Goal: Task Accomplishment & Management: Manage account settings

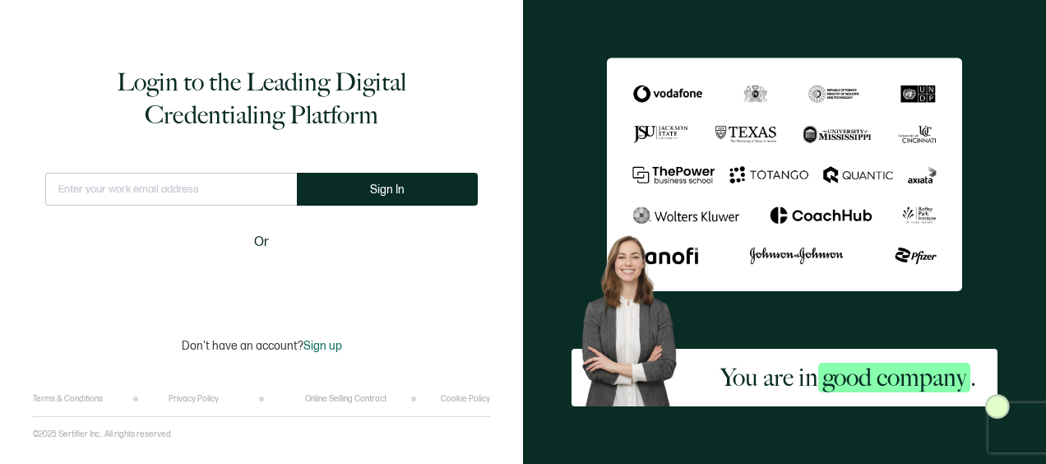
click at [208, 183] on input "text" at bounding box center [171, 189] width 252 height 33
type input "[EMAIL_ADDRESS][DOMAIN_NAME]"
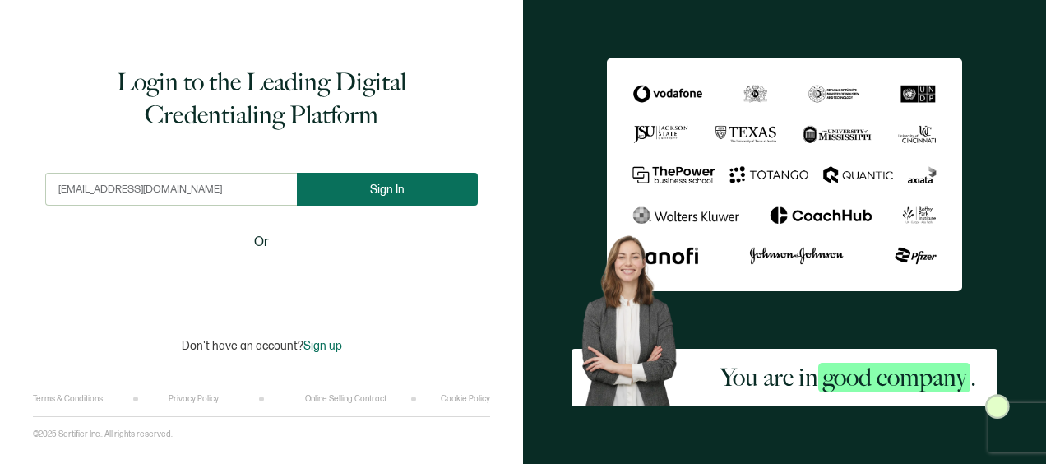
click at [345, 198] on button "Sign In" at bounding box center [387, 189] width 181 height 33
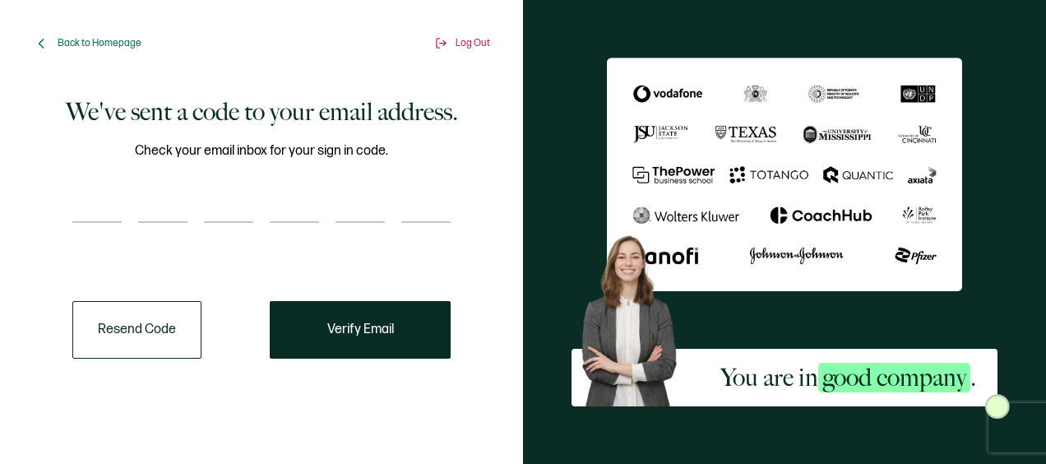
click at [81, 202] on input "number" at bounding box center [96, 206] width 49 height 33
paste input "3"
type input "3"
type input "9"
type input "0"
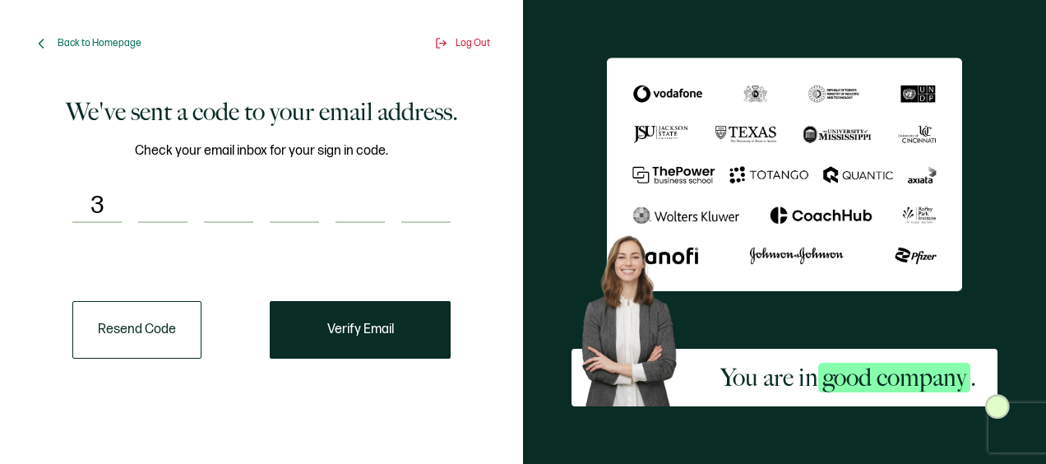
type input "4"
type input "5"
type input "4"
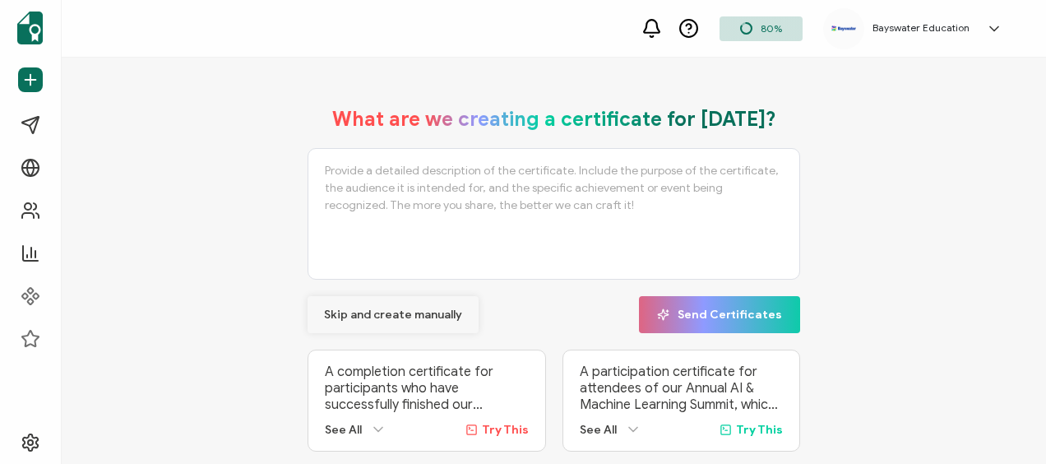
click at [347, 316] on span "Skip and create manually" at bounding box center [393, 315] width 138 height 12
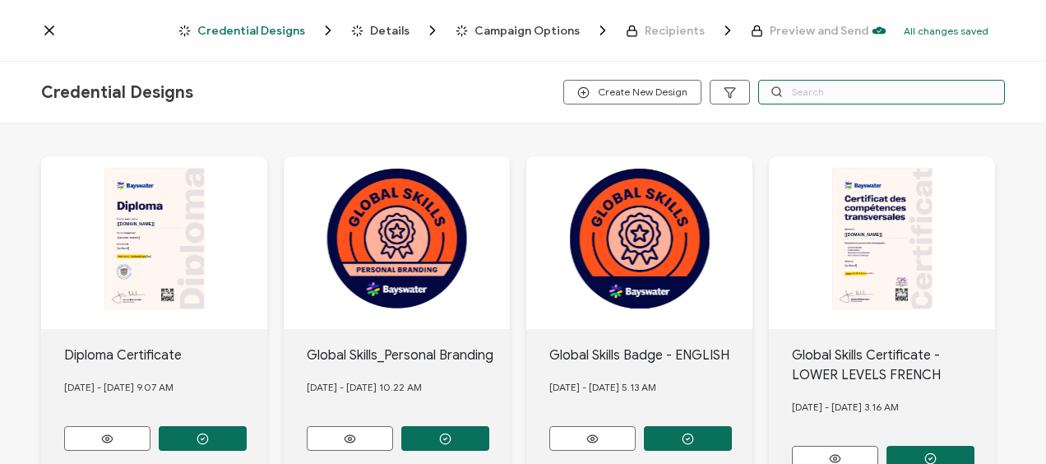
click at [819, 84] on input "text" at bounding box center [881, 92] width 247 height 25
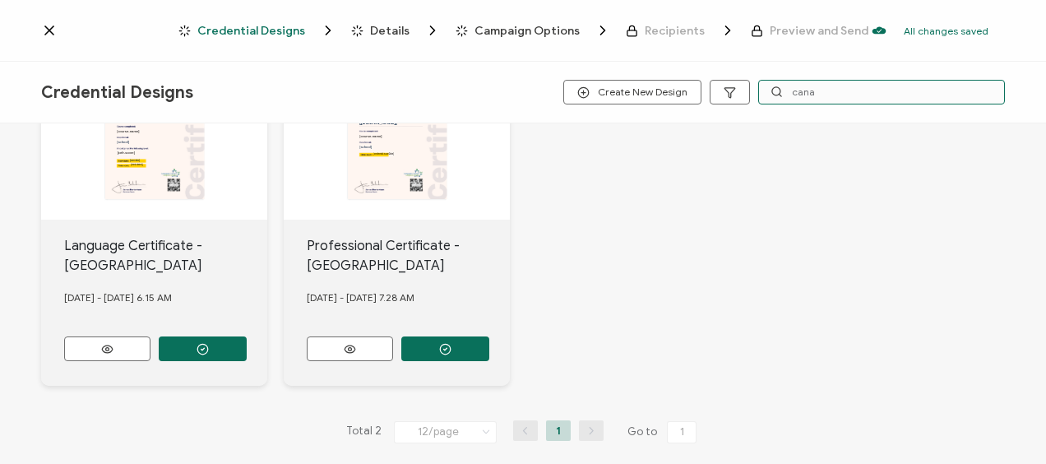
scroll to position [124, 0]
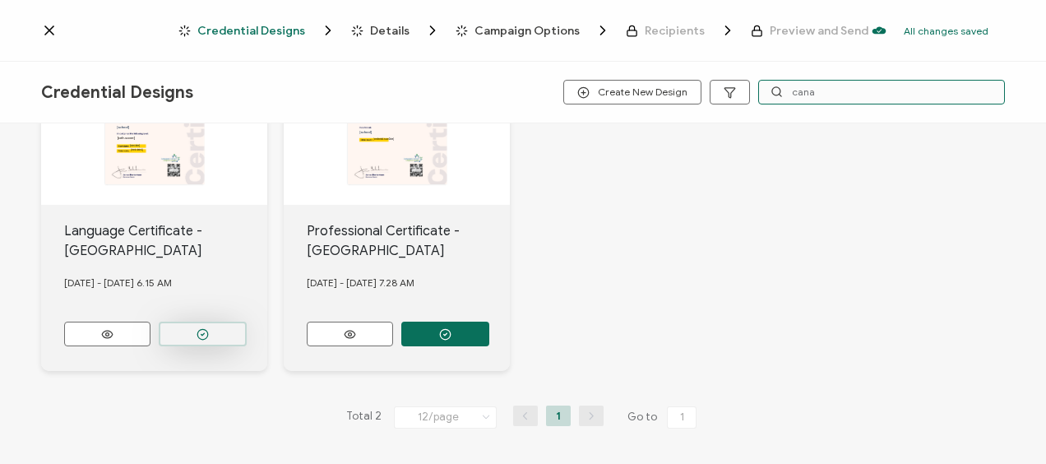
type input "cana"
click at [207, 332] on icon "button" at bounding box center [203, 334] width 12 height 12
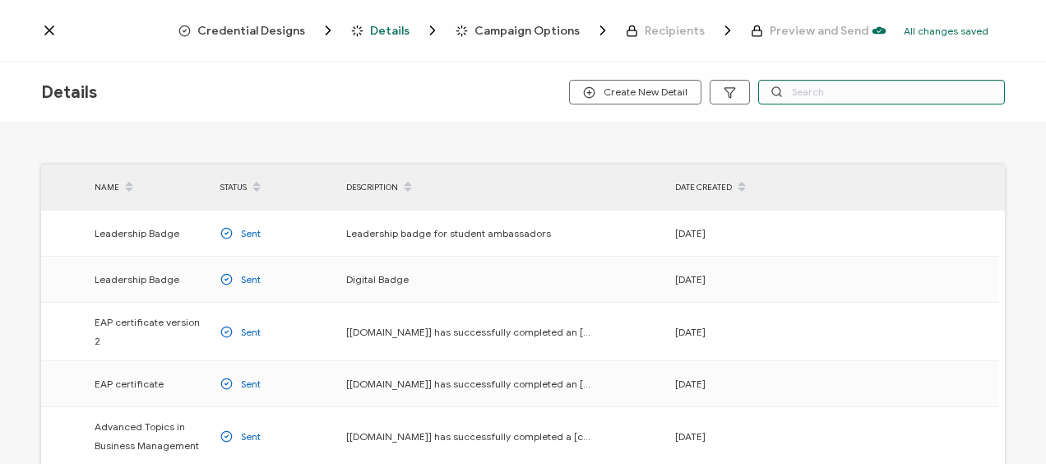
click at [795, 95] on input "text" at bounding box center [881, 92] width 247 height 25
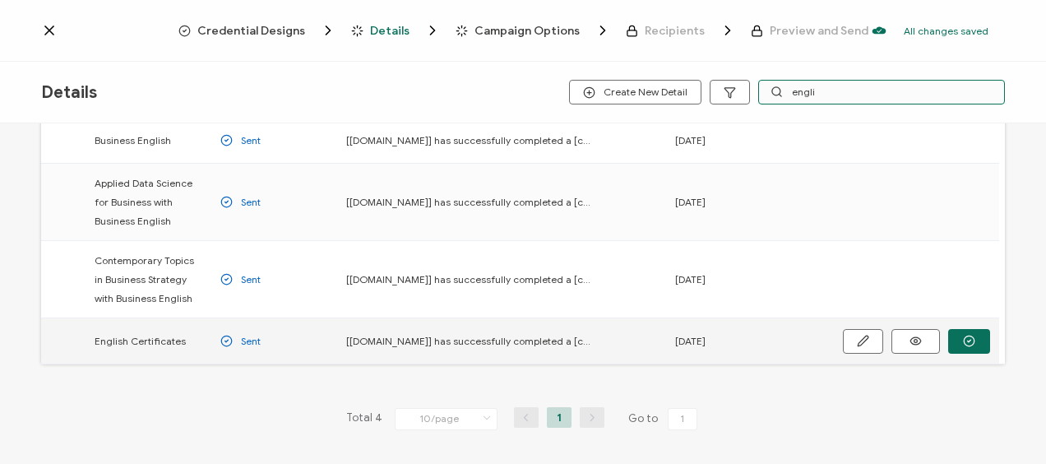
scroll to position [146, 0]
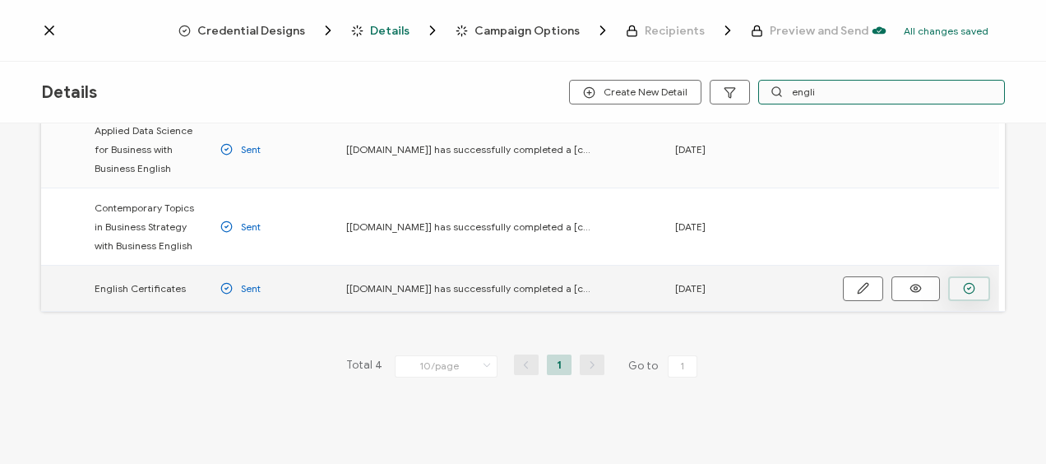
type input "engli"
click at [956, 283] on button "button" at bounding box center [969, 288] width 42 height 25
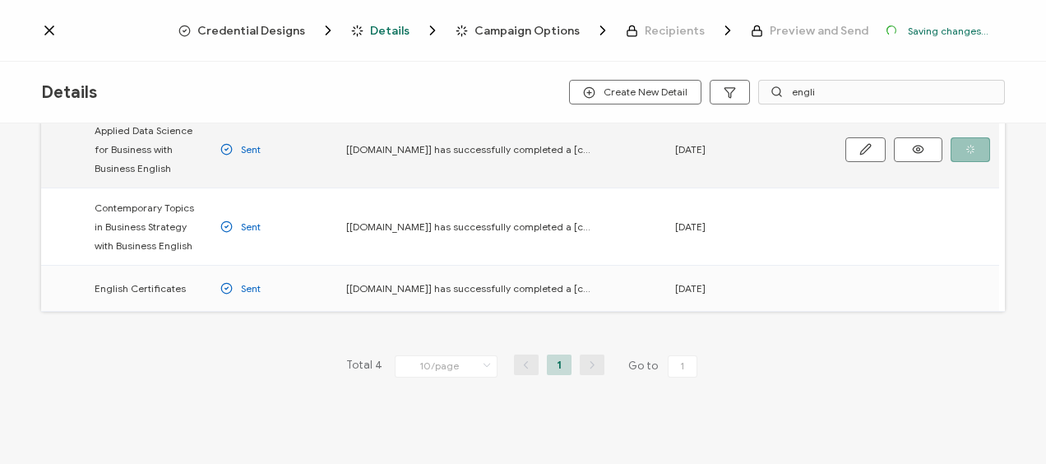
scroll to position [200, 0]
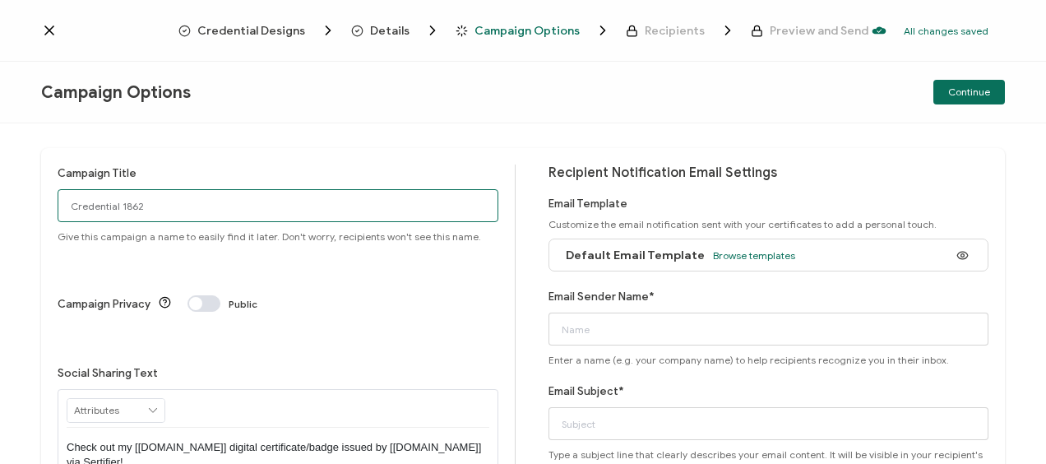
click at [183, 199] on input "Credential 1862" at bounding box center [278, 205] width 441 height 33
type input "Toronto2025-[DATE]"
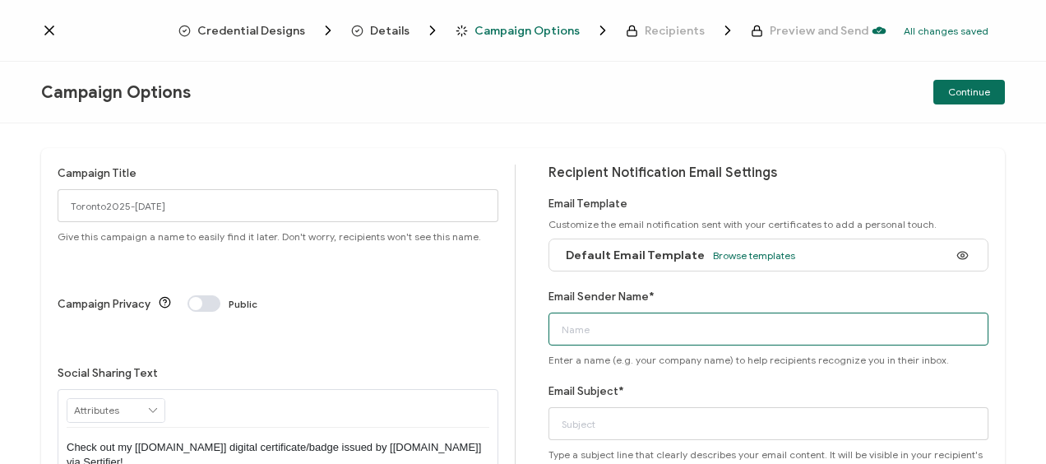
click at [643, 317] on input "Email Sender Name*" at bounding box center [769, 329] width 441 height 33
type input "Bayswater [GEOGRAPHIC_DATA]"
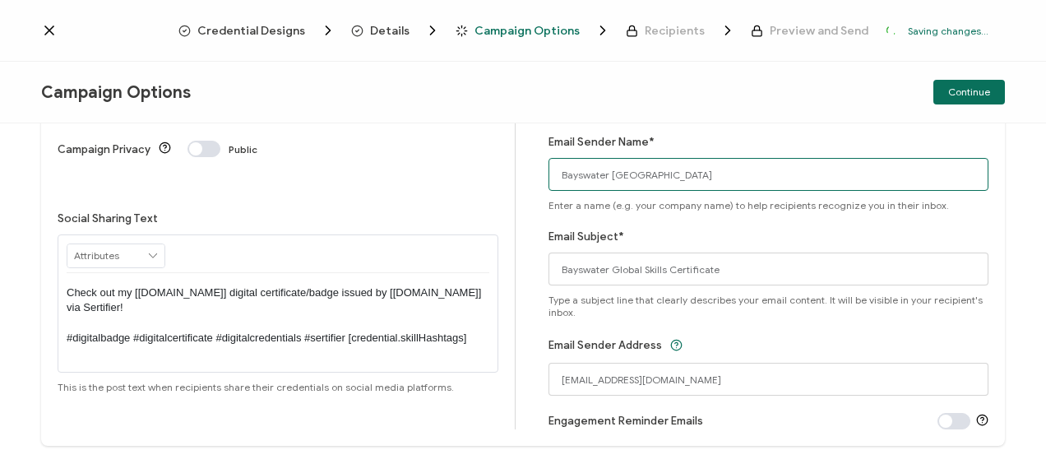
scroll to position [194, 0]
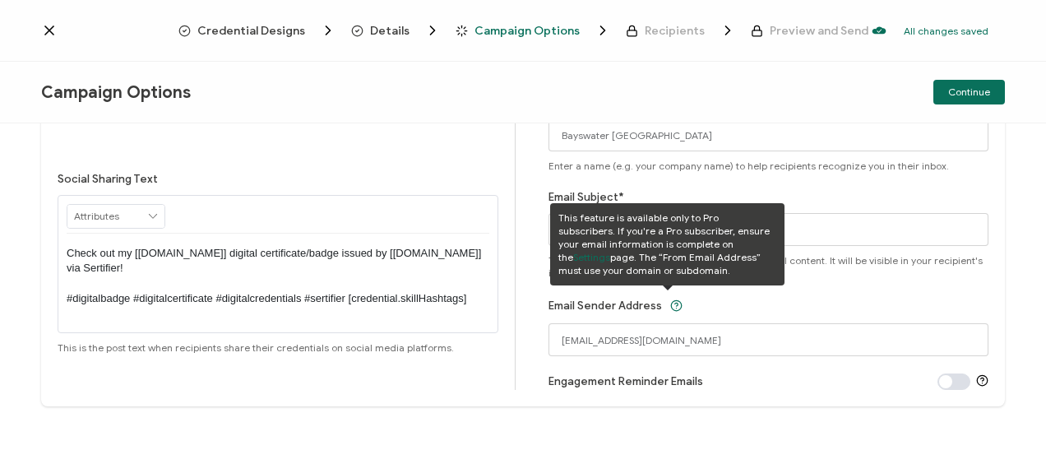
click at [663, 188] on div "Email Subject* Bayswater Global Skills Certificate Type a subject line that cle…" at bounding box center [769, 233] width 441 height 90
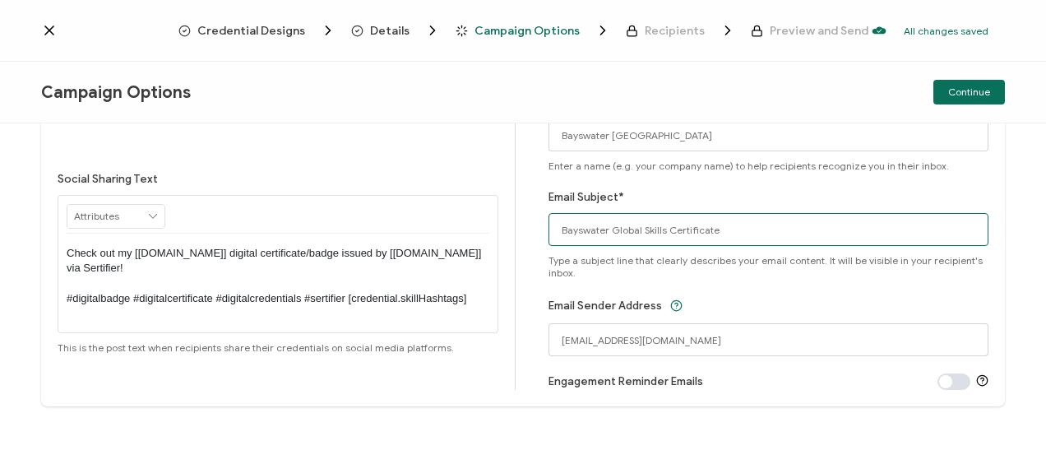
drag, startPoint x: 660, startPoint y: 228, endPoint x: 607, endPoint y: 229, distance: 52.7
click at [607, 229] on input "Bayswater Global Skills Certificate" at bounding box center [769, 229] width 441 height 33
type input "Bayswater Certificate"
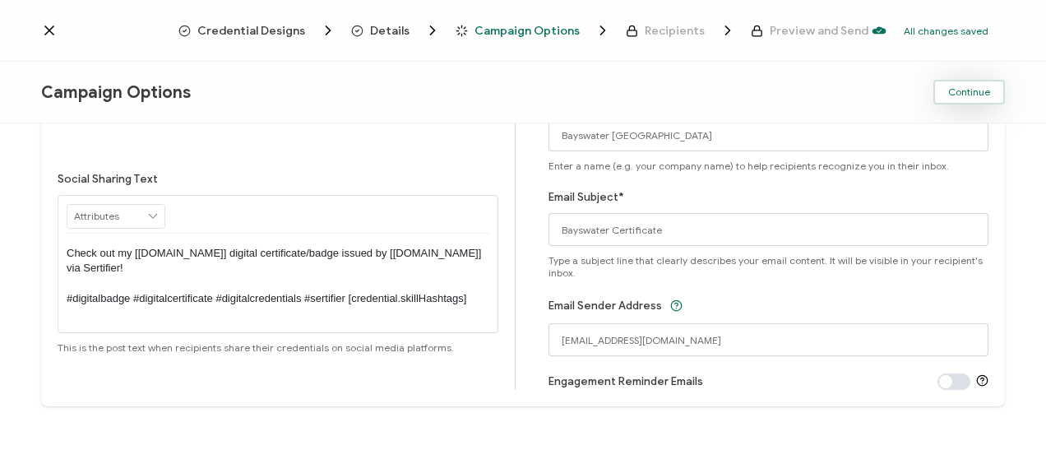
click at [944, 99] on button "Continue" at bounding box center [970, 92] width 72 height 25
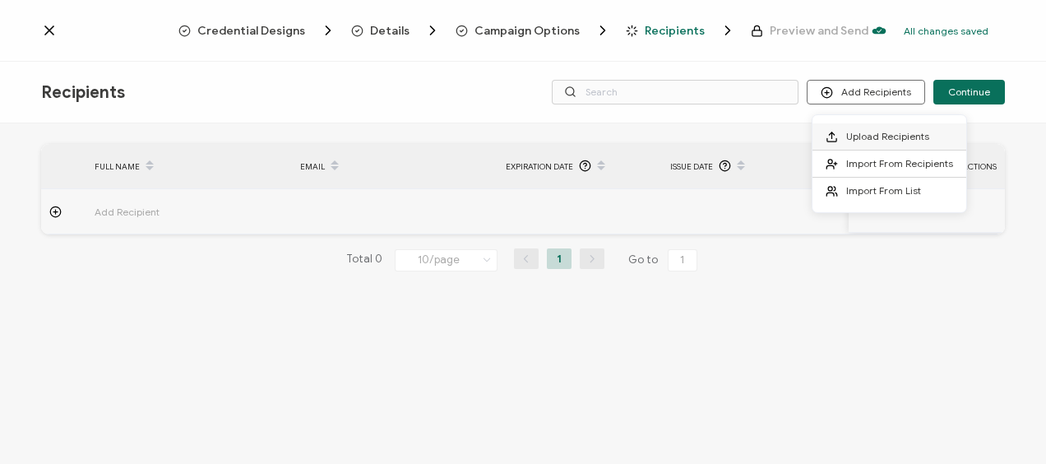
click at [888, 128] on li "Upload Recipients" at bounding box center [890, 136] width 154 height 27
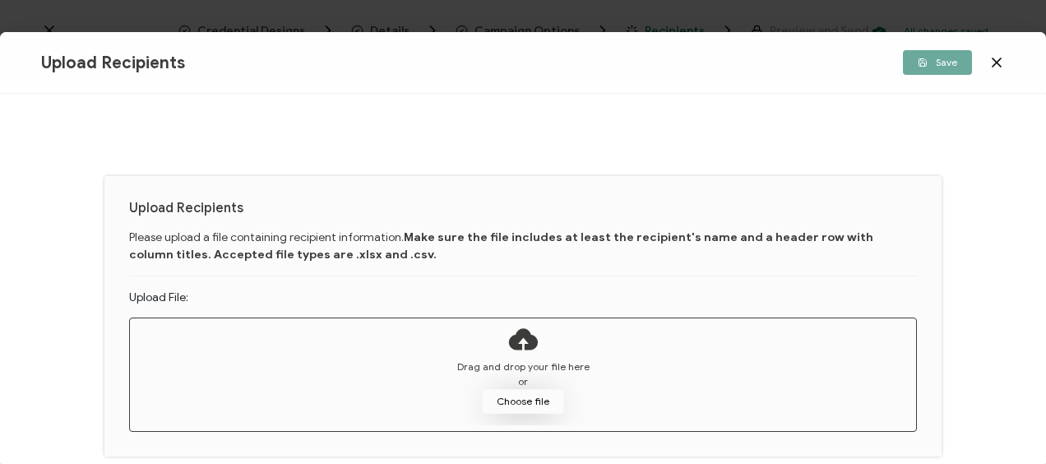
click at [521, 390] on button "Choose file" at bounding box center [523, 401] width 82 height 25
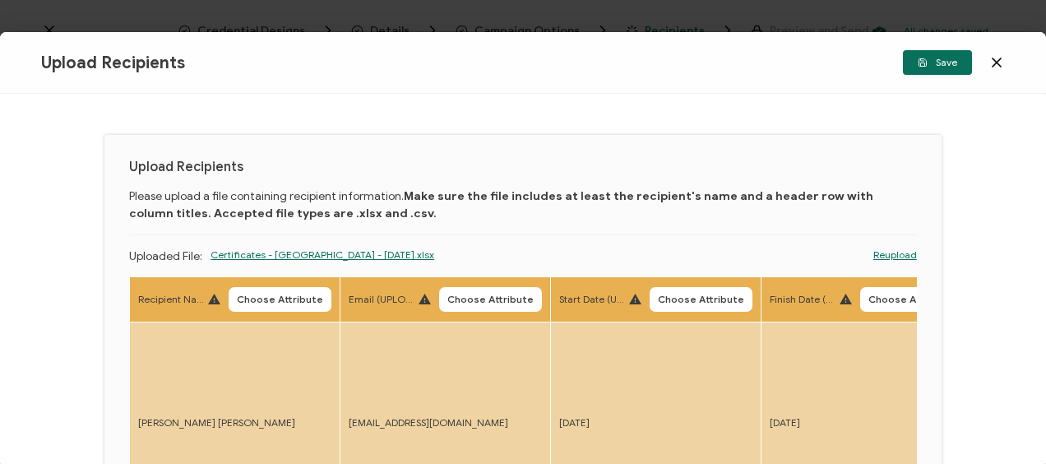
scroll to position [174, 0]
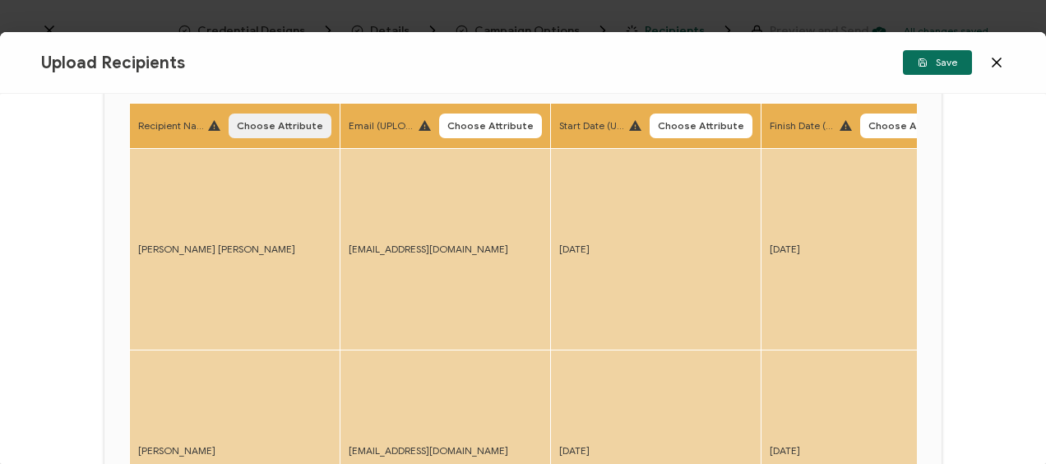
click at [282, 123] on span "Choose Attribute" at bounding box center [280, 126] width 86 height 10
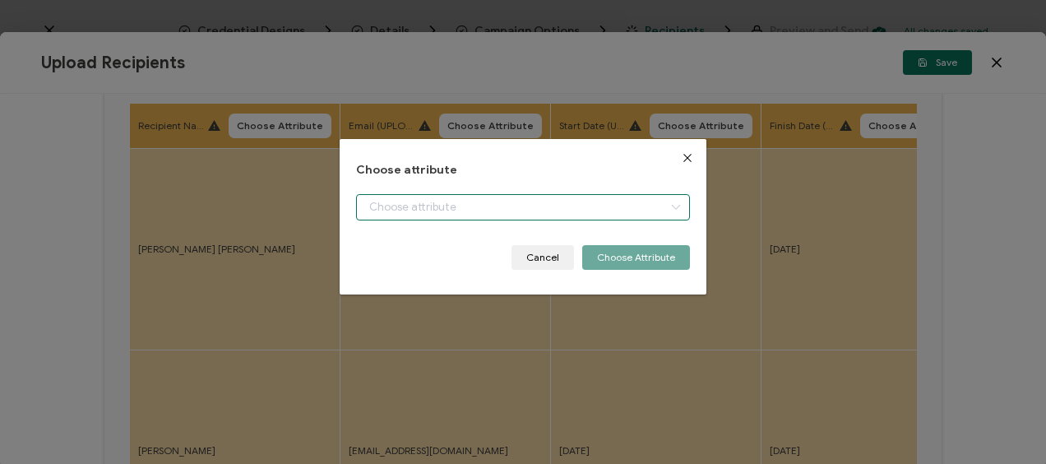
click at [449, 197] on input "dialog" at bounding box center [522, 207] width 333 height 26
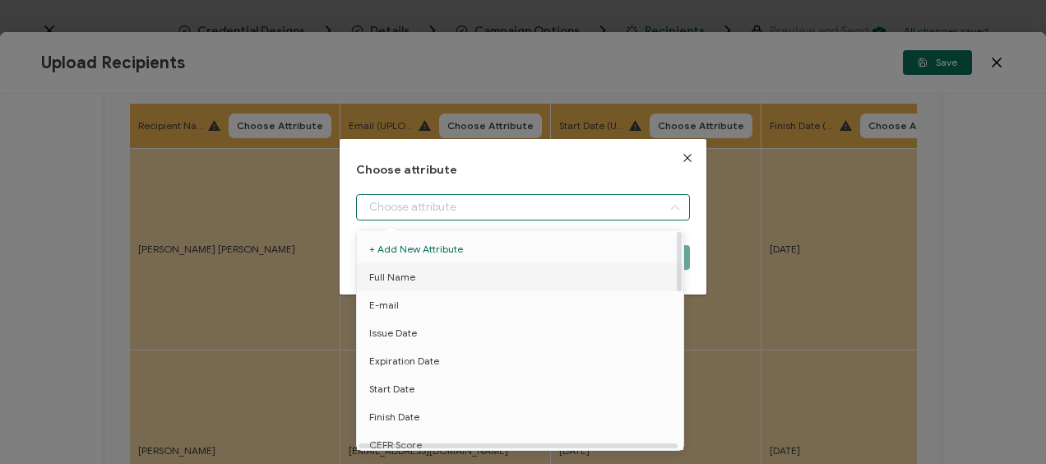
click at [432, 271] on li "Full Name" at bounding box center [523, 277] width 341 height 28
type input "Full Name"
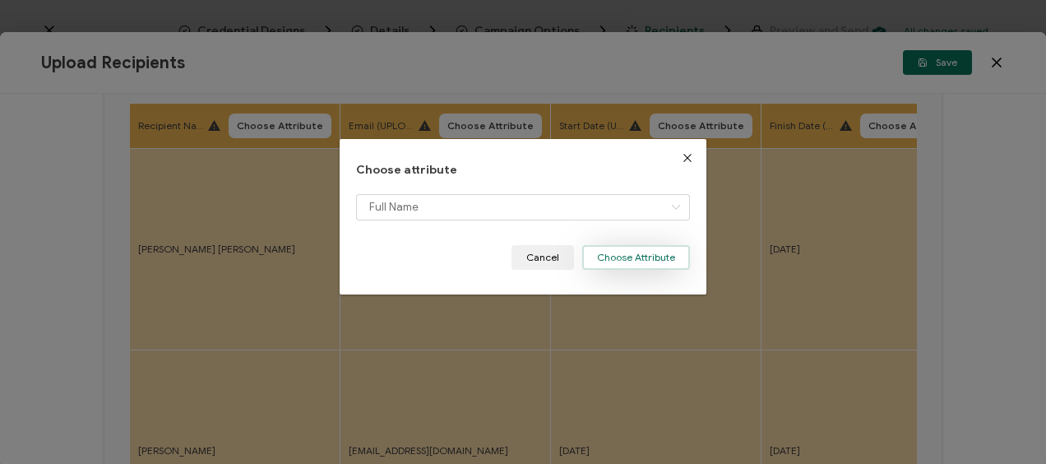
click at [615, 256] on button "Choose Attribute" at bounding box center [636, 257] width 108 height 25
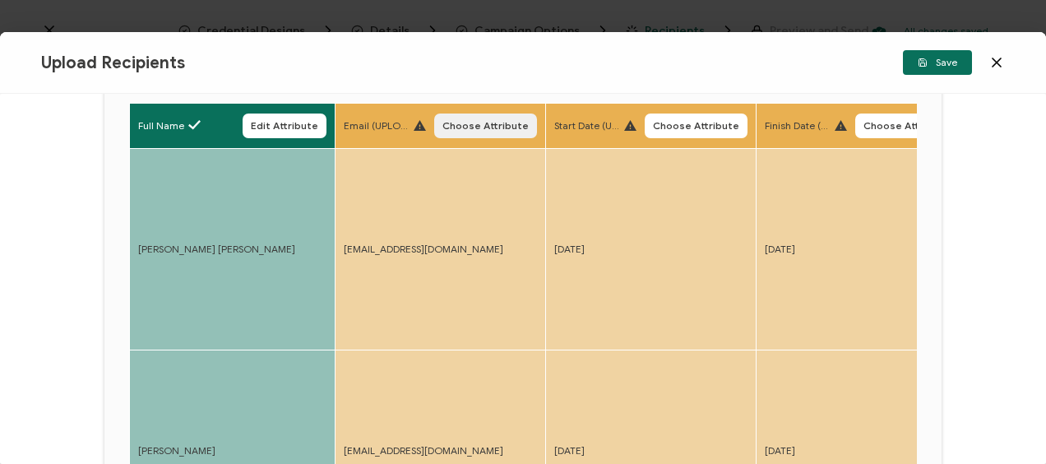
click at [490, 129] on span "Choose Attribute" at bounding box center [486, 126] width 86 height 10
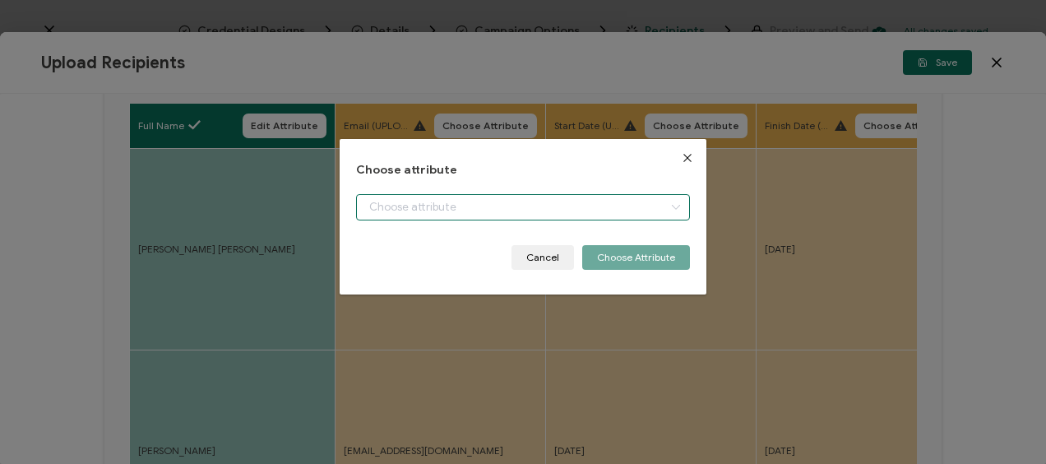
click at [400, 219] on input "dialog" at bounding box center [522, 207] width 333 height 26
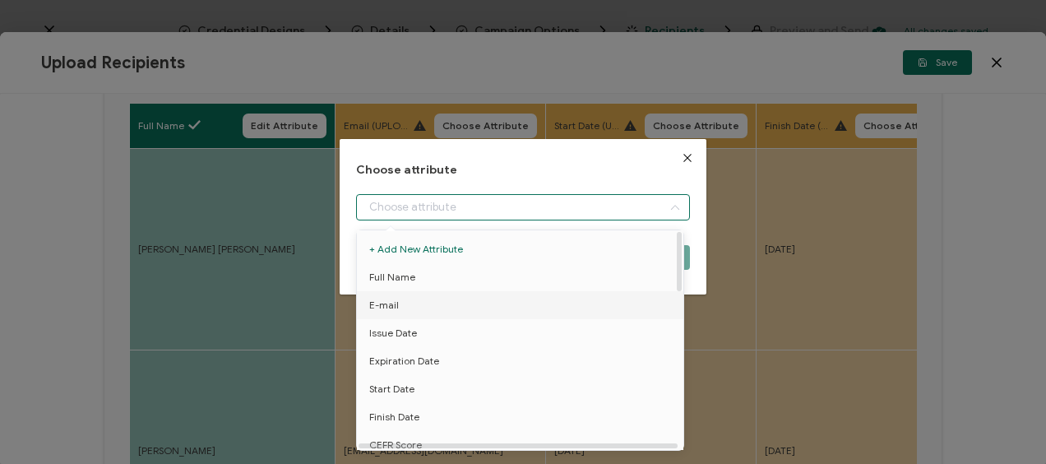
click at [403, 302] on li "E-mail" at bounding box center [523, 305] width 341 height 28
type input "E-mail"
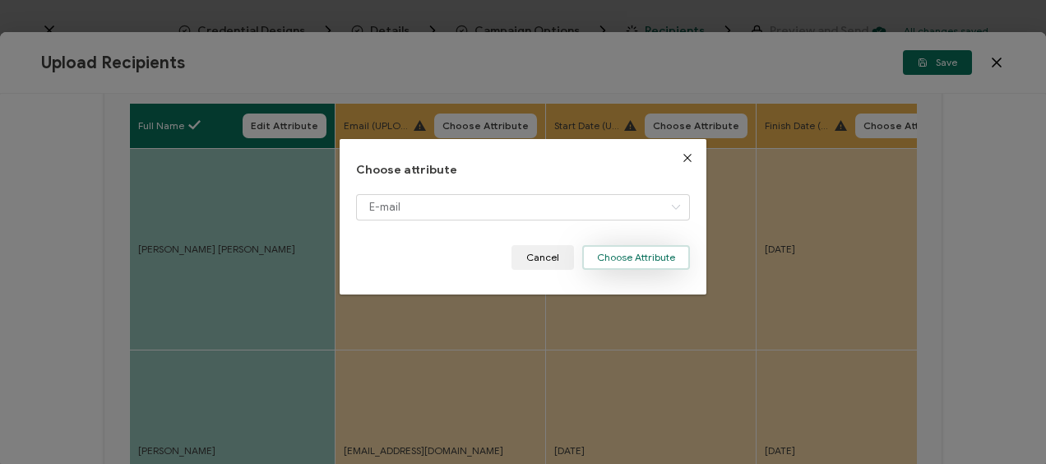
click at [624, 257] on button "Choose Attribute" at bounding box center [636, 257] width 108 height 25
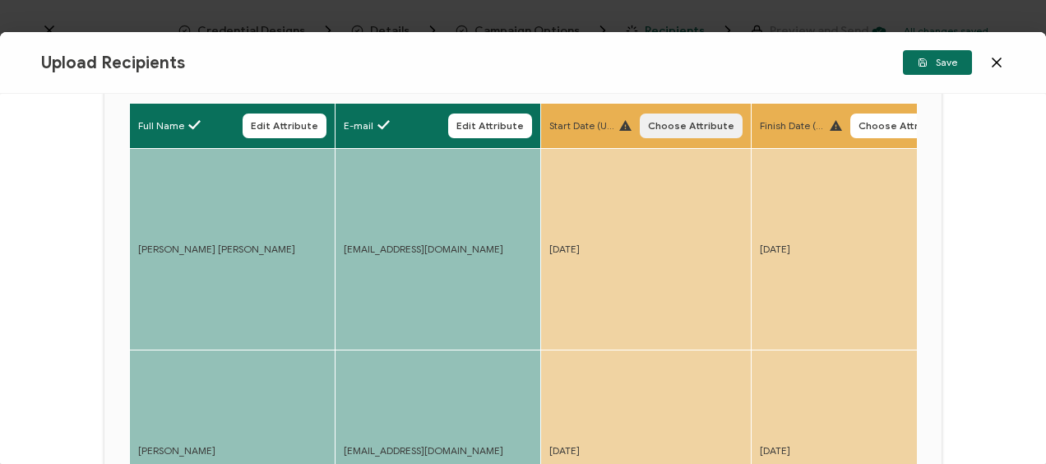
click at [662, 123] on span "Choose Attribute" at bounding box center [691, 126] width 86 height 10
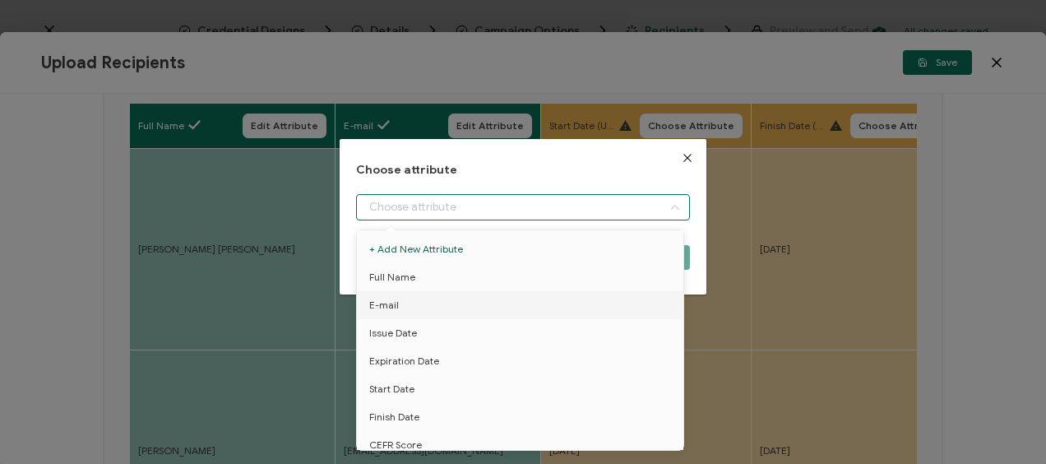
click at [447, 202] on input "dialog" at bounding box center [522, 207] width 333 height 26
drag, startPoint x: 406, startPoint y: 384, endPoint x: 410, endPoint y: 375, distance: 9.9
click at [405, 384] on span "Start Date" at bounding box center [391, 389] width 45 height 28
type input "Start Date"
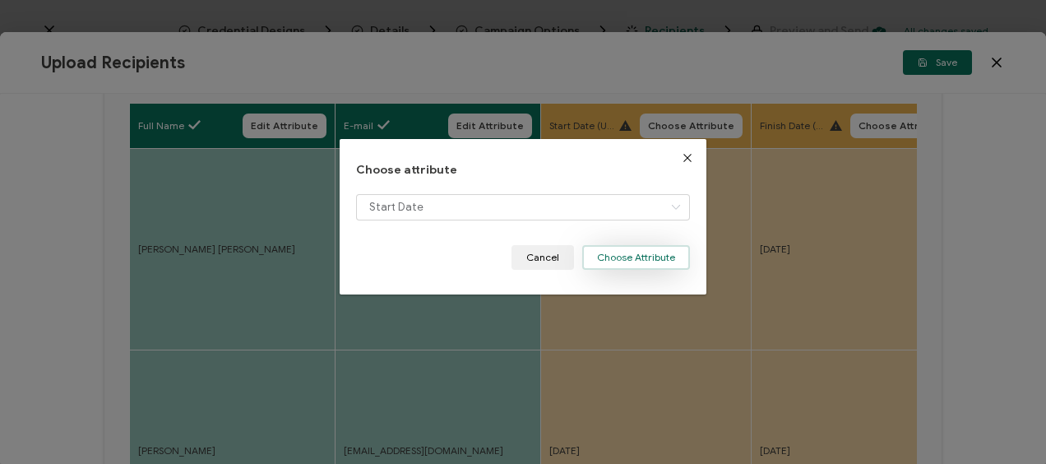
click at [624, 257] on button "Choose Attribute" at bounding box center [636, 257] width 108 height 25
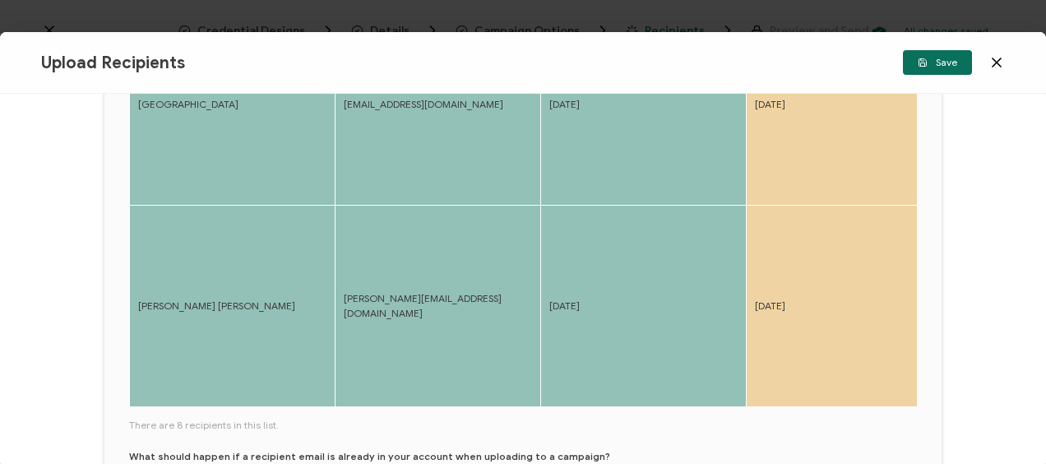
scroll to position [914, 0]
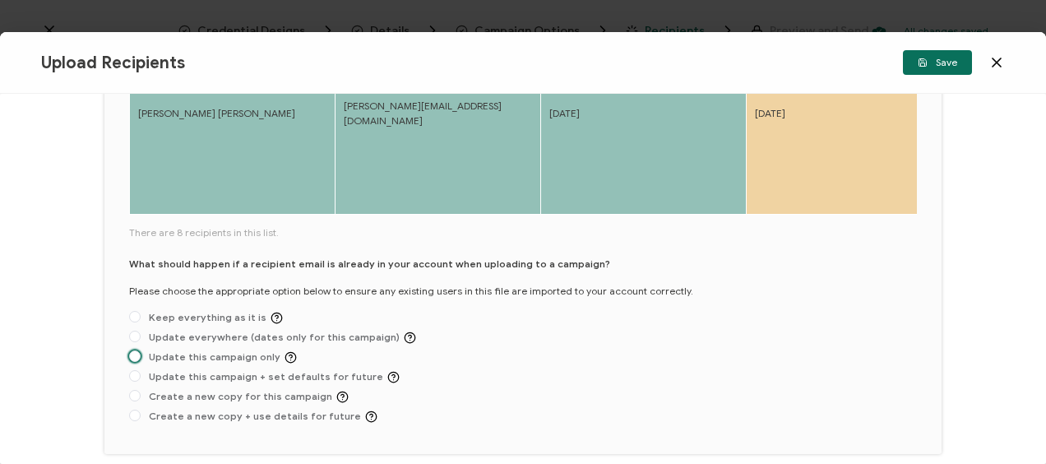
click at [163, 359] on span "Update this campaign only" at bounding box center [219, 357] width 156 height 12
click at [141, 359] on input "Update this campaign only" at bounding box center [135, 356] width 12 height 13
radio input "true"
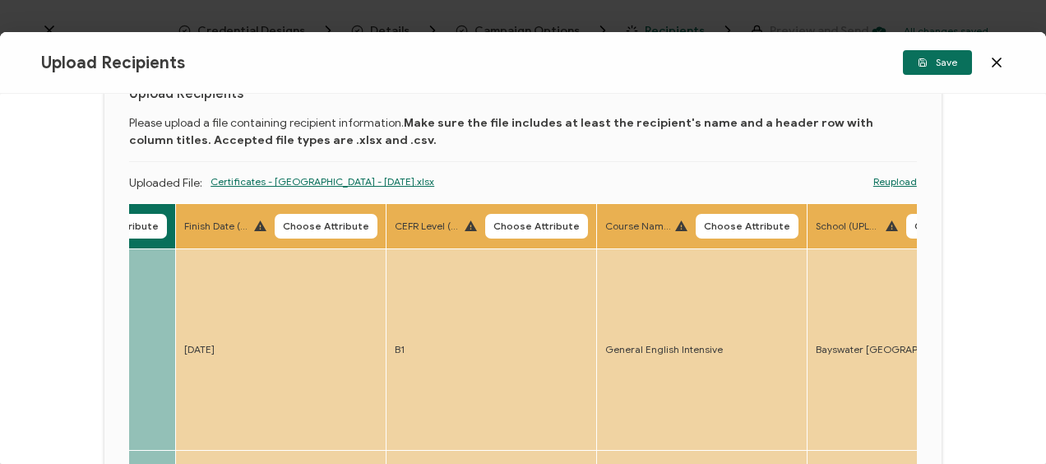
scroll to position [165, 0]
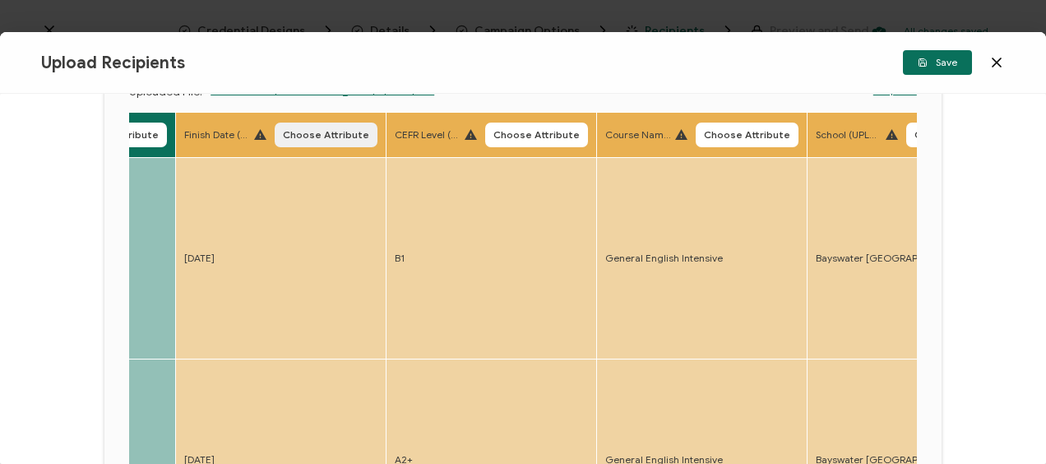
click at [319, 137] on span "Choose Attribute" at bounding box center [326, 135] width 86 height 10
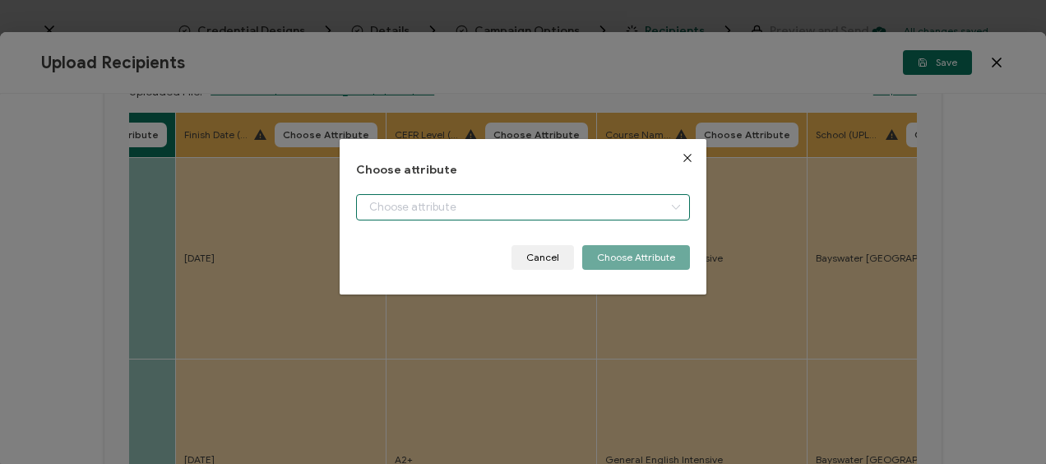
click at [414, 199] on input "dialog" at bounding box center [522, 207] width 333 height 26
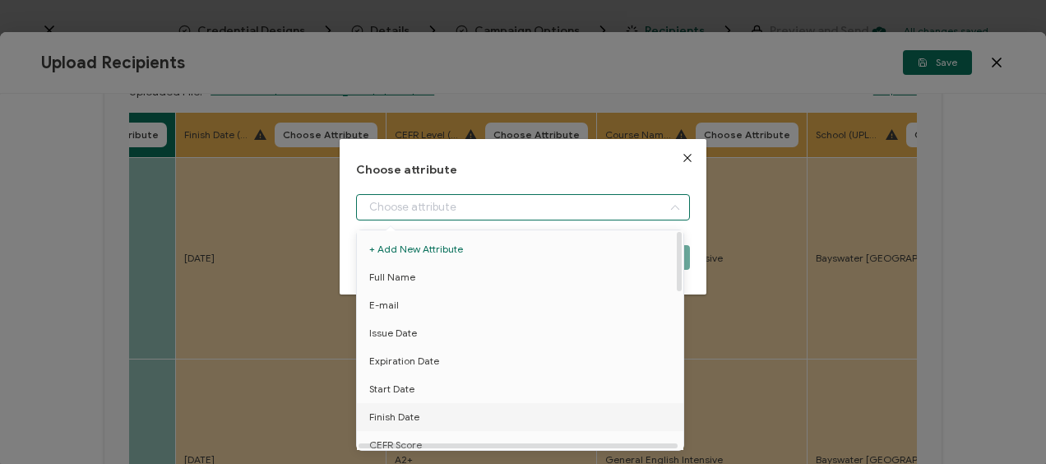
drag, startPoint x: 418, startPoint y: 412, endPoint x: 461, endPoint y: 365, distance: 63.5
click at [416, 412] on li "Finish Date" at bounding box center [523, 417] width 341 height 28
type input "Finish Date"
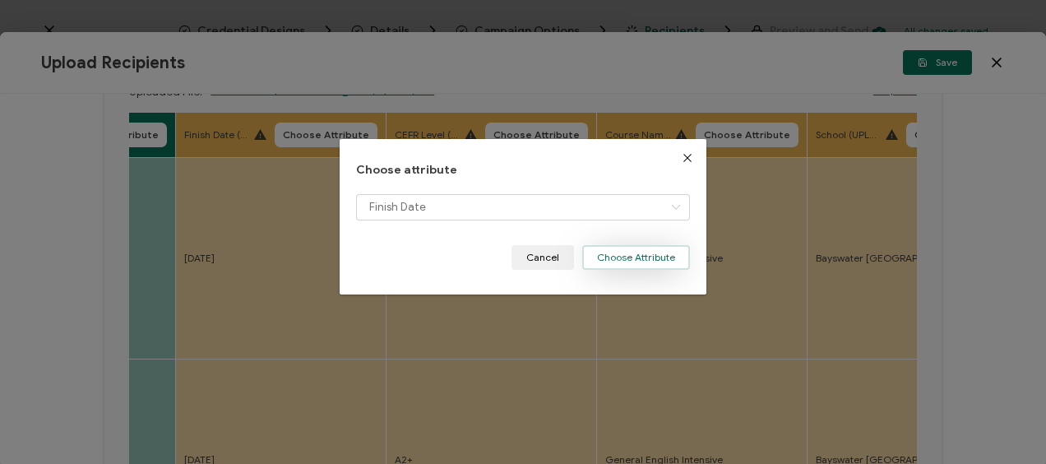
click at [620, 252] on button "Choose Attribute" at bounding box center [636, 257] width 108 height 25
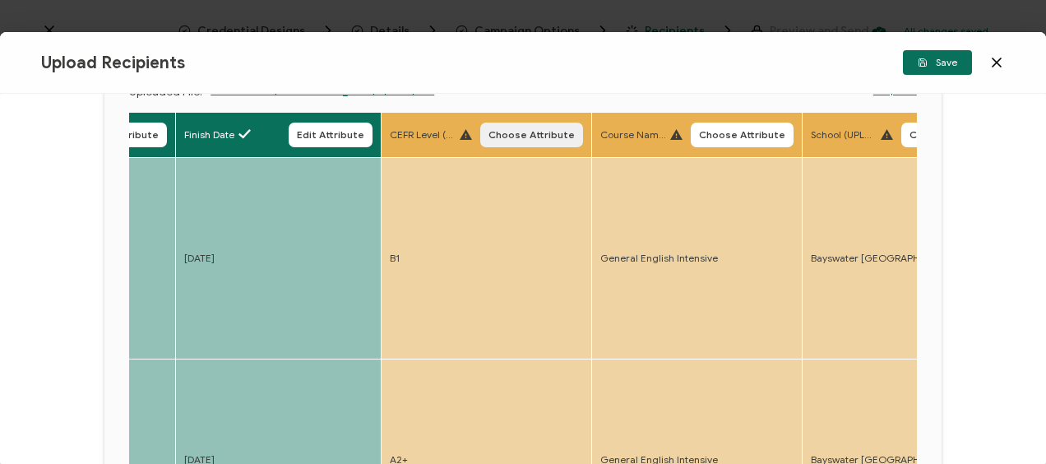
click at [539, 130] on span "Choose Attribute" at bounding box center [532, 135] width 86 height 10
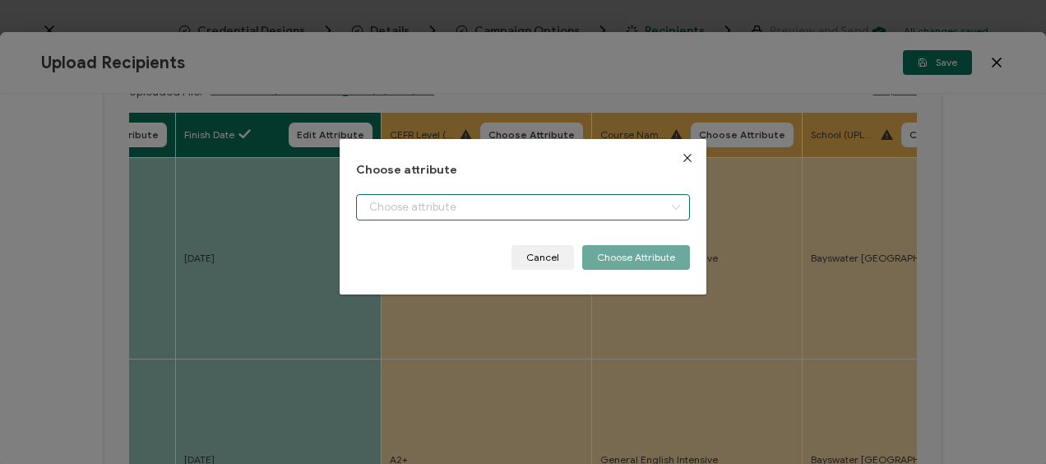
click at [404, 207] on input "dialog" at bounding box center [522, 207] width 333 height 26
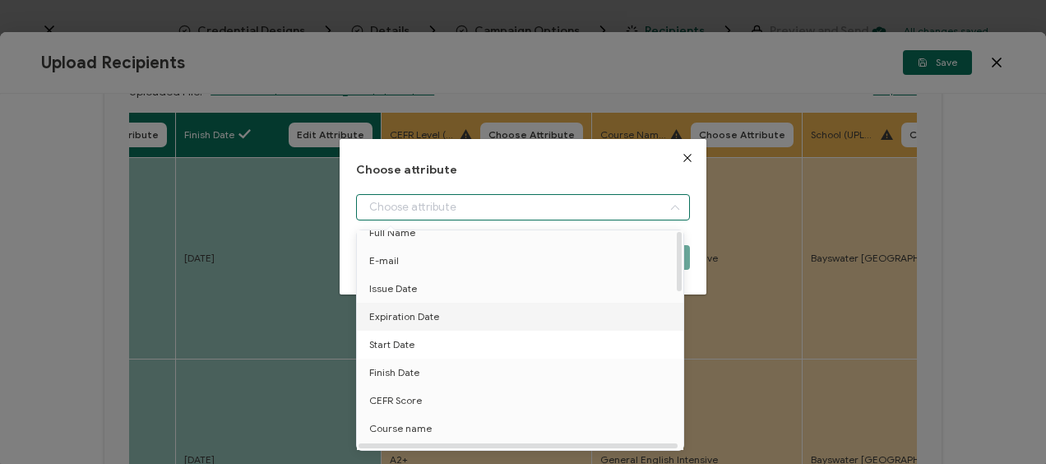
scroll to position [82, 0]
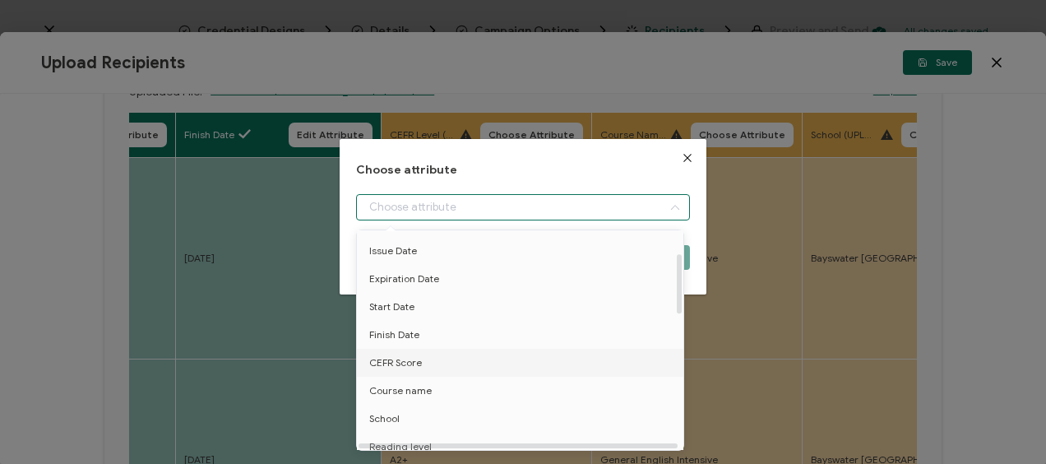
click at [422, 354] on li "CEFR Score" at bounding box center [523, 363] width 341 height 28
type input "CEFR Score"
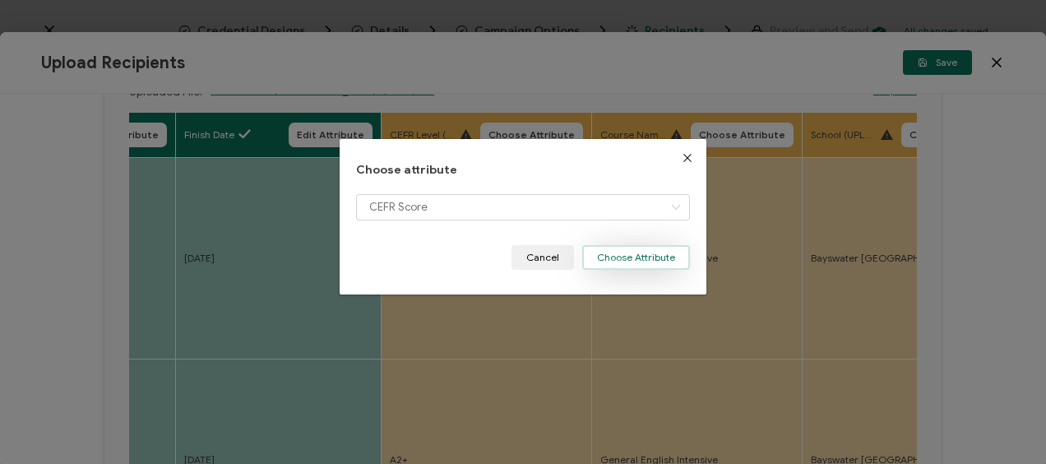
click at [612, 258] on button "Choose Attribute" at bounding box center [636, 257] width 108 height 25
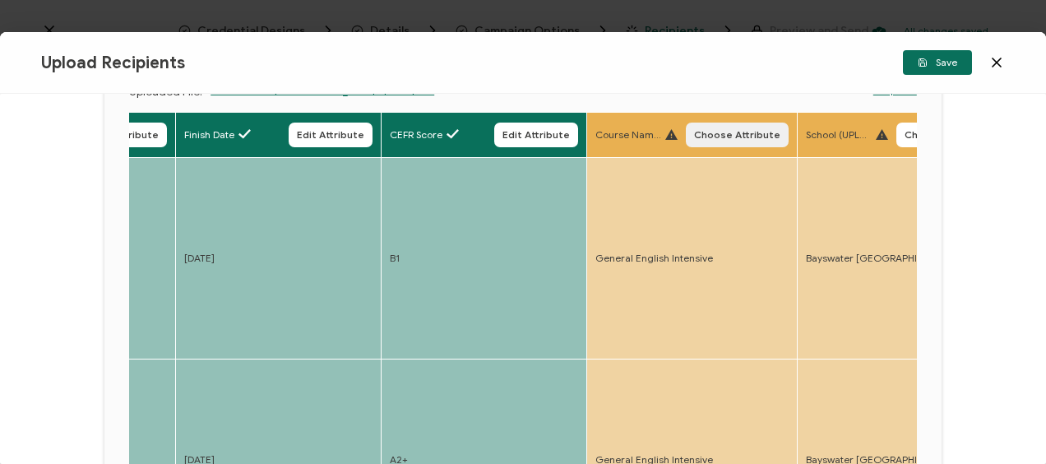
click at [724, 136] on span "Choose Attribute" at bounding box center [737, 135] width 86 height 10
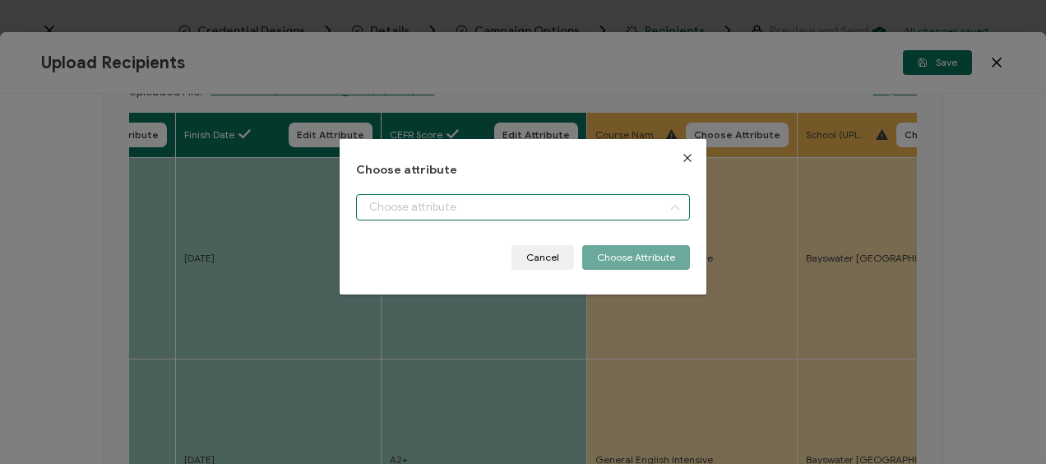
click at [410, 219] on input "dialog" at bounding box center [522, 207] width 333 height 26
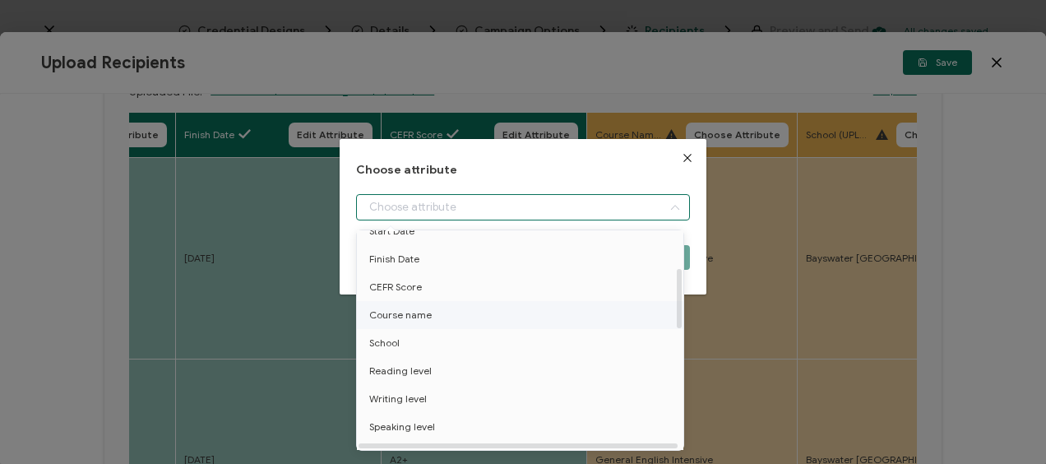
scroll to position [165, 0]
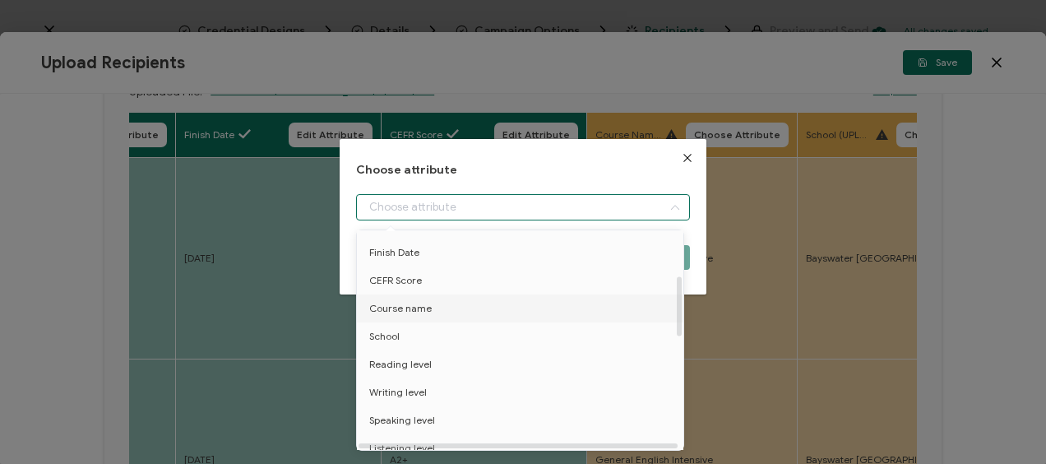
click at [423, 302] on span "Course name" at bounding box center [400, 308] width 63 height 28
type input "Course name"
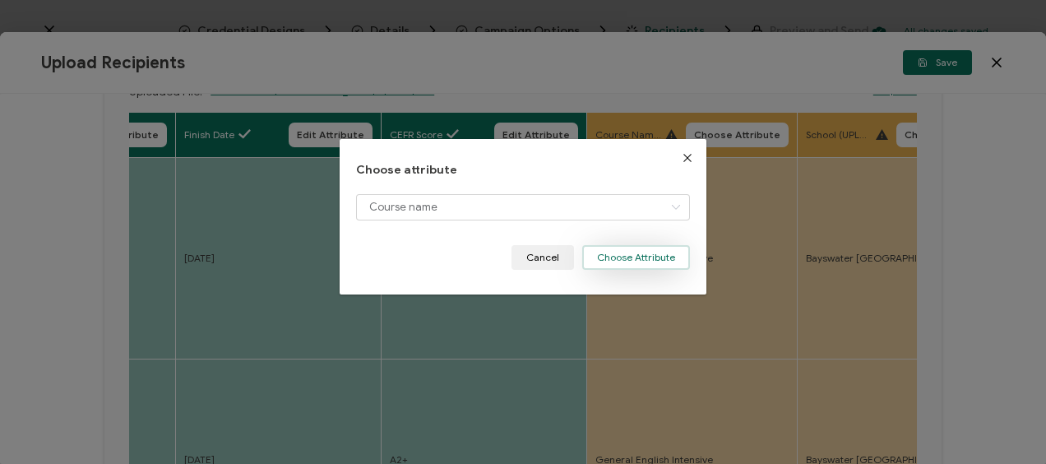
drag, startPoint x: 620, startPoint y: 249, endPoint x: 595, endPoint y: 248, distance: 25.5
click at [620, 248] on button "Choose Attribute" at bounding box center [636, 257] width 108 height 25
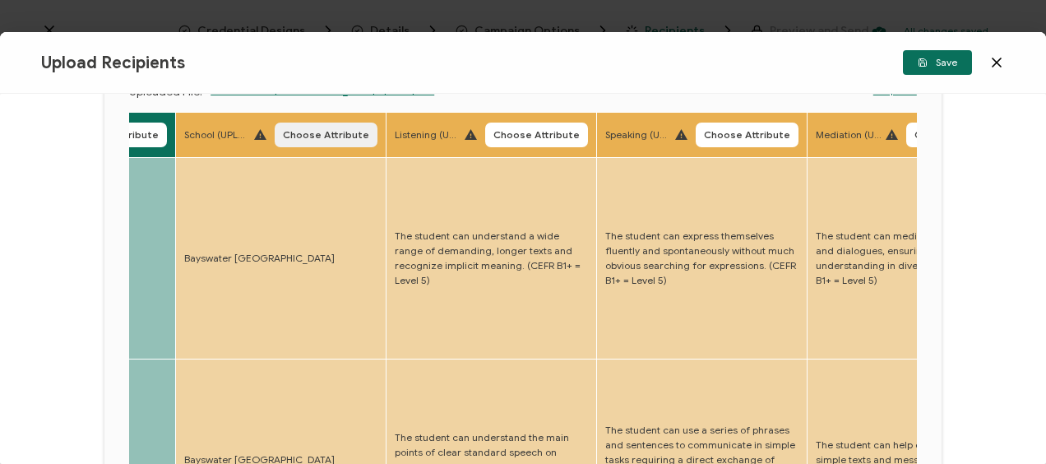
click at [328, 127] on button "Choose Attribute" at bounding box center [326, 135] width 103 height 25
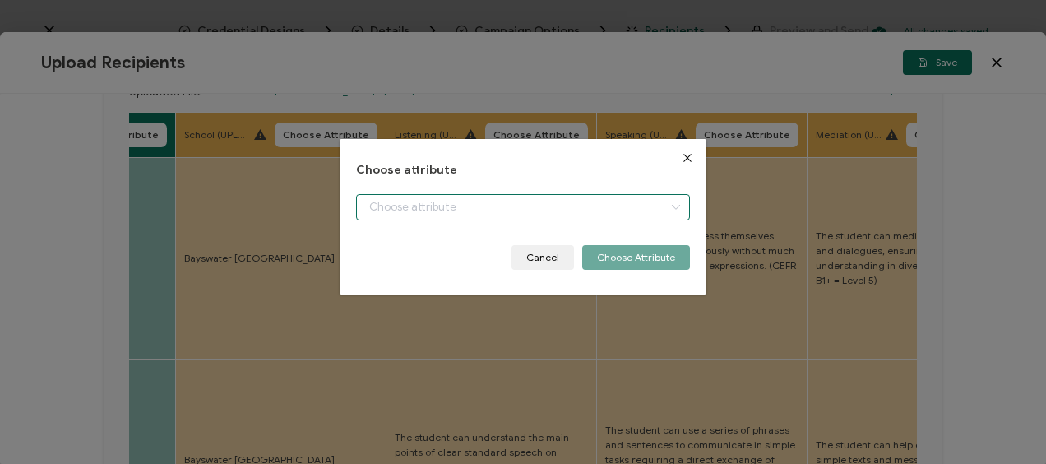
click at [405, 206] on input "dialog" at bounding box center [522, 207] width 333 height 26
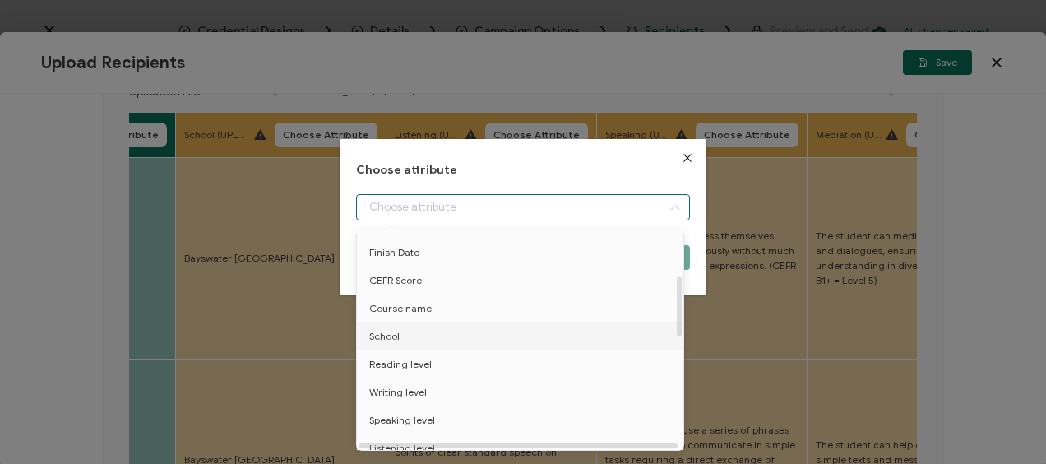
click at [432, 333] on li "School" at bounding box center [523, 336] width 341 height 28
type input "School"
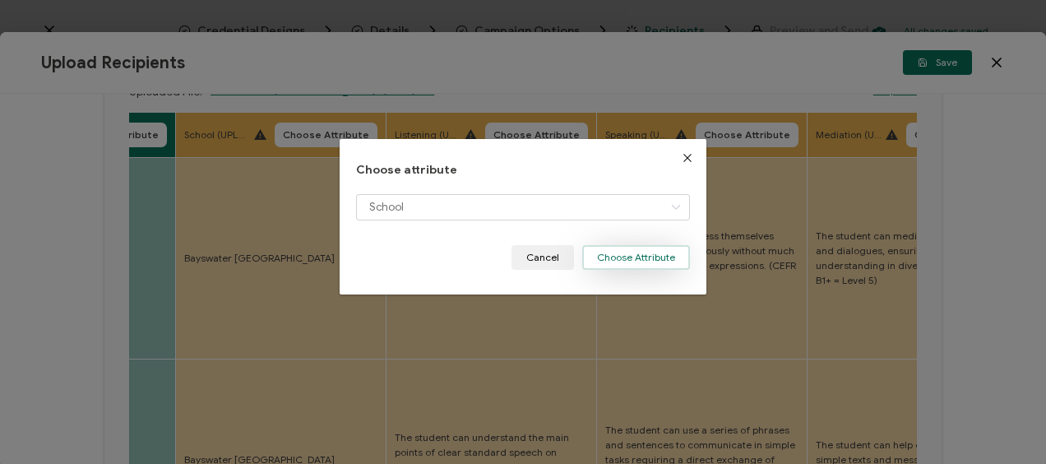
click at [617, 255] on button "Choose Attribute" at bounding box center [636, 257] width 108 height 25
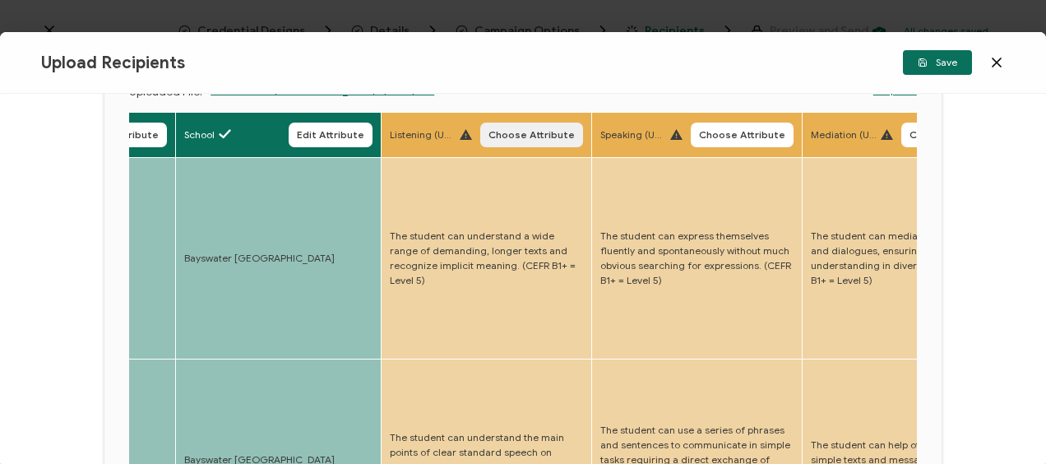
click at [545, 131] on span "Choose Attribute" at bounding box center [532, 135] width 86 height 10
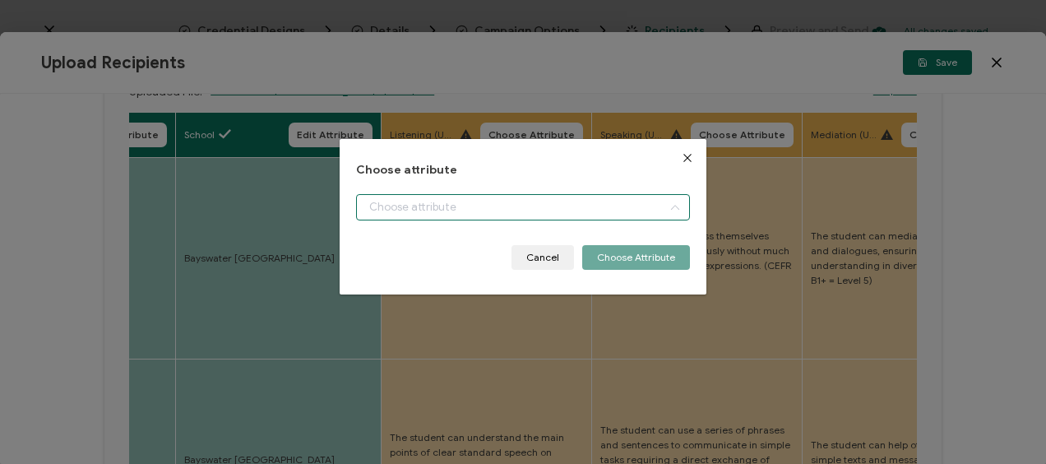
click at [419, 203] on input "dialog" at bounding box center [522, 207] width 333 height 26
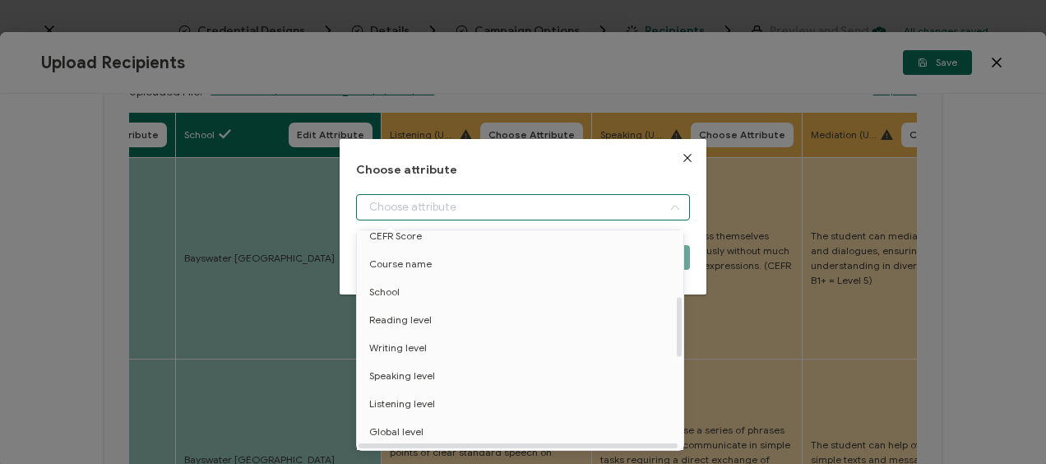
scroll to position [247, 0]
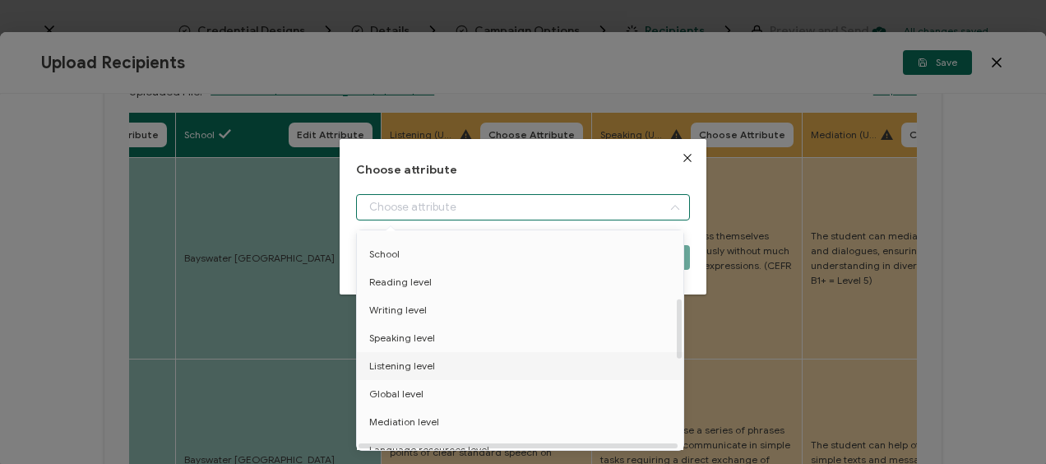
click at [420, 359] on span "Listening level" at bounding box center [402, 366] width 66 height 28
type input "Listening level"
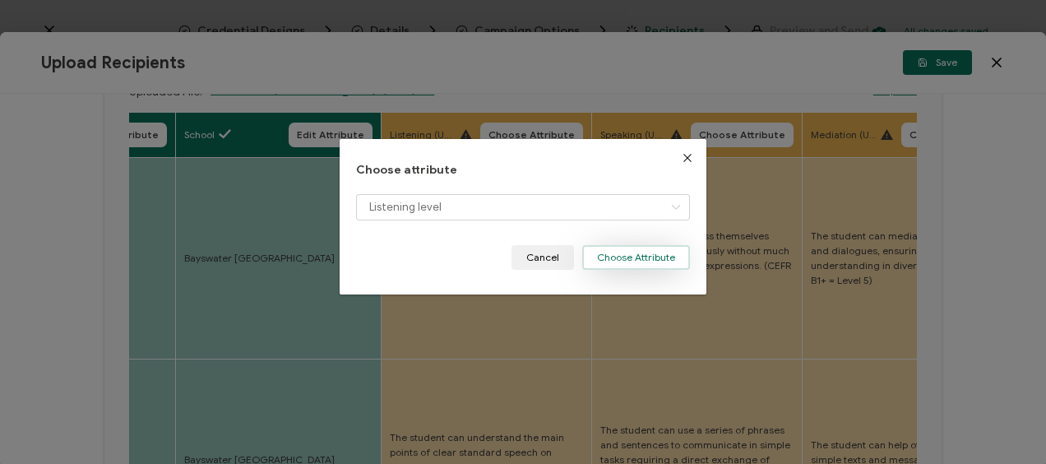
click at [602, 258] on button "Choose Attribute" at bounding box center [636, 257] width 108 height 25
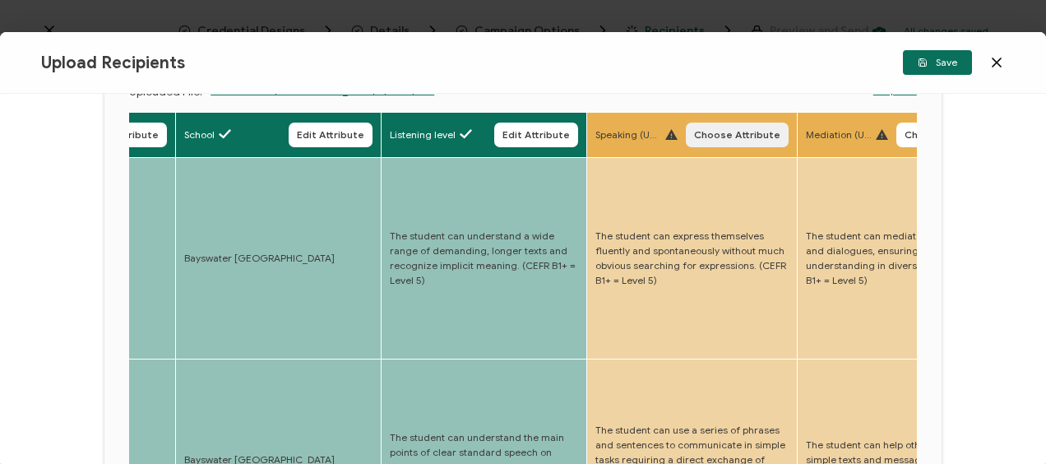
click at [721, 139] on span "Choose Attribute" at bounding box center [737, 135] width 86 height 10
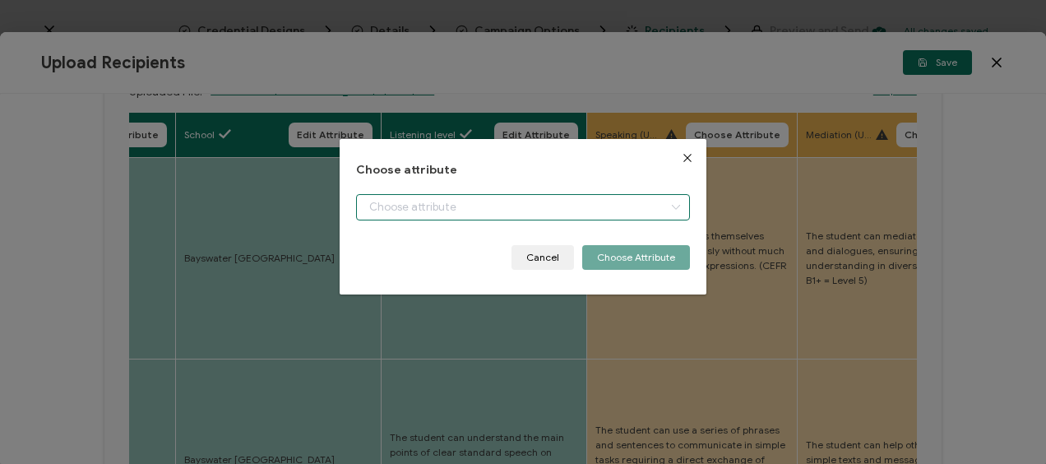
click at [411, 206] on input "dialog" at bounding box center [522, 207] width 333 height 26
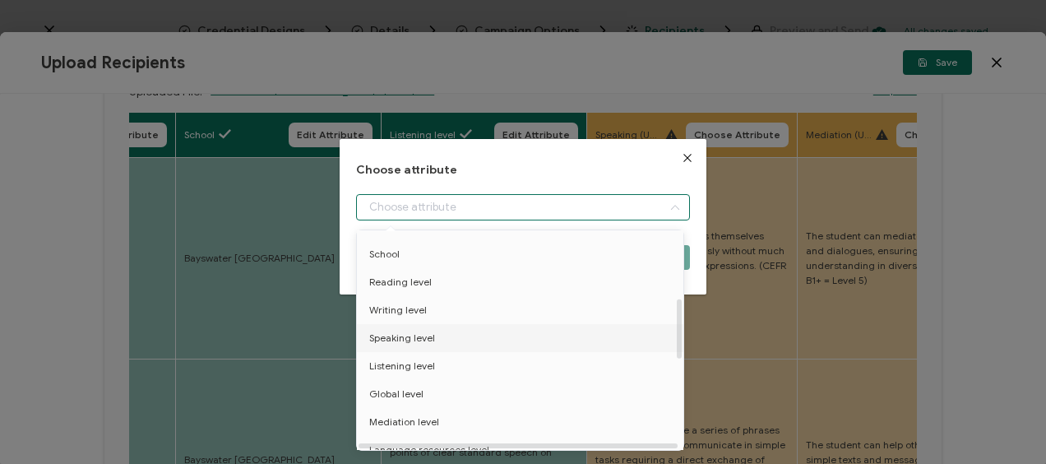
click at [414, 337] on span "Speaking level" at bounding box center [402, 338] width 66 height 28
type input "Speaking level"
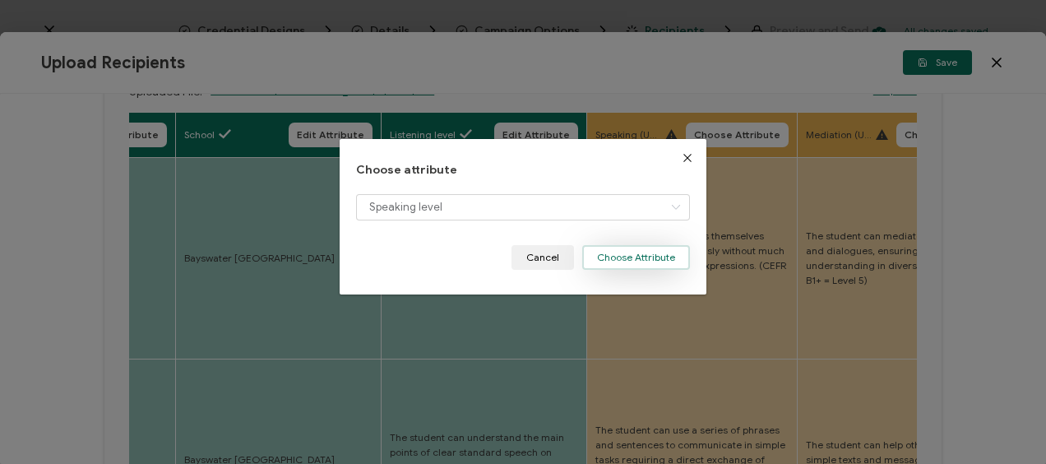
click at [621, 250] on button "Choose Attribute" at bounding box center [636, 257] width 108 height 25
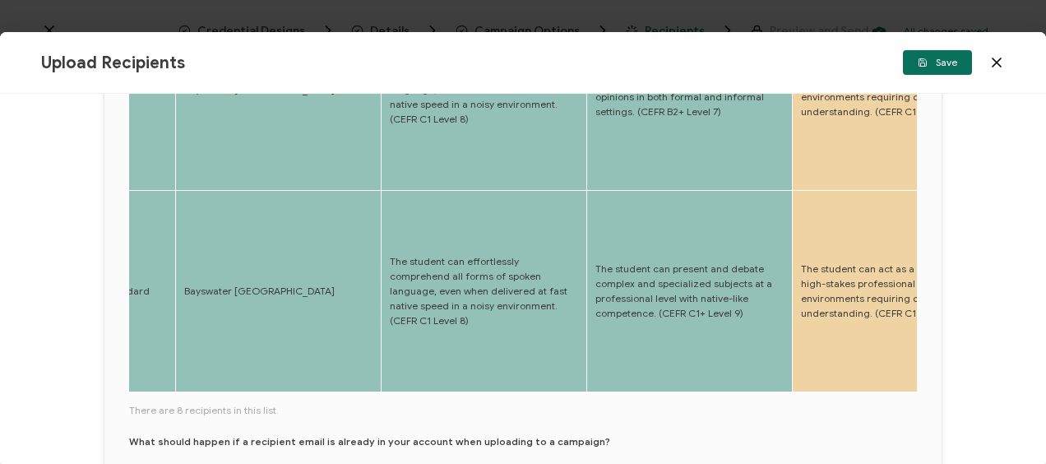
scroll to position [740, 0]
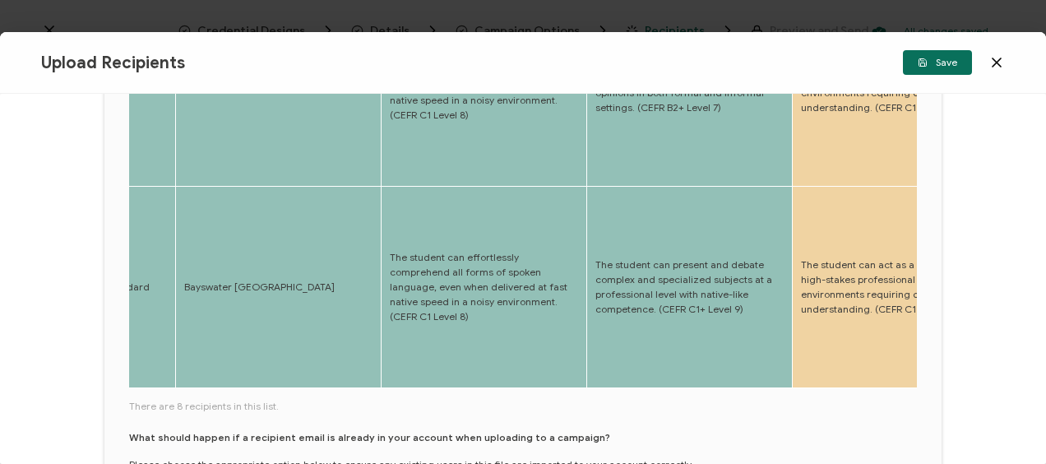
drag, startPoint x: 225, startPoint y: 388, endPoint x: 254, endPoint y: 386, distance: 29.7
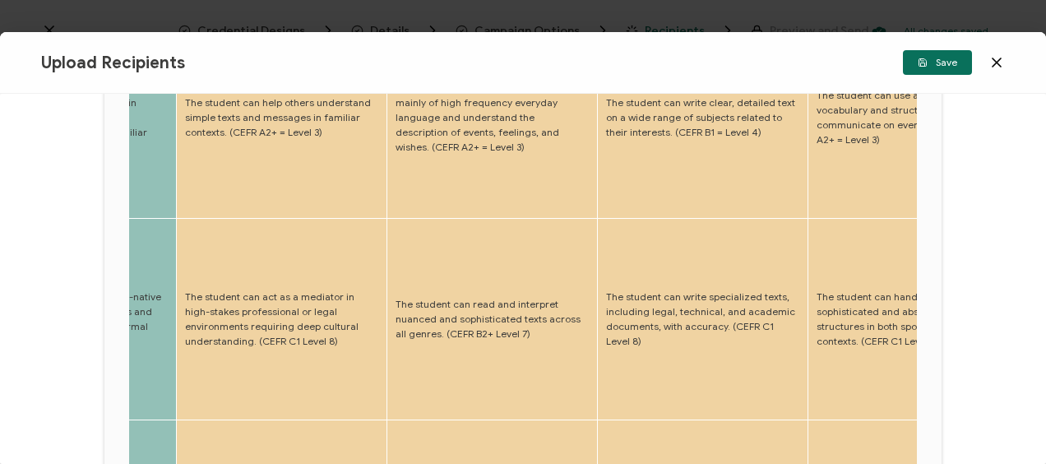
scroll to position [165, 0]
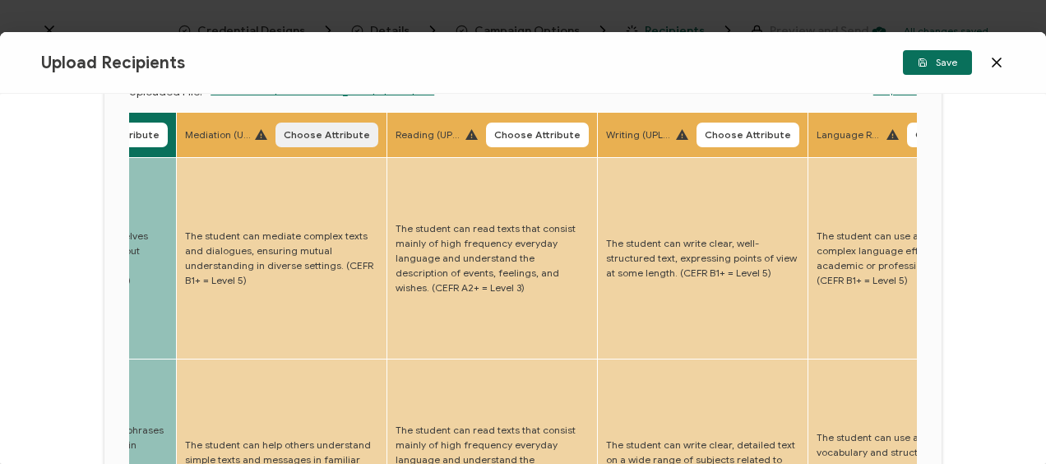
click at [336, 131] on span "Choose Attribute" at bounding box center [327, 135] width 86 height 10
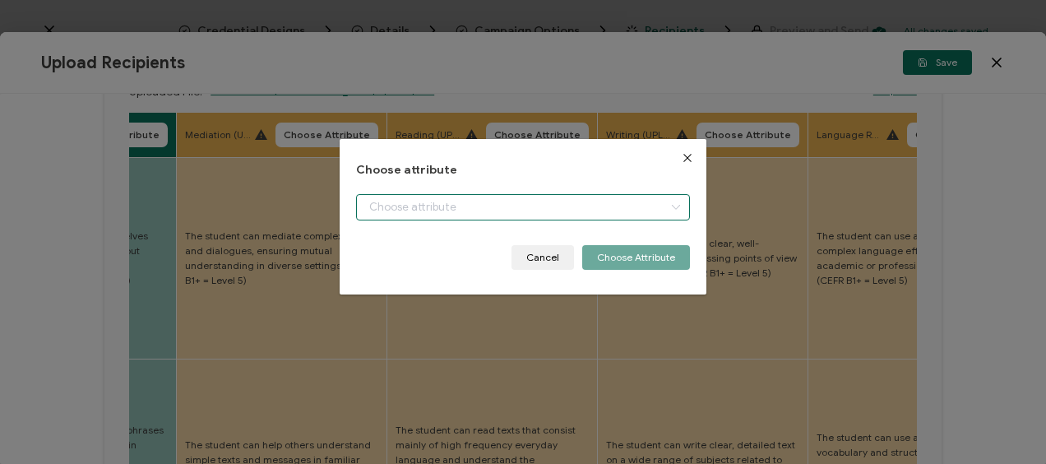
click at [463, 204] on input "dialog" at bounding box center [522, 207] width 333 height 26
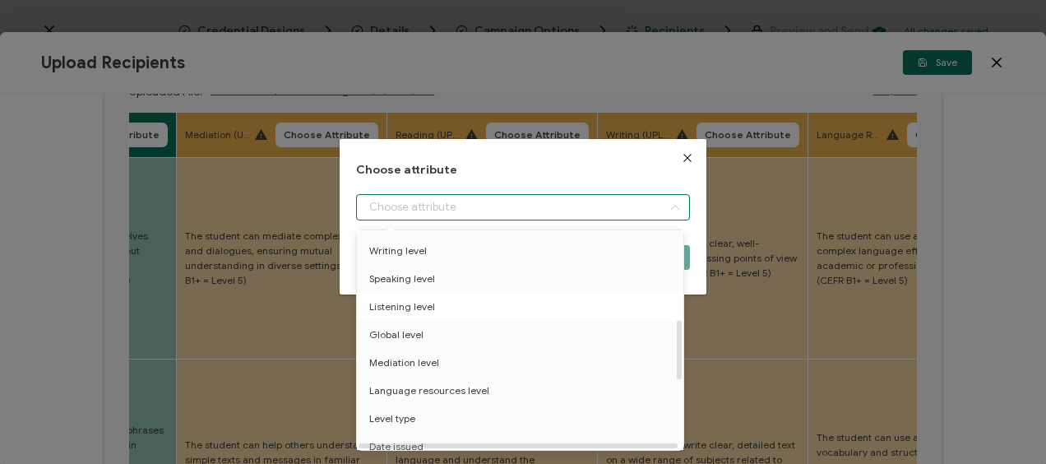
scroll to position [329, 0]
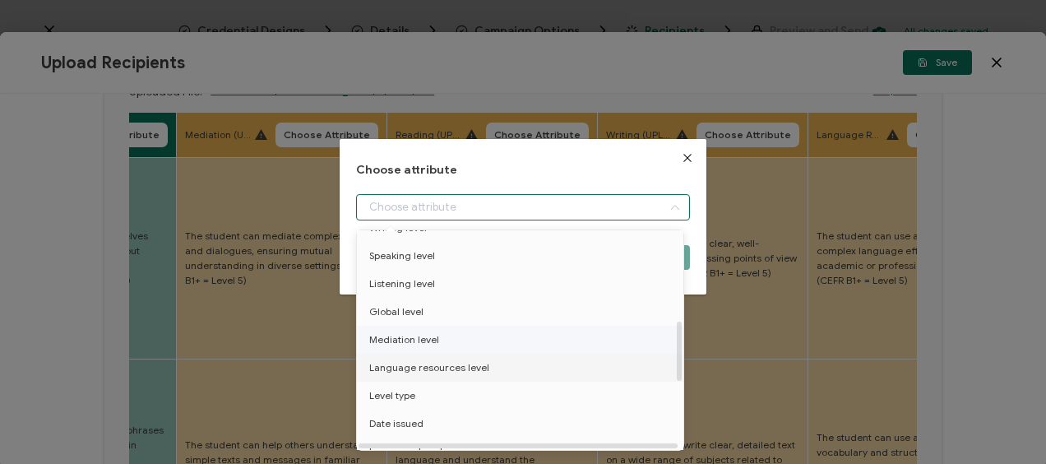
click at [431, 336] on span "Mediation level" at bounding box center [404, 340] width 70 height 28
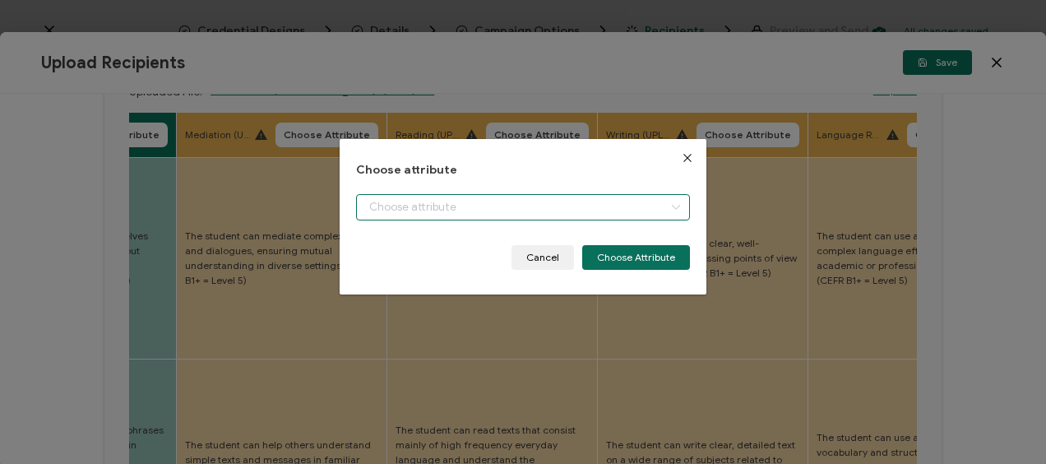
type input "Mediation level"
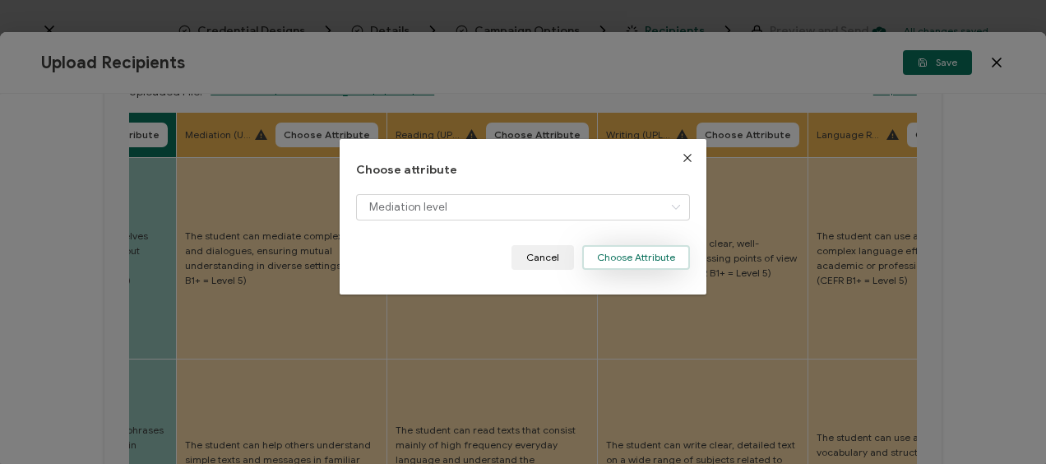
click at [635, 253] on button "Choose Attribute" at bounding box center [636, 257] width 108 height 25
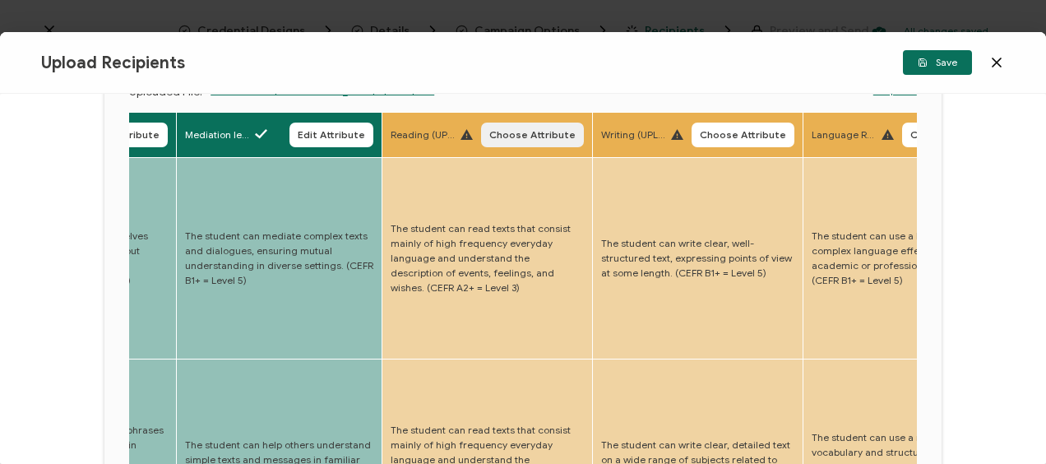
click at [533, 131] on span "Choose Attribute" at bounding box center [532, 135] width 86 height 10
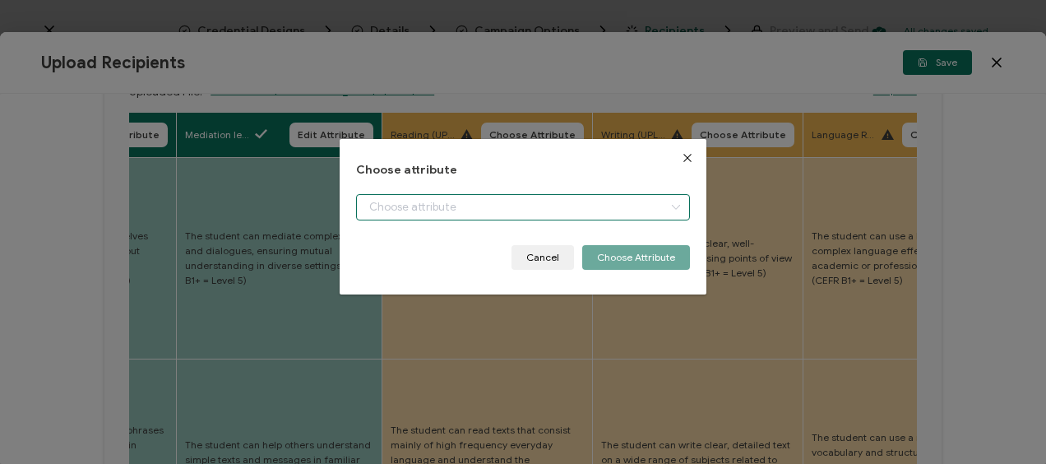
click at [414, 216] on input "dialog" at bounding box center [522, 207] width 333 height 26
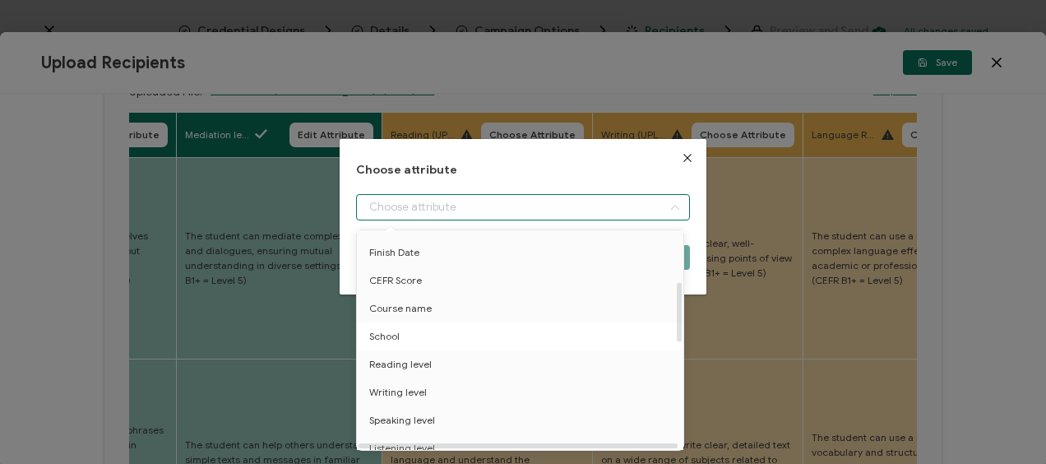
scroll to position [247, 0]
click at [415, 284] on span "Reading level" at bounding box center [400, 282] width 63 height 28
type input "Reading level"
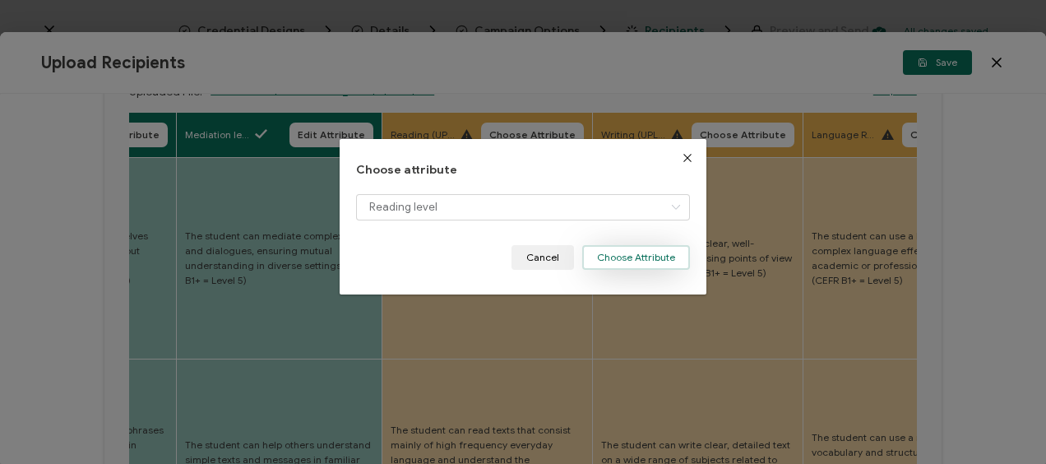
click at [638, 257] on button "Choose Attribute" at bounding box center [636, 257] width 108 height 25
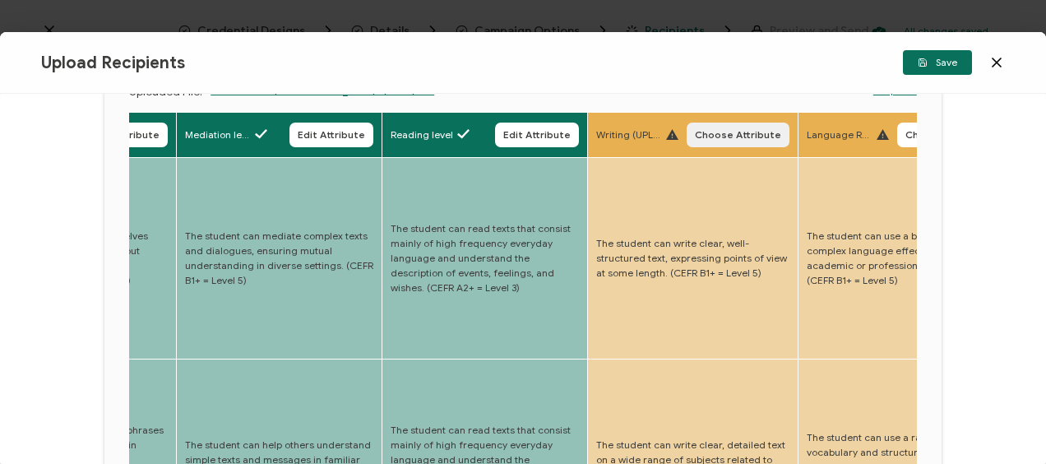
click at [725, 132] on span "Choose Attribute" at bounding box center [738, 135] width 86 height 10
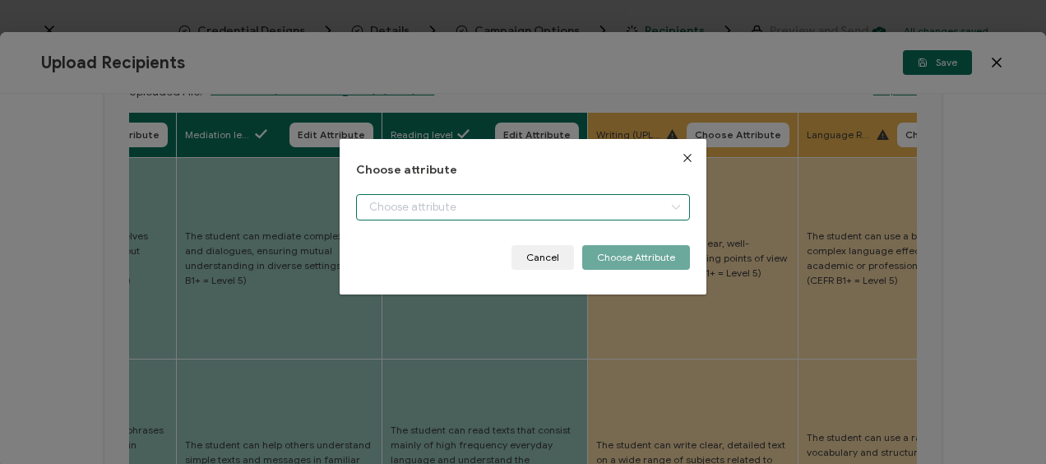
click at [410, 211] on input "dialog" at bounding box center [522, 207] width 333 height 26
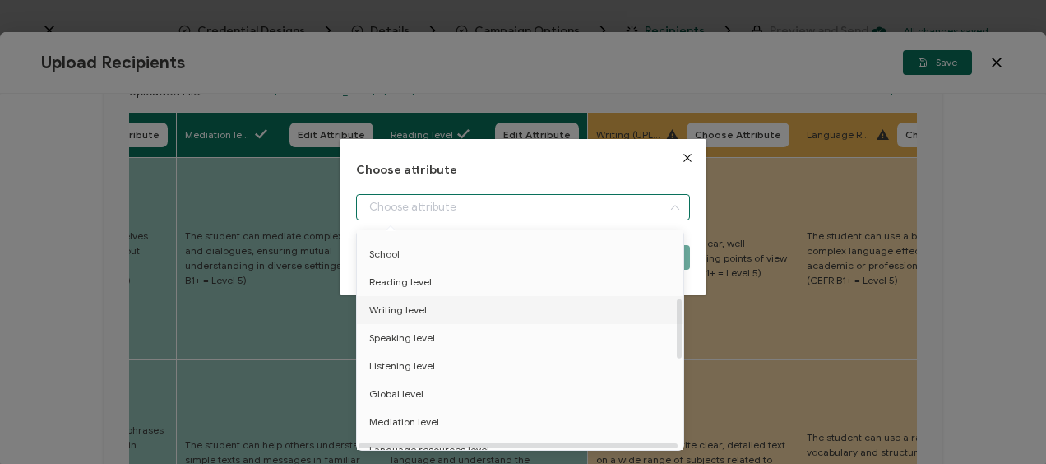
click at [418, 312] on span "Writing level" at bounding box center [398, 310] width 58 height 28
type input "Writing level"
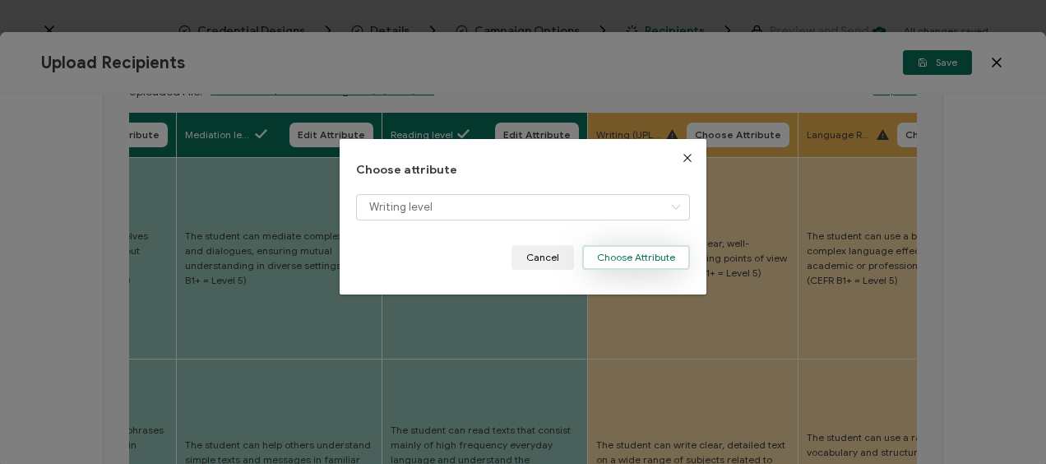
click at [643, 247] on button "Choose Attribute" at bounding box center [636, 257] width 108 height 25
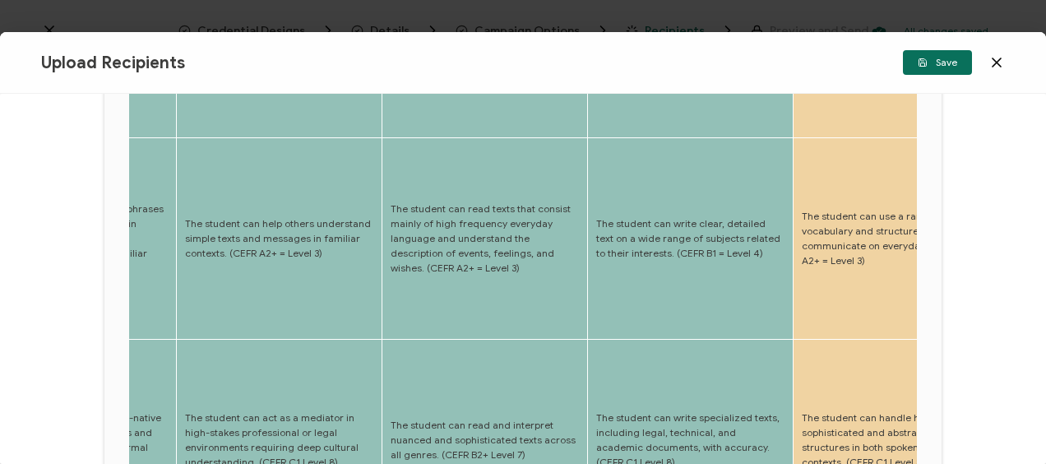
scroll to position [823, 0]
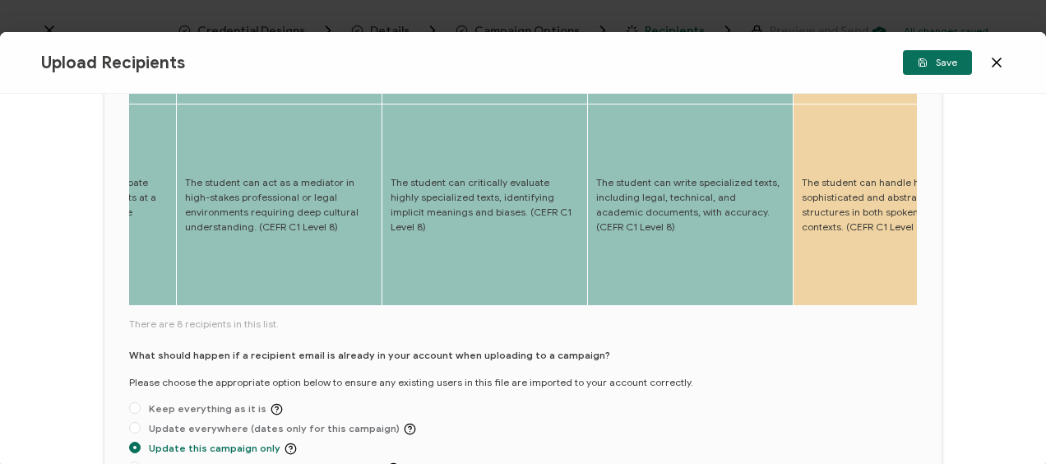
drag, startPoint x: 271, startPoint y: 306, endPoint x: 301, endPoint y: 306, distance: 30.4
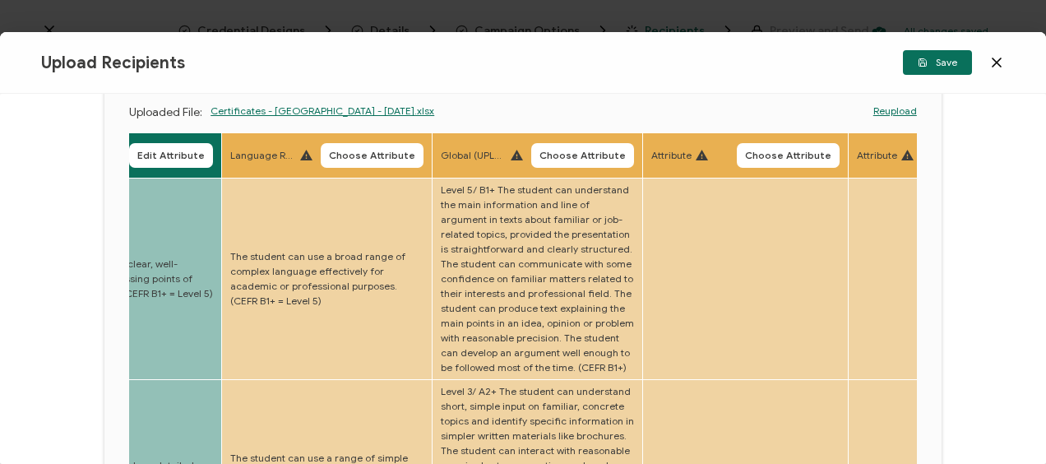
scroll to position [82, 0]
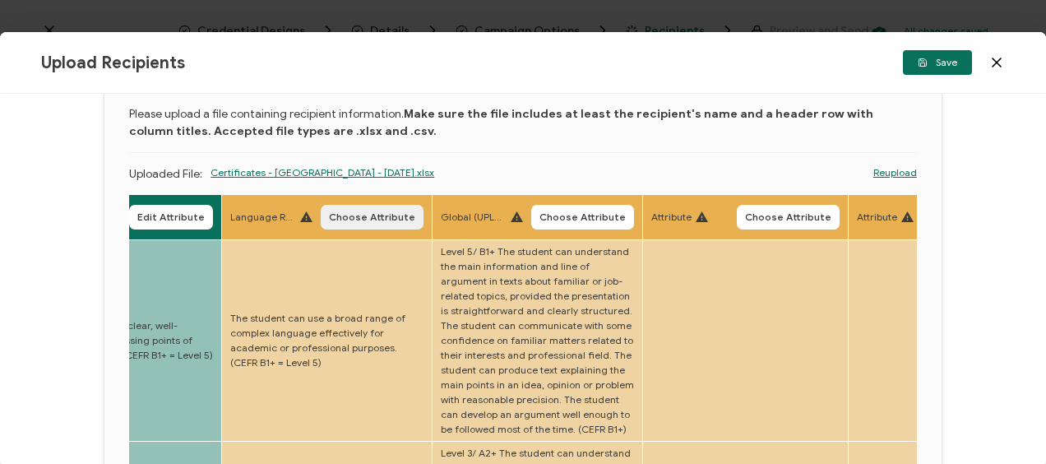
click at [367, 212] on span "Choose Attribute" at bounding box center [372, 217] width 86 height 10
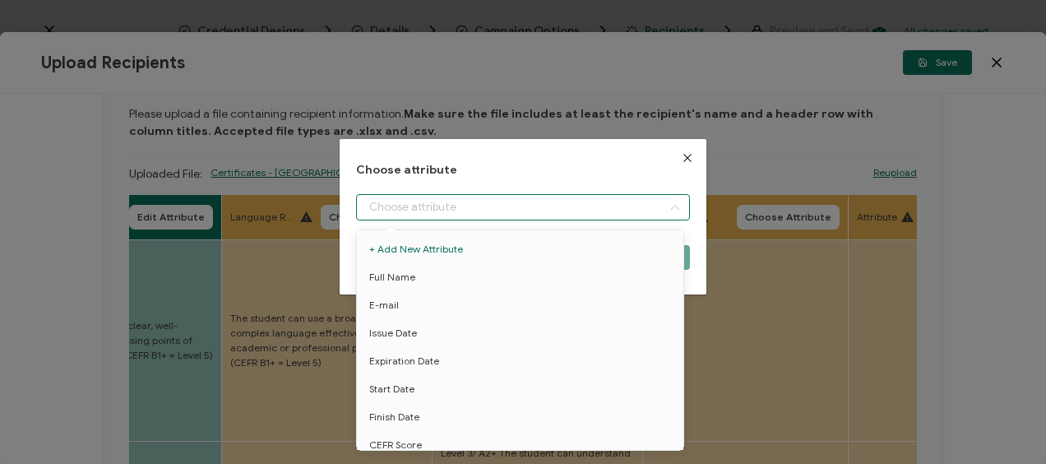
click at [508, 202] on input "dialog" at bounding box center [522, 207] width 333 height 26
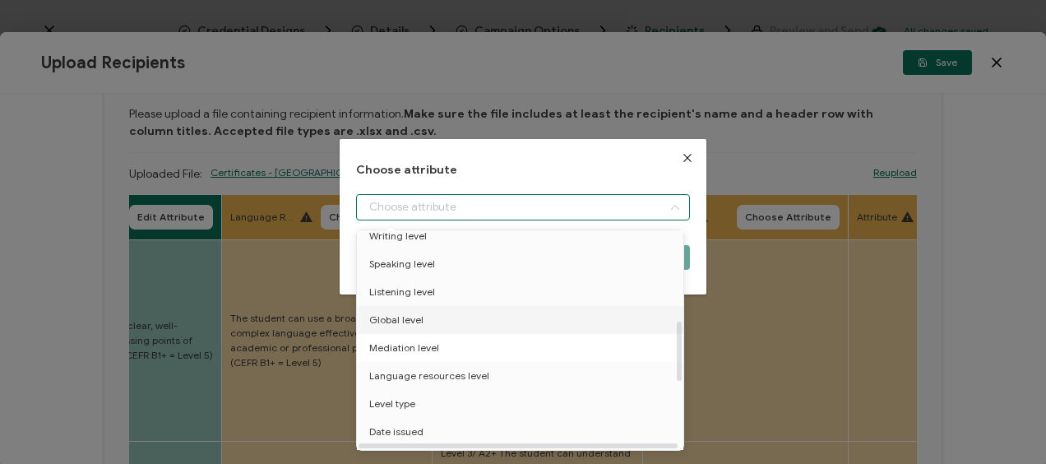
scroll to position [329, 0]
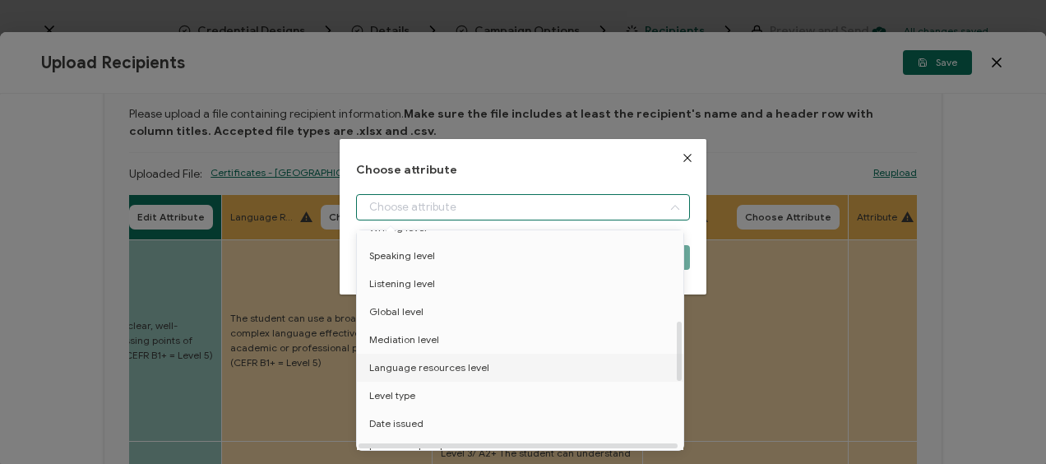
click at [448, 363] on span "Language resources level" at bounding box center [429, 368] width 120 height 28
type input "Language resources level"
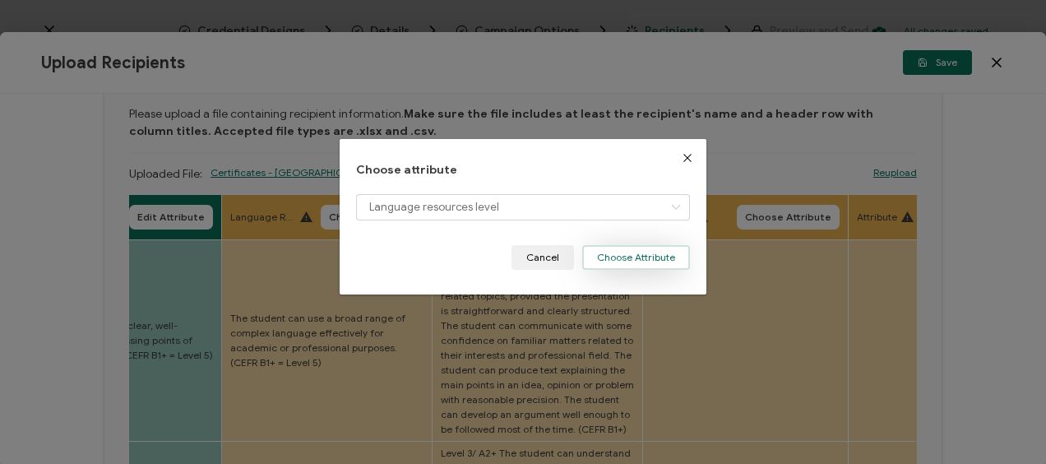
click at [631, 252] on button "Choose Attribute" at bounding box center [636, 257] width 108 height 25
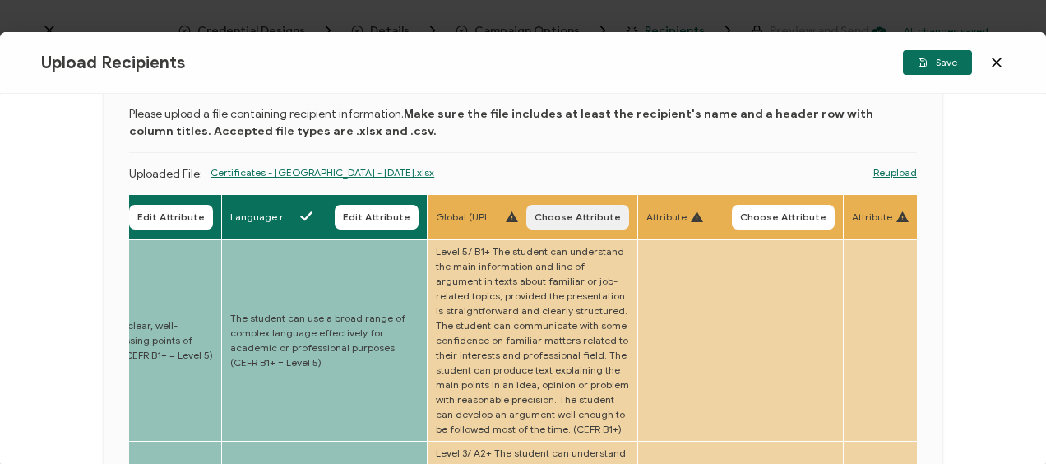
click at [584, 216] on span "Choose Attribute" at bounding box center [578, 217] width 86 height 10
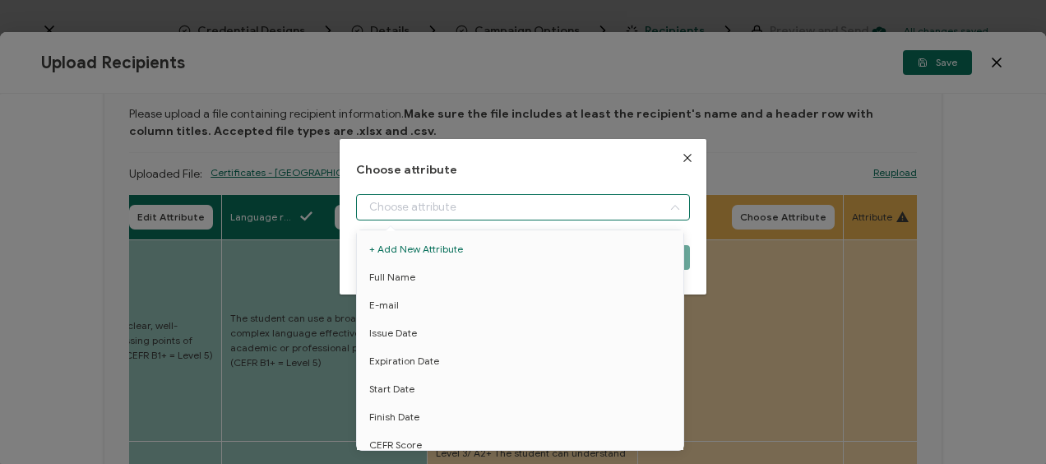
click at [406, 207] on input "dialog" at bounding box center [522, 207] width 333 height 26
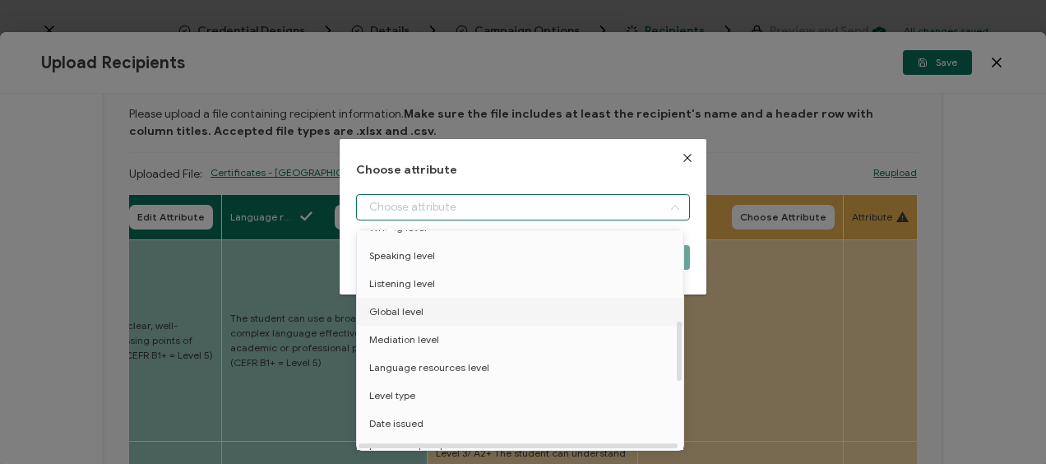
click at [428, 306] on li "Global level" at bounding box center [523, 312] width 341 height 28
type input "Global level"
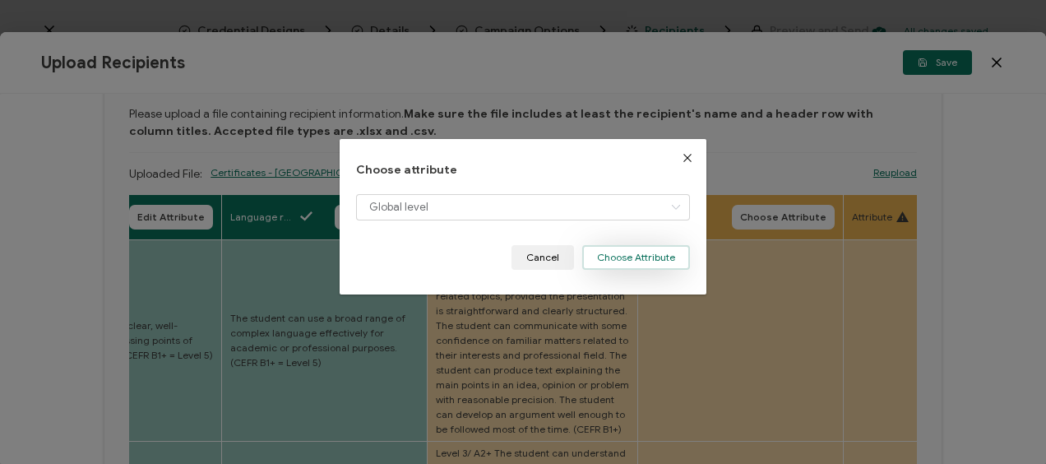
click at [612, 252] on button "Choose Attribute" at bounding box center [636, 257] width 108 height 25
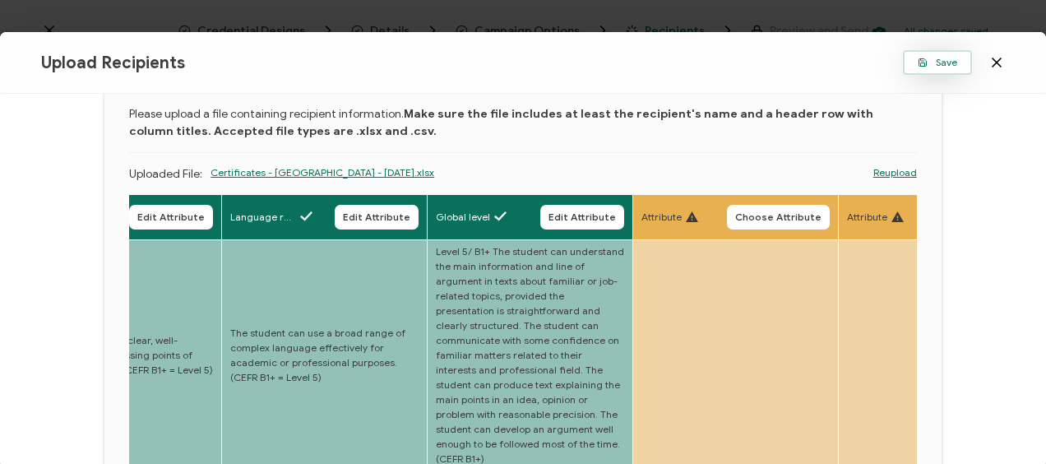
click at [942, 67] on span "Save" at bounding box center [937, 63] width 39 height 10
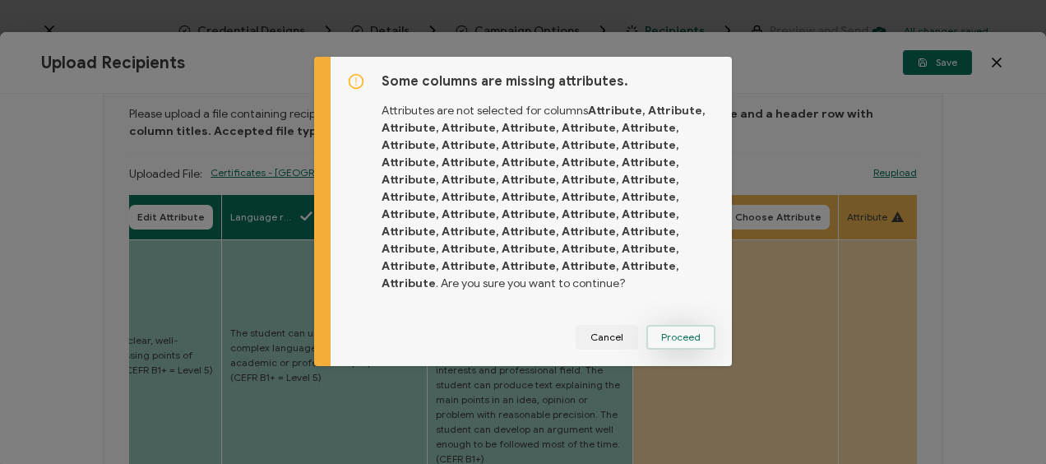
click at [696, 336] on button "Proceed" at bounding box center [681, 337] width 69 height 25
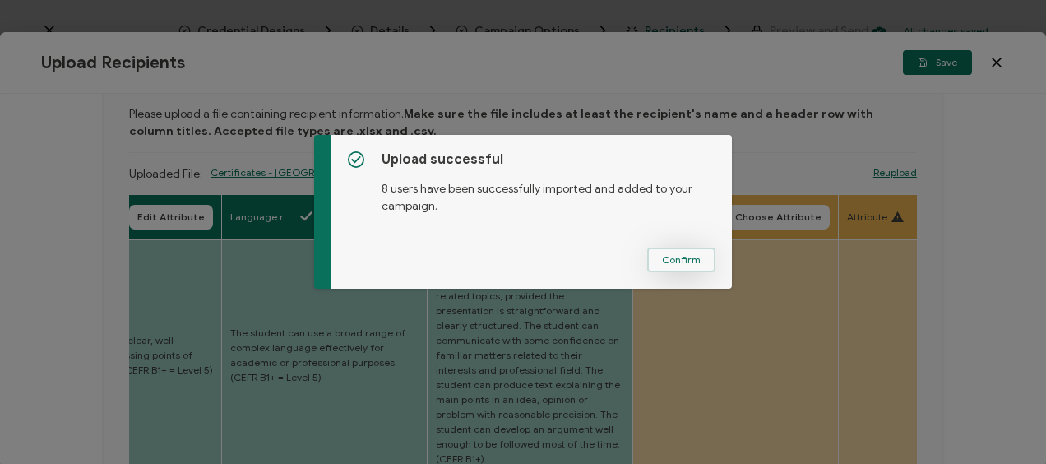
click at [674, 257] on span "Confirm" at bounding box center [681, 260] width 39 height 10
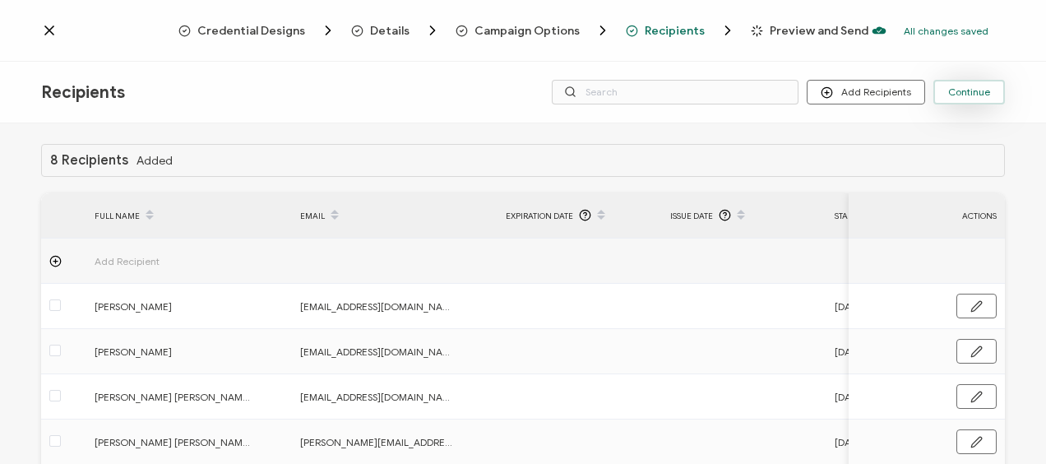
click at [965, 90] on span "Continue" at bounding box center [969, 92] width 42 height 10
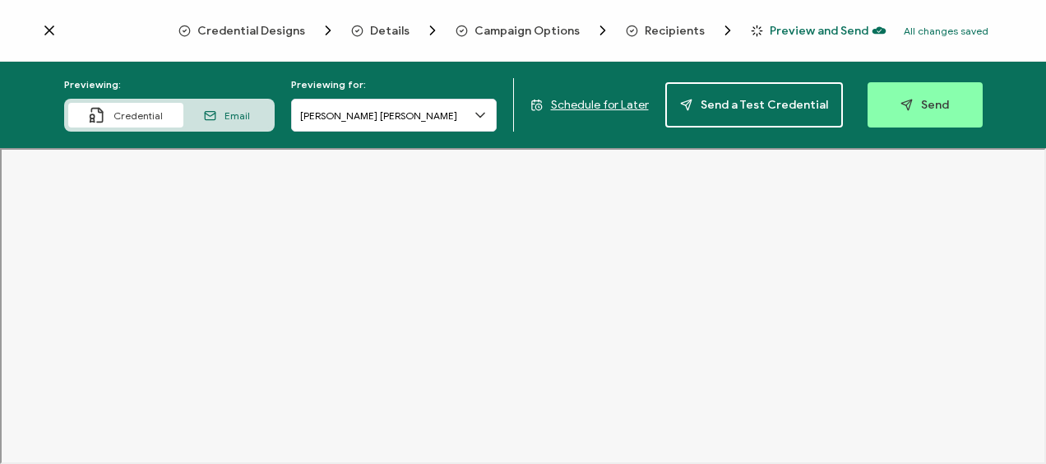
click at [663, 28] on span "Recipients" at bounding box center [675, 31] width 60 height 12
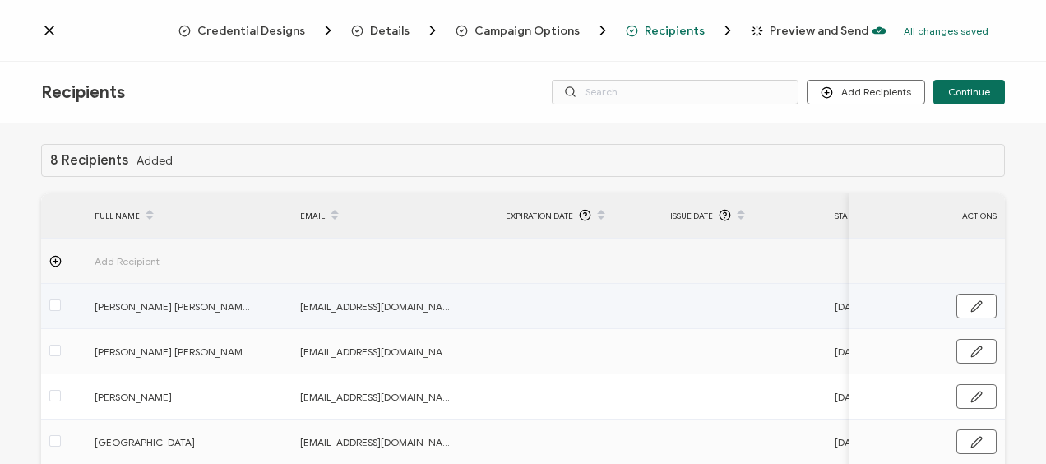
click at [699, 301] on td at bounding box center [744, 306] width 165 height 45
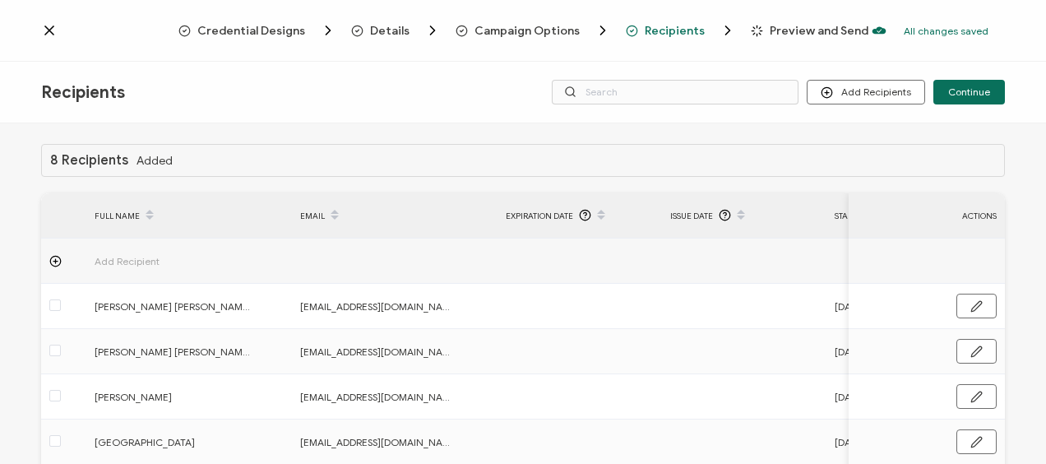
click at [411, 89] on div "Recipients Add Recipients Upload Recipients Import From Recipients Import From …" at bounding box center [523, 93] width 1046 height 62
click at [808, 27] on span "Preview and Send" at bounding box center [819, 31] width 99 height 12
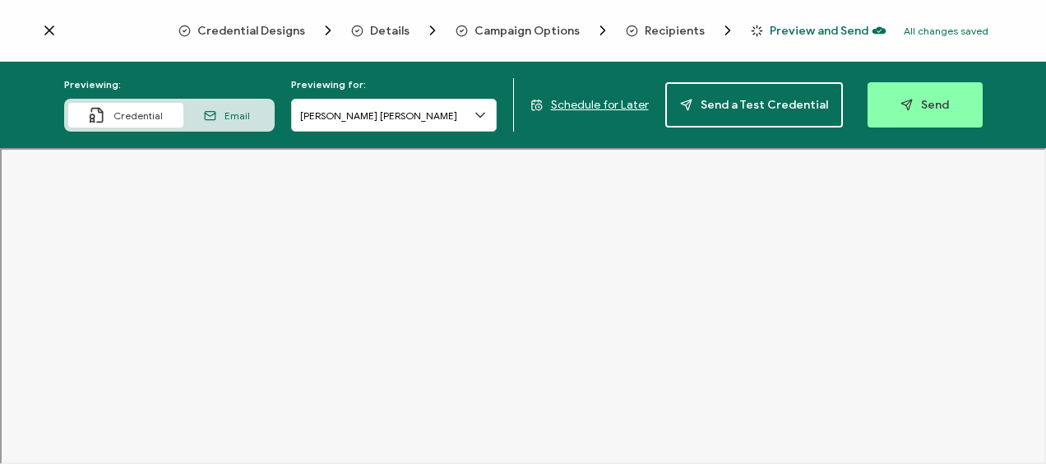
click at [592, 104] on span "Schedule for Later" at bounding box center [600, 105] width 98 height 14
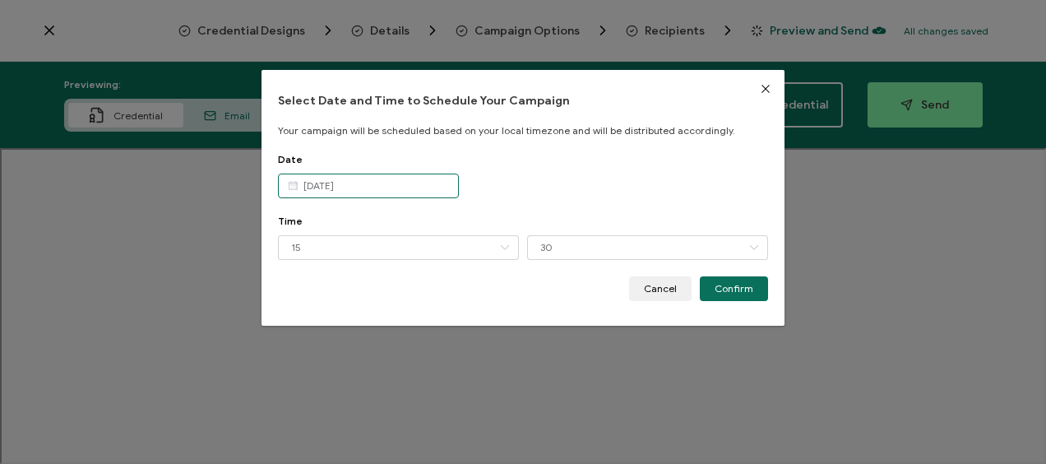
click at [421, 188] on body "Credential Designs Details Campaign Options Recipients Preview and Send All cha…" at bounding box center [523, 232] width 1046 height 464
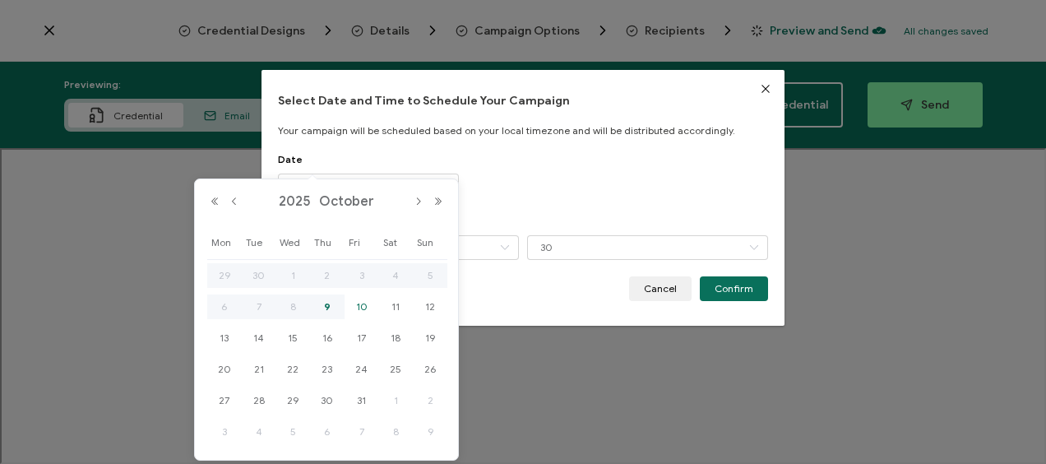
click at [366, 304] on span "10" at bounding box center [362, 307] width 20 height 20
type input "[DATE]"
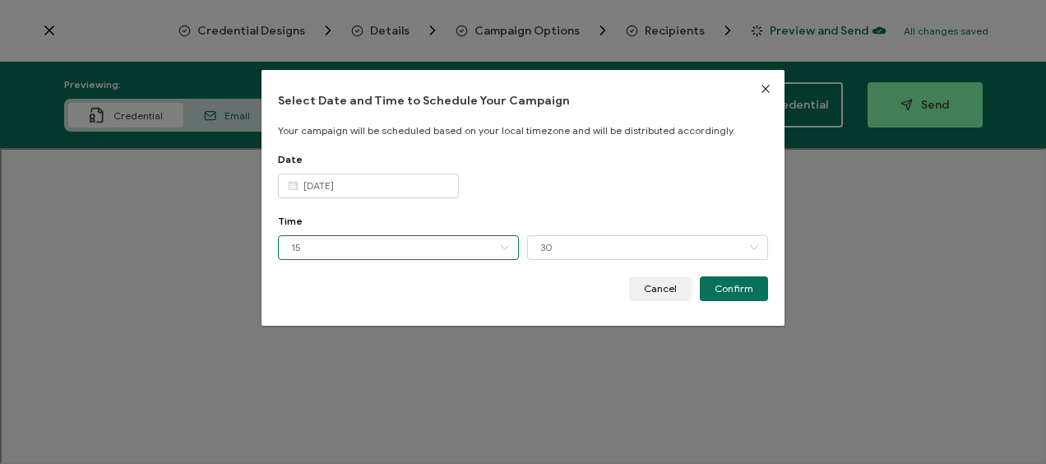
click at [411, 245] on input "15" at bounding box center [398, 247] width 241 height 25
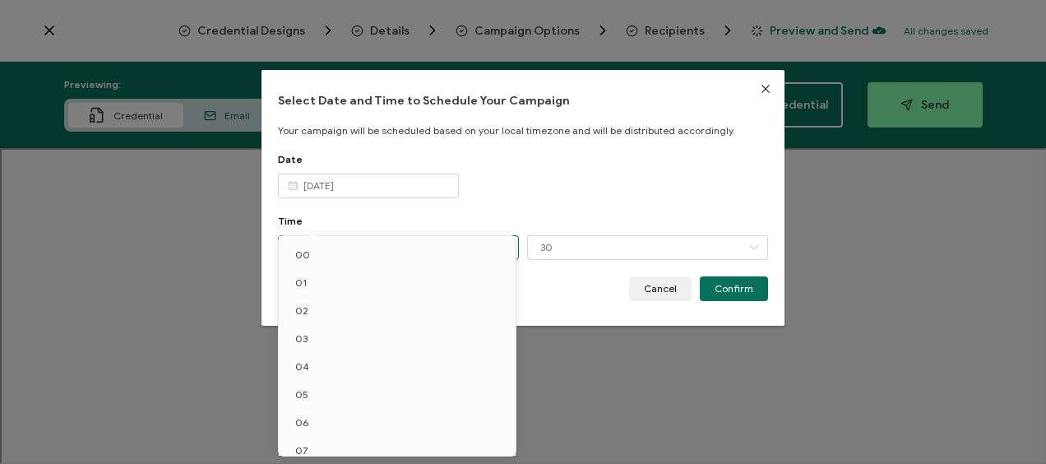
scroll to position [235, 0]
click at [314, 350] on li "12" at bounding box center [400, 355] width 243 height 28
type input "12"
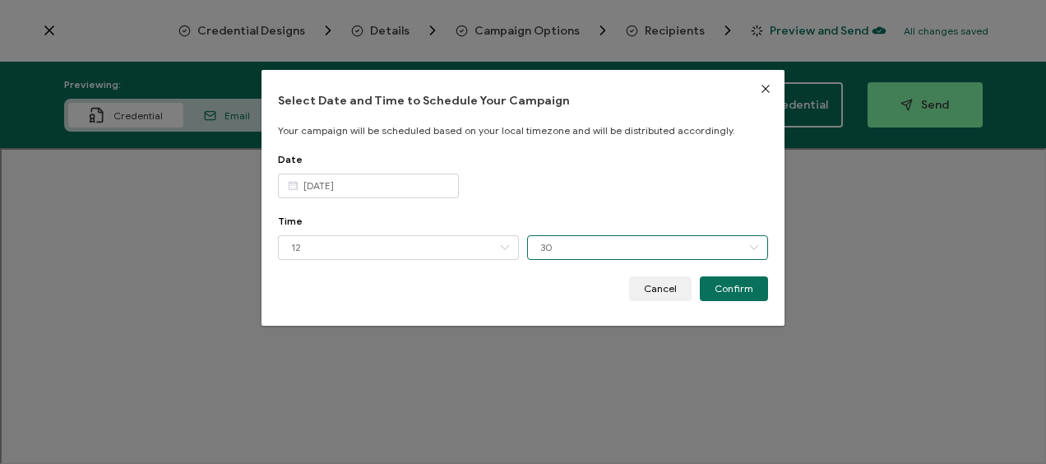
click at [579, 248] on input "30" at bounding box center [647, 247] width 241 height 25
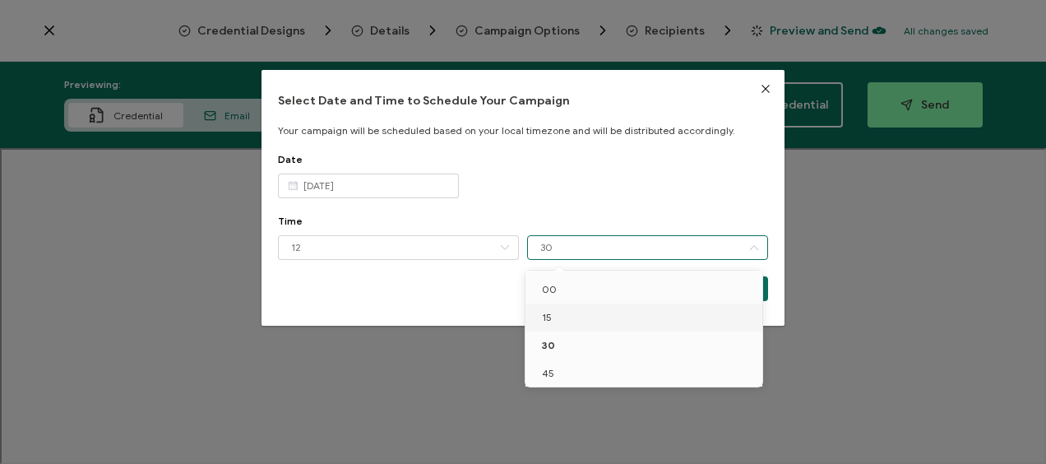
click at [559, 327] on li "15" at bounding box center [647, 318] width 243 height 28
type input "15"
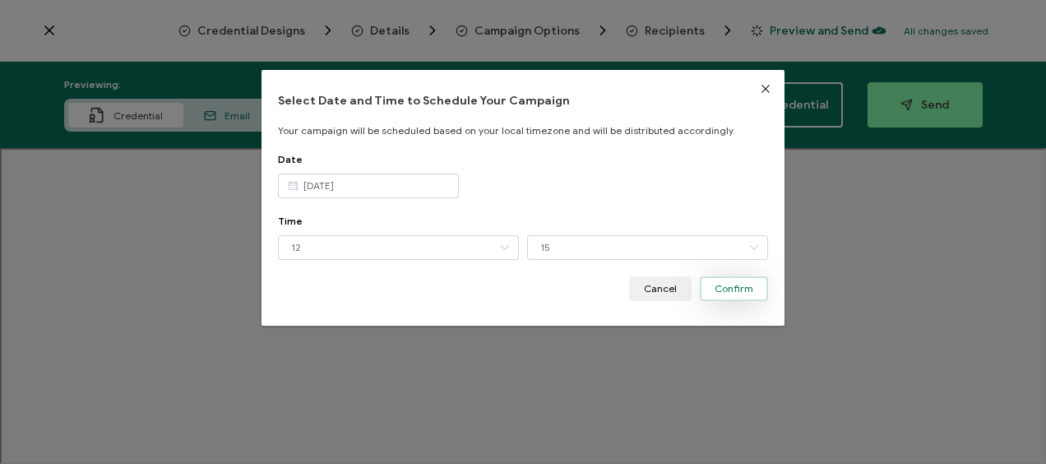
click at [730, 290] on span "Confirm" at bounding box center [734, 289] width 39 height 10
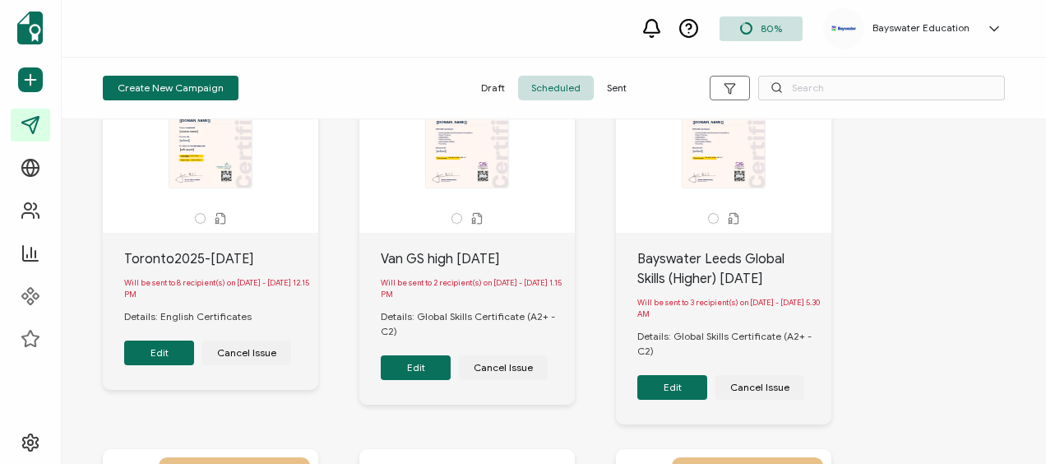
scroll to position [82, 0]
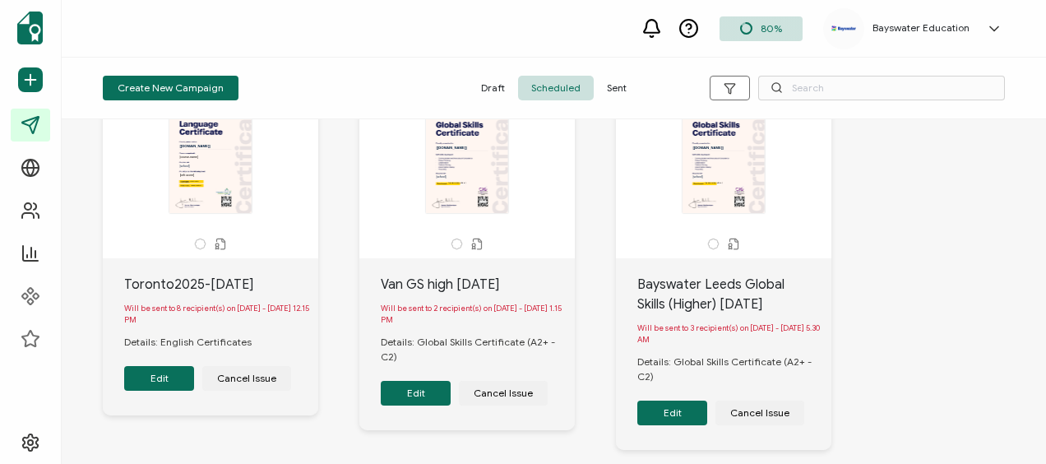
click at [172, 382] on button "Edit" at bounding box center [159, 378] width 70 height 25
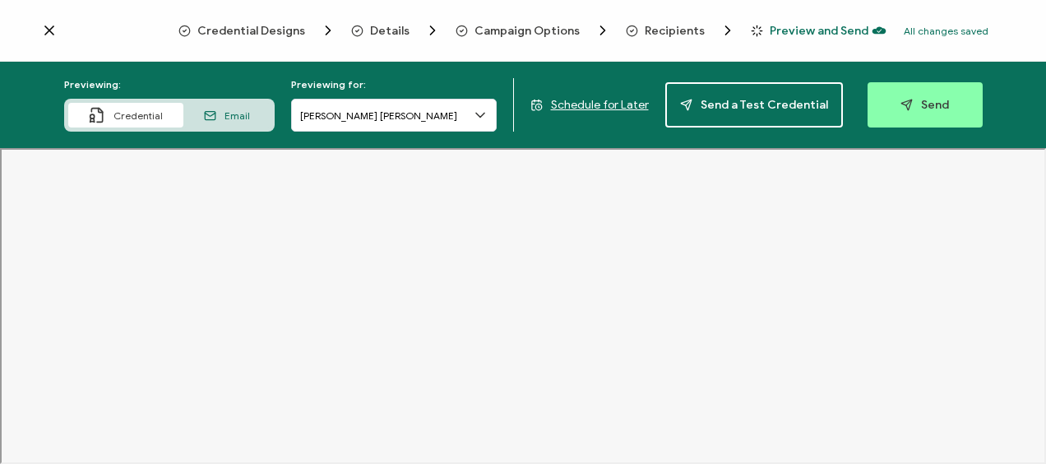
click at [688, 21] on div "Credential Designs Details Campaign Options Recipients Preview and Send All cha…" at bounding box center [523, 31] width 1046 height 62
click at [674, 25] on span "Recipients" at bounding box center [675, 31] width 60 height 12
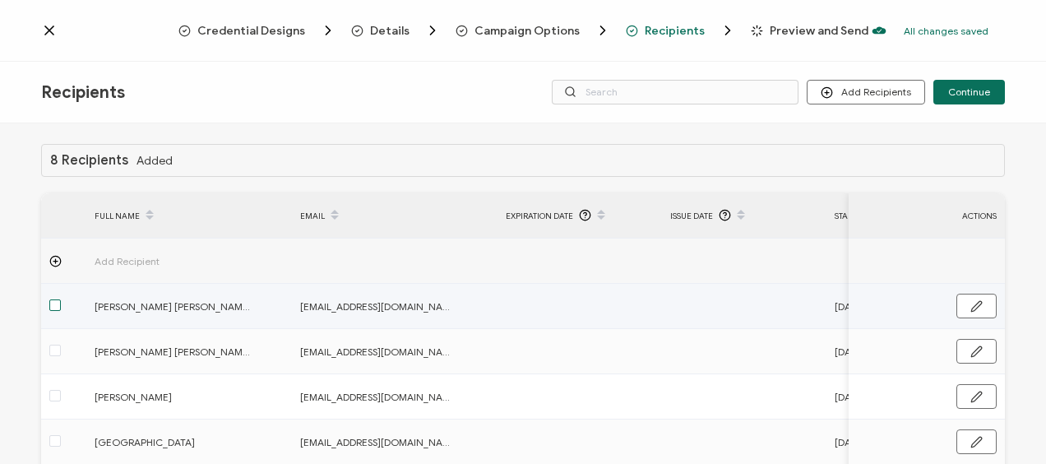
click at [55, 305] on span at bounding box center [55, 305] width 12 height 12
click at [61, 299] on input "checkbox" at bounding box center [61, 299] width 0 height 0
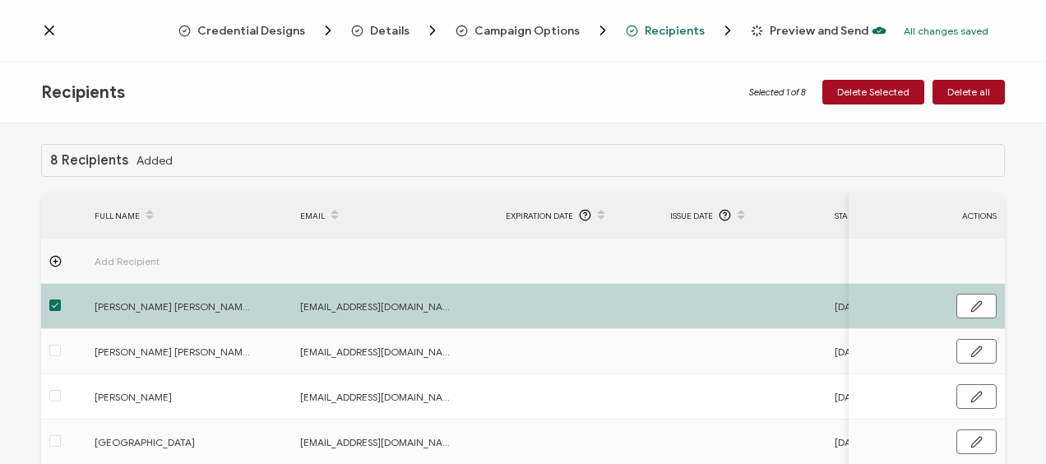
click at [57, 262] on icon at bounding box center [55, 261] width 12 height 12
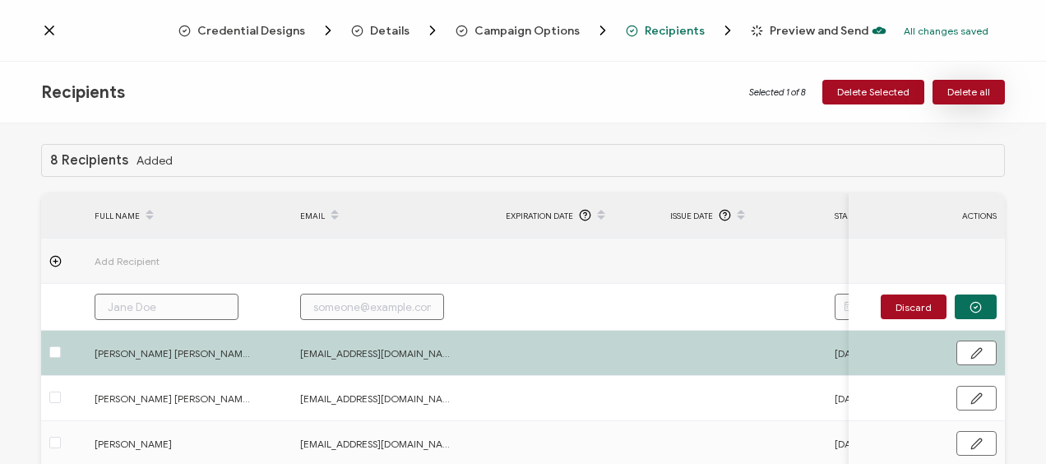
click at [945, 90] on button "Delete all" at bounding box center [969, 92] width 72 height 25
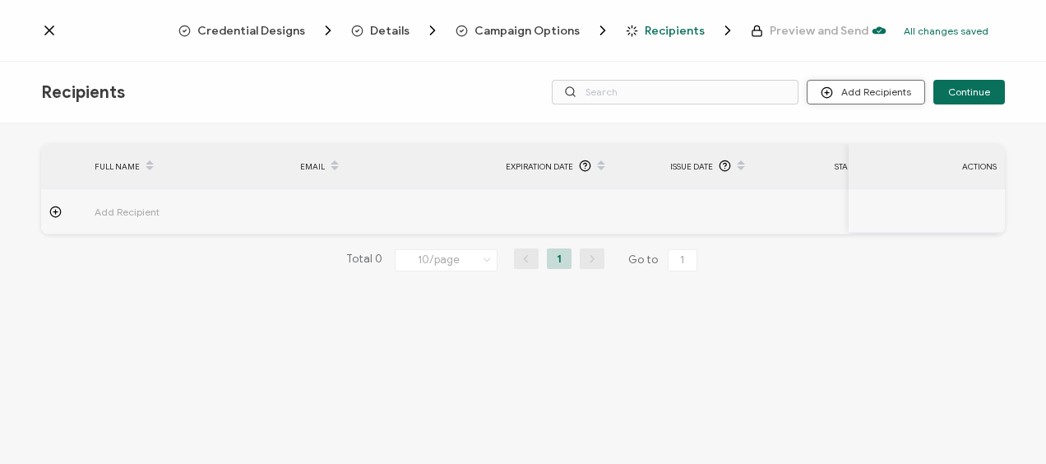
click at [856, 84] on button "Add Recipients" at bounding box center [866, 92] width 118 height 25
click at [855, 97] on button "Add Recipients" at bounding box center [866, 92] width 118 height 25
click at [875, 133] on span "Upload Recipients" at bounding box center [887, 136] width 83 height 12
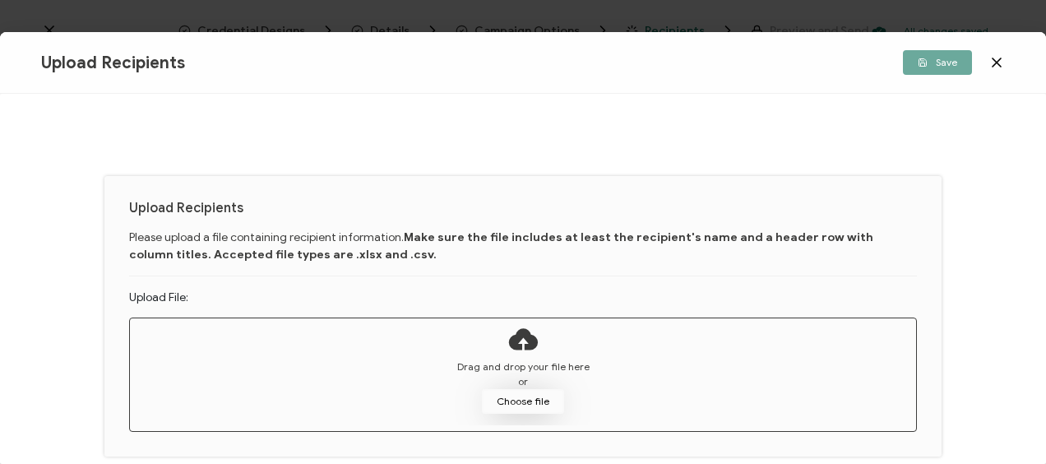
click at [548, 407] on button "Choose file" at bounding box center [523, 401] width 82 height 25
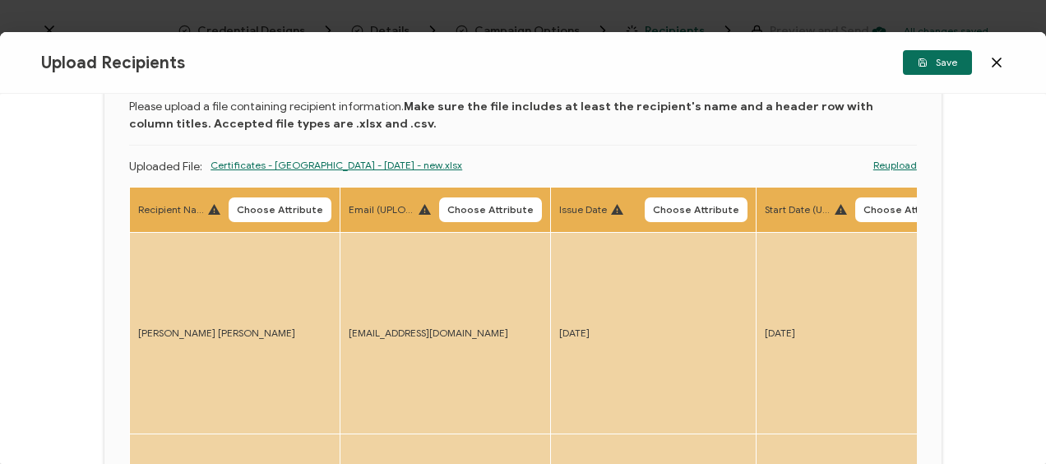
scroll to position [91, 0]
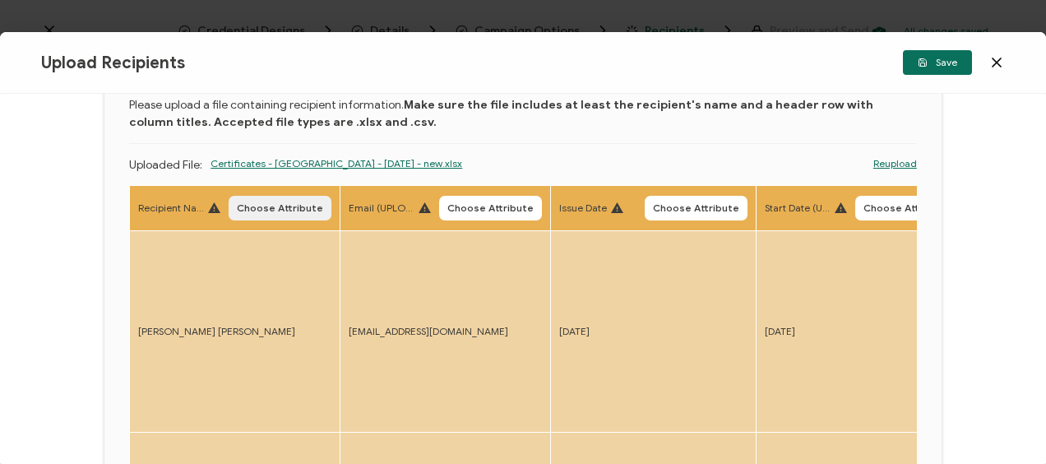
click at [285, 204] on span "Choose Attribute" at bounding box center [280, 208] width 86 height 10
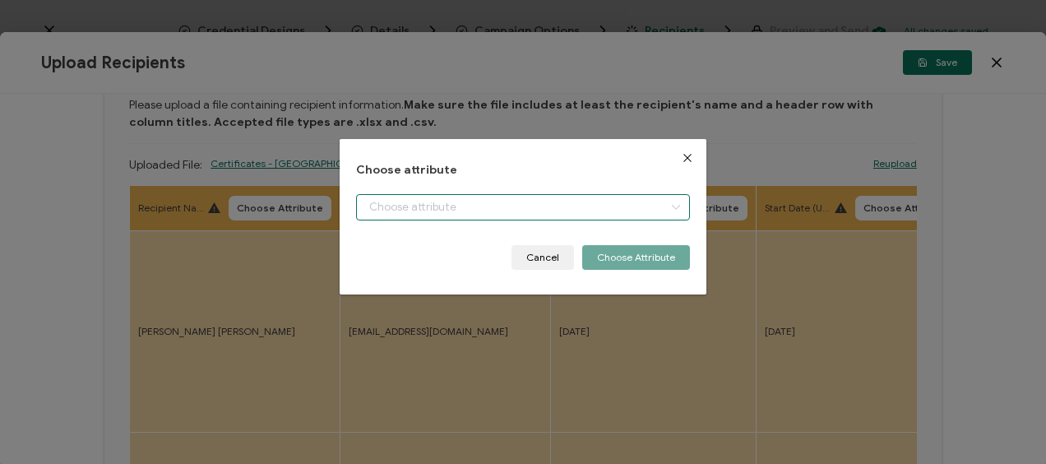
click at [453, 209] on input "dialog" at bounding box center [522, 207] width 333 height 26
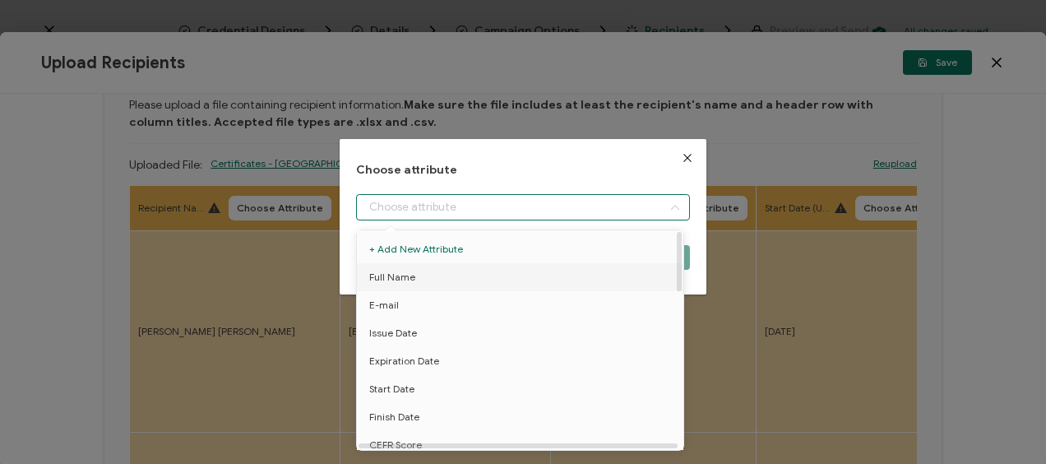
click at [421, 268] on li "Full Name" at bounding box center [523, 277] width 341 height 28
type input "Full Name"
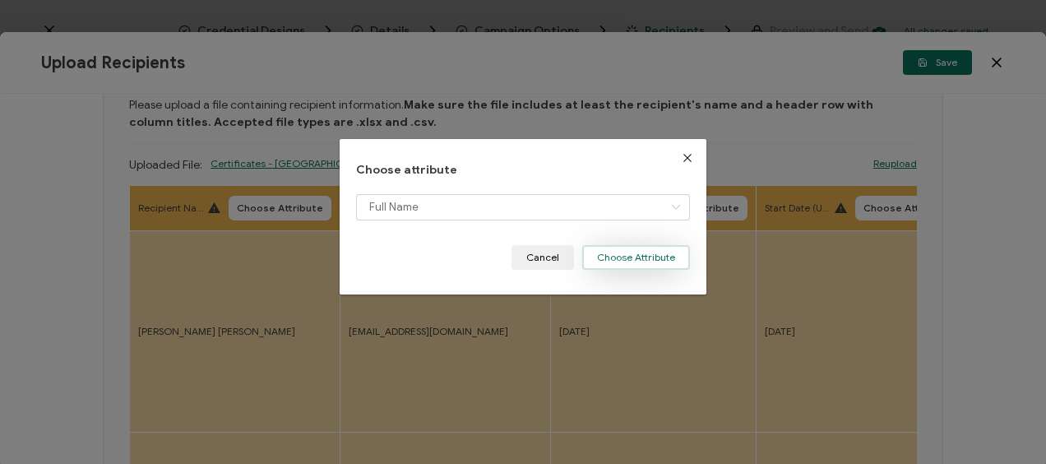
click at [628, 259] on button "Choose Attribute" at bounding box center [636, 257] width 108 height 25
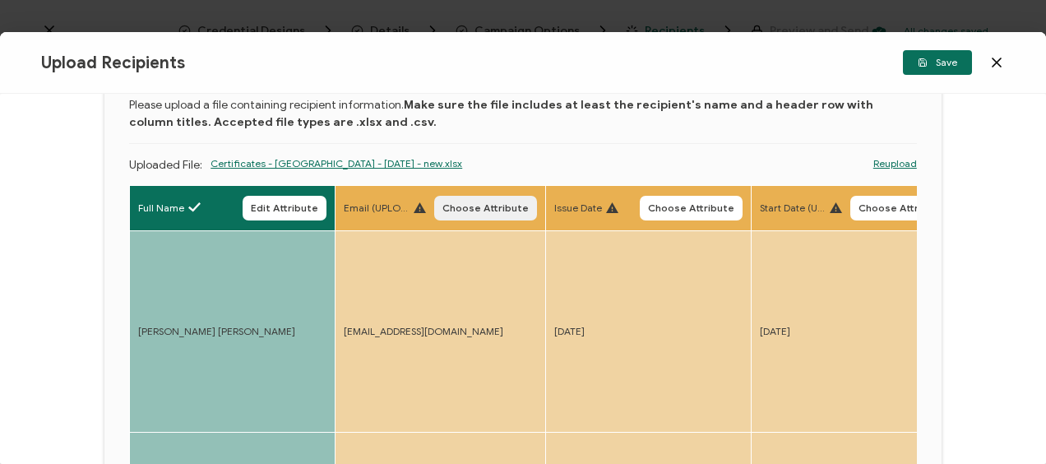
click at [479, 205] on span "Choose Attribute" at bounding box center [486, 208] width 86 height 10
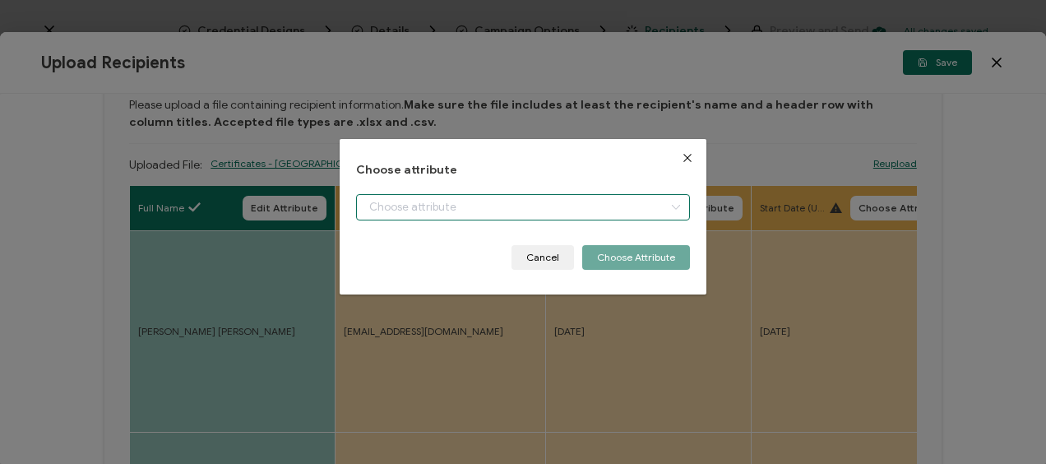
click at [379, 205] on input "dialog" at bounding box center [522, 207] width 333 height 26
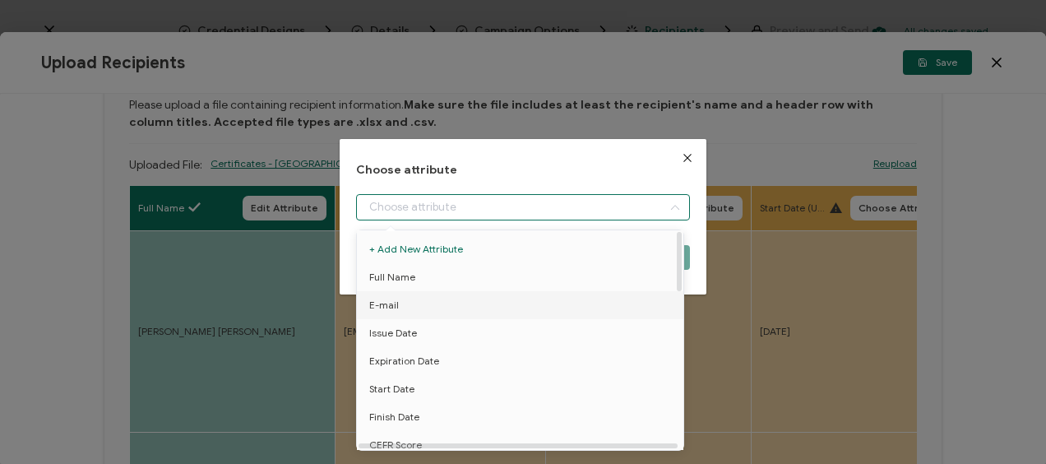
click at [415, 305] on li "E-mail" at bounding box center [523, 305] width 341 height 28
type input "E-mail"
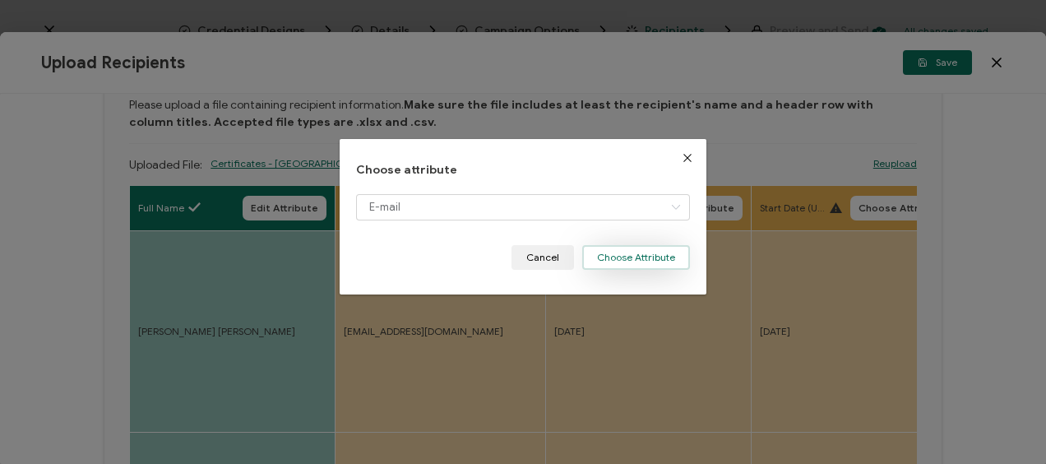
click at [628, 253] on button "Choose Attribute" at bounding box center [636, 257] width 108 height 25
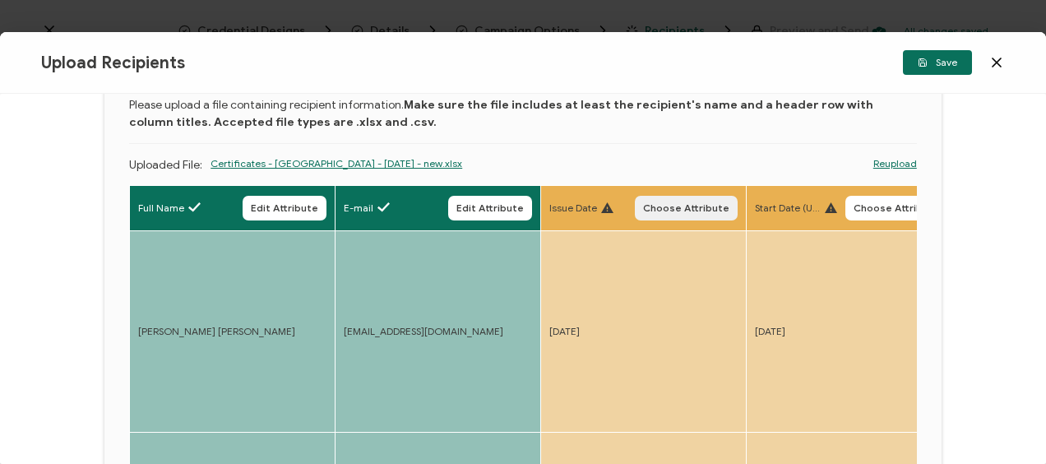
click at [663, 206] on span "Choose Attribute" at bounding box center [686, 208] width 86 height 10
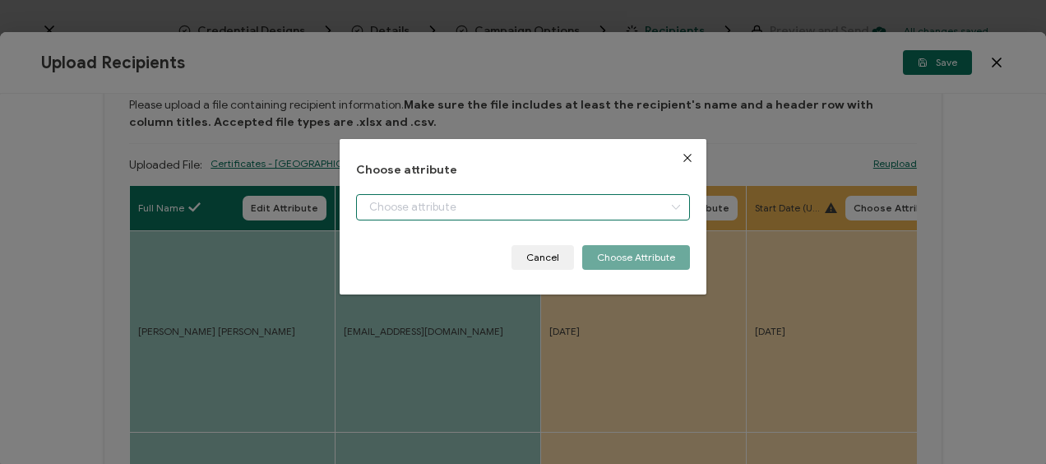
click at [380, 208] on input "dialog" at bounding box center [522, 207] width 333 height 26
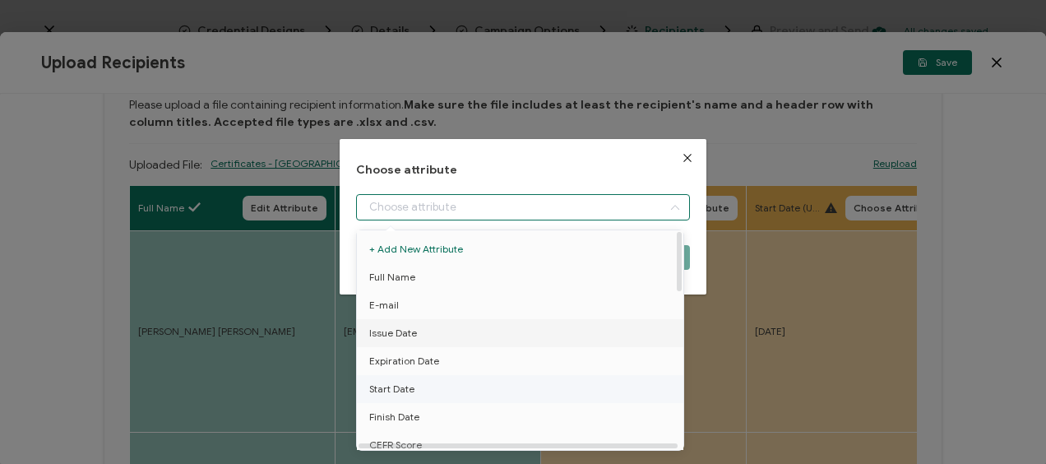
drag, startPoint x: 414, startPoint y: 327, endPoint x: 447, endPoint y: 318, distance: 34.9
click at [414, 328] on span "Issue Date" at bounding box center [393, 333] width 48 height 28
type input "Issue Date"
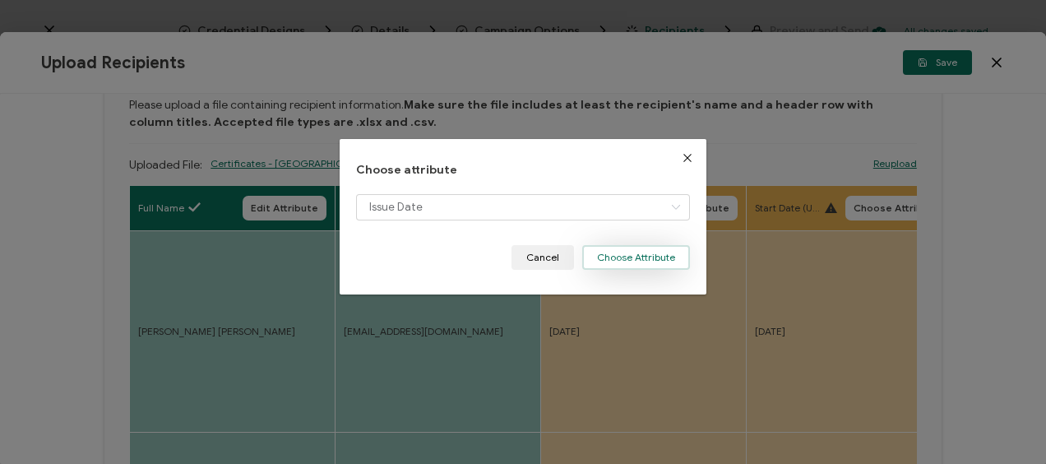
drag, startPoint x: 651, startPoint y: 255, endPoint x: 627, endPoint y: 251, distance: 25.0
click at [650, 255] on button "Choose Attribute" at bounding box center [636, 257] width 108 height 25
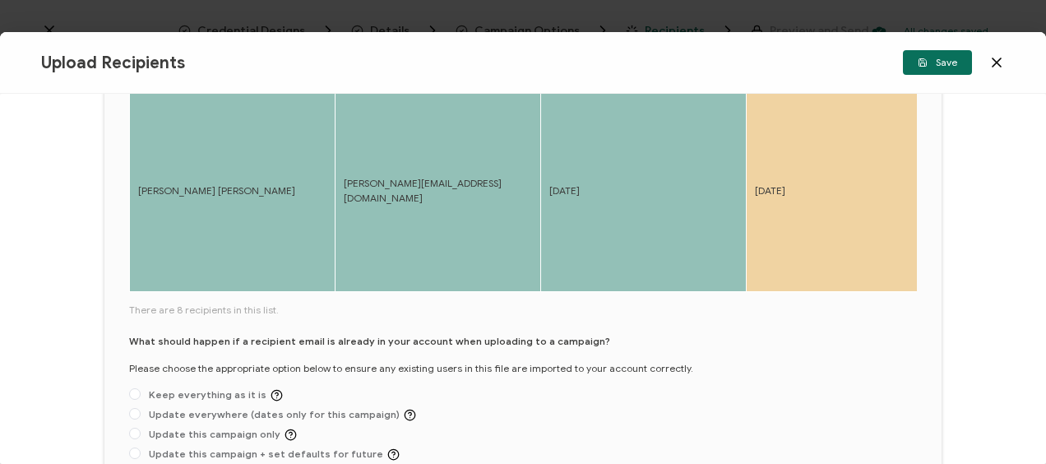
scroll to position [914, 0]
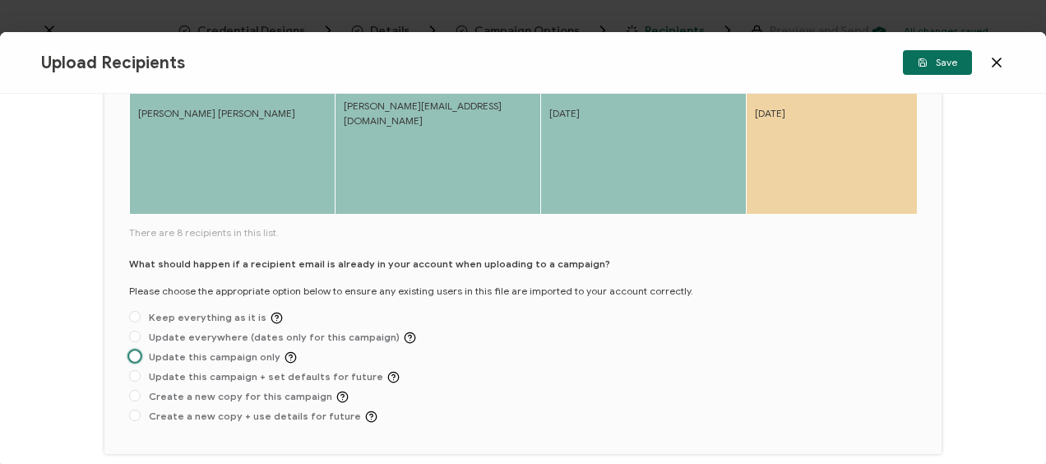
click at [148, 360] on span "Update this campaign only" at bounding box center [219, 357] width 156 height 12
click at [141, 360] on input "Update this campaign only" at bounding box center [135, 356] width 12 height 13
radio input "true"
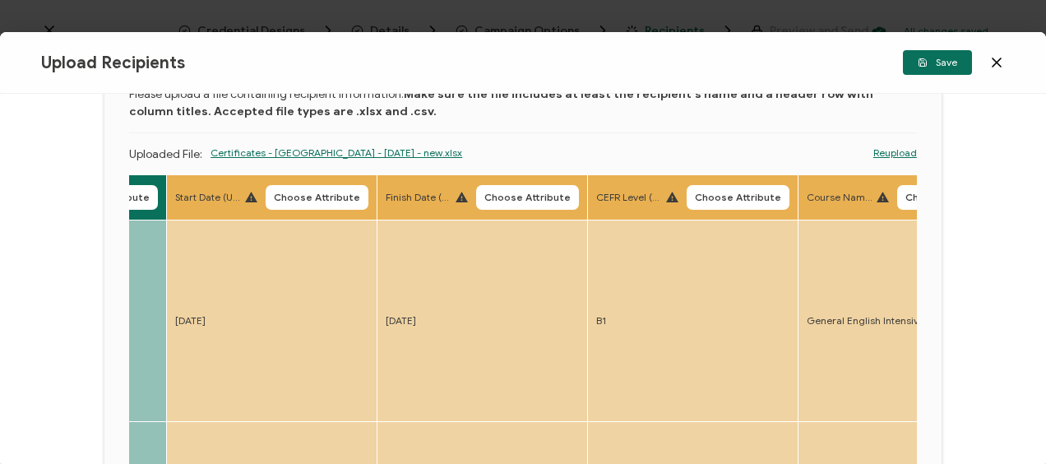
scroll to position [0, 0]
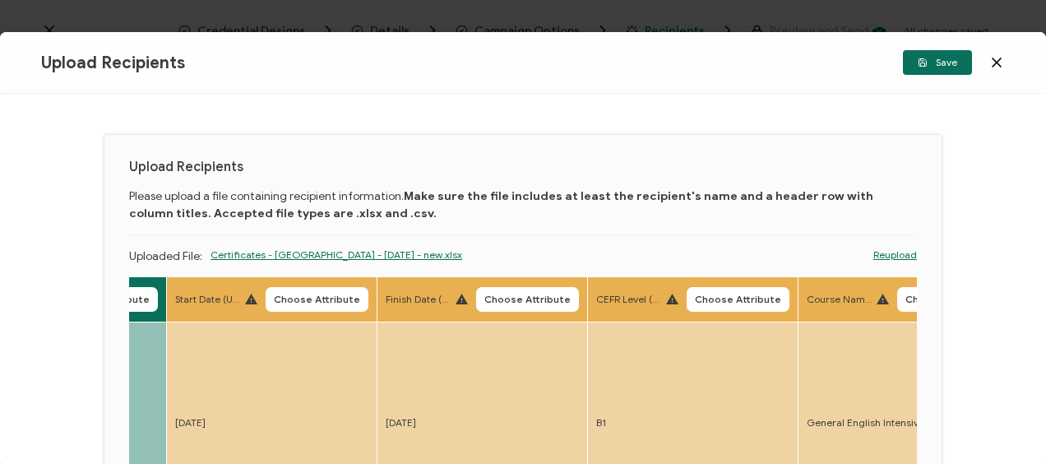
click at [308, 291] on button "Choose Attribute" at bounding box center [317, 299] width 103 height 25
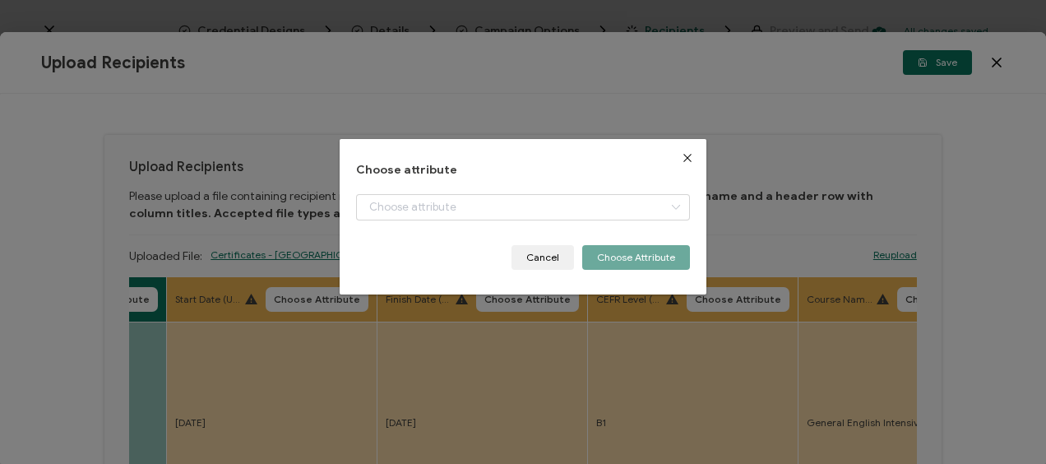
click at [464, 191] on div "Choose attribute Cancel Choose Attribute" at bounding box center [522, 217] width 333 height 106
click at [459, 203] on input "dialog" at bounding box center [522, 207] width 333 height 26
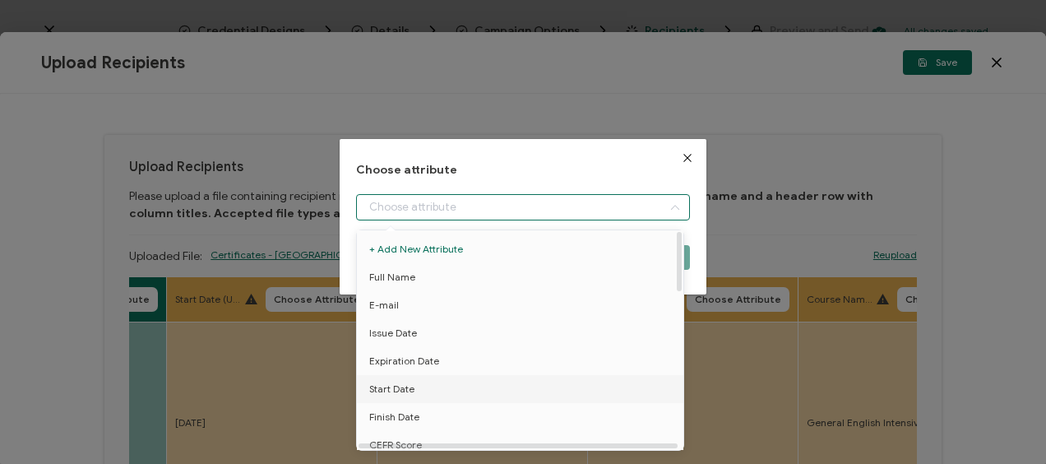
click at [422, 385] on li "Start Date" at bounding box center [523, 389] width 341 height 28
type input "Start Date"
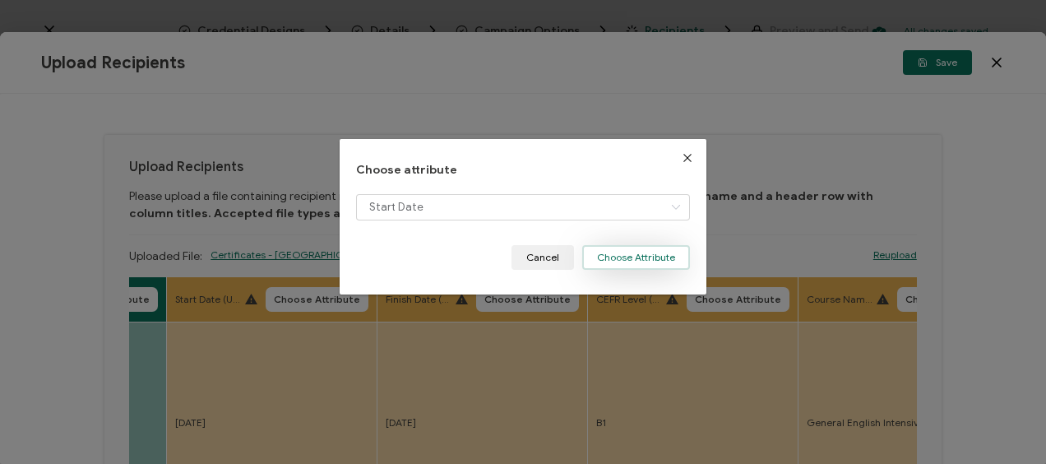
click at [619, 257] on button "Choose Attribute" at bounding box center [636, 257] width 108 height 25
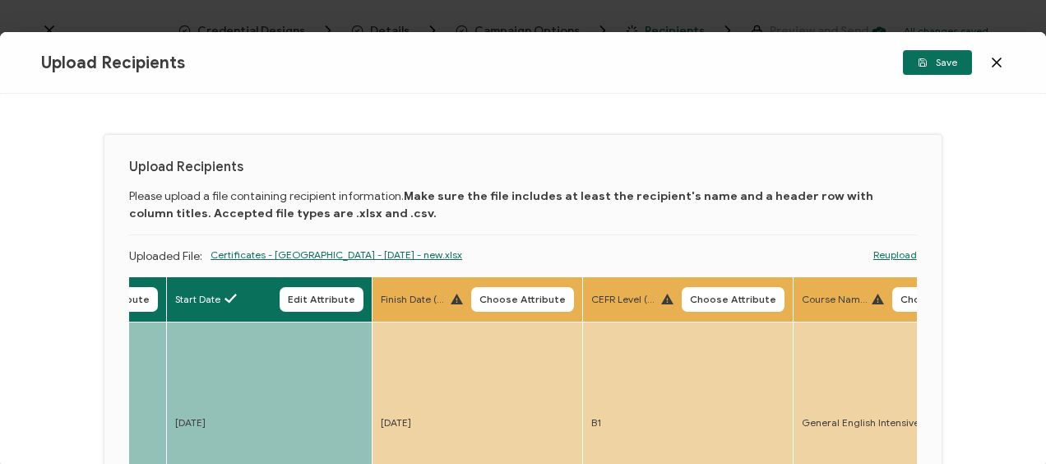
click at [514, 293] on button "Choose Attribute" at bounding box center [522, 299] width 103 height 25
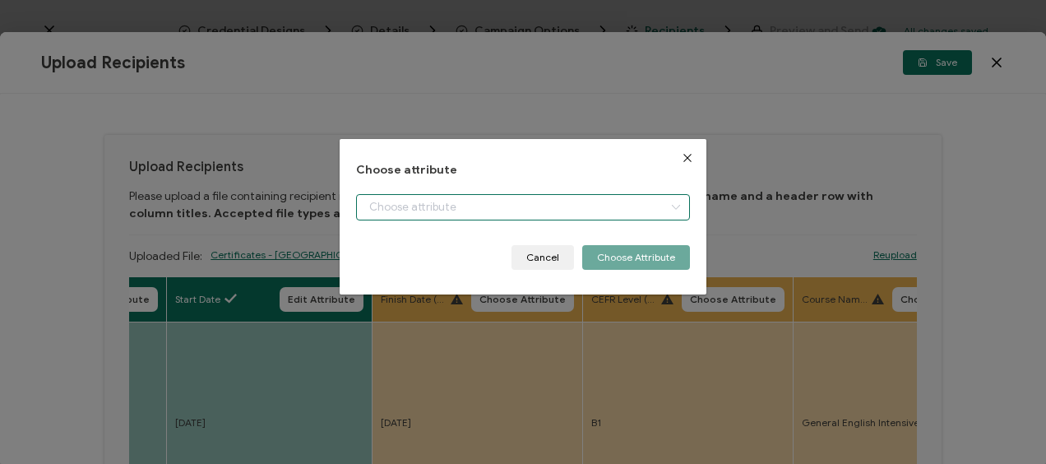
click at [443, 210] on input "dialog" at bounding box center [522, 207] width 333 height 26
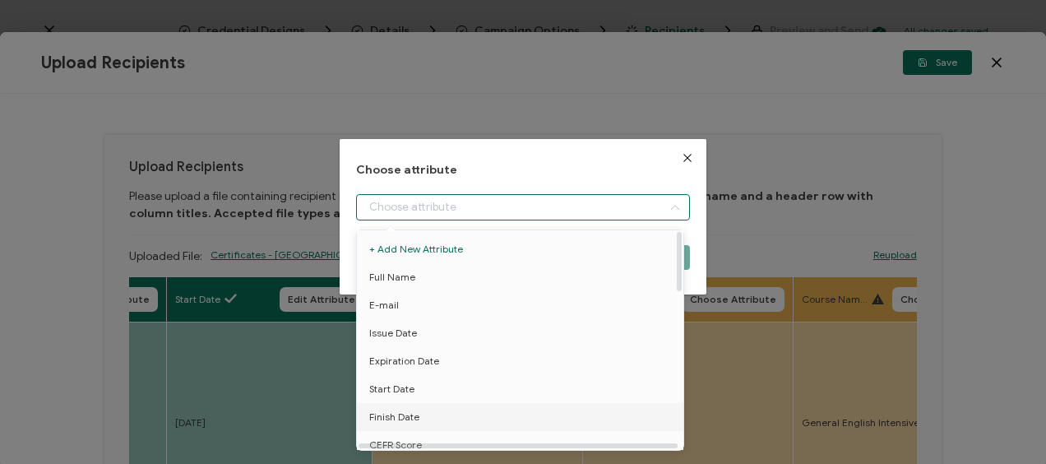
click at [410, 416] on span "Finish Date" at bounding box center [394, 417] width 50 height 28
type input "Finish Date"
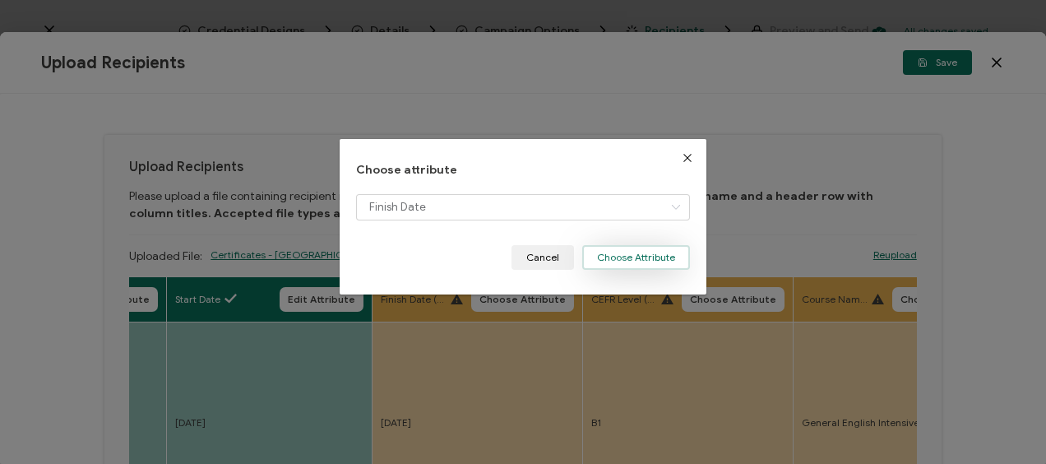
click at [619, 260] on button "Choose Attribute" at bounding box center [636, 257] width 108 height 25
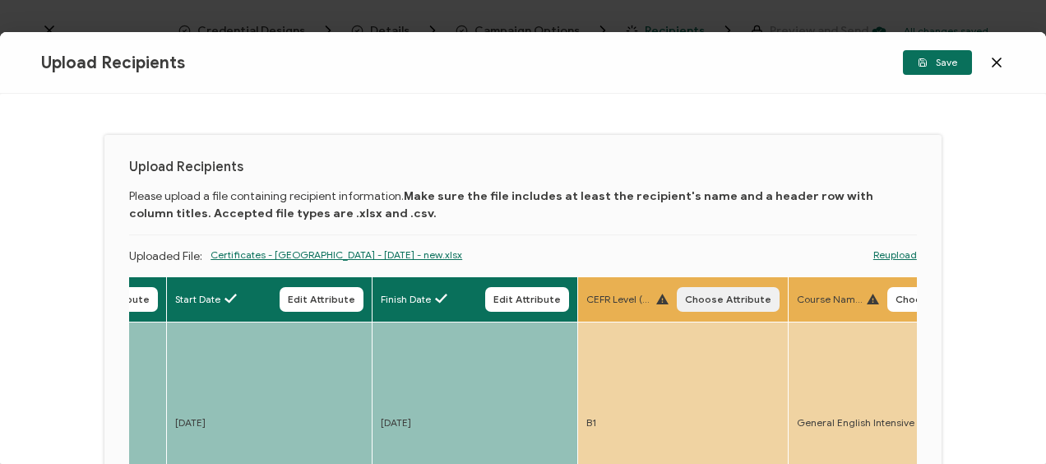
click at [724, 299] on span "Choose Attribute" at bounding box center [728, 299] width 86 height 10
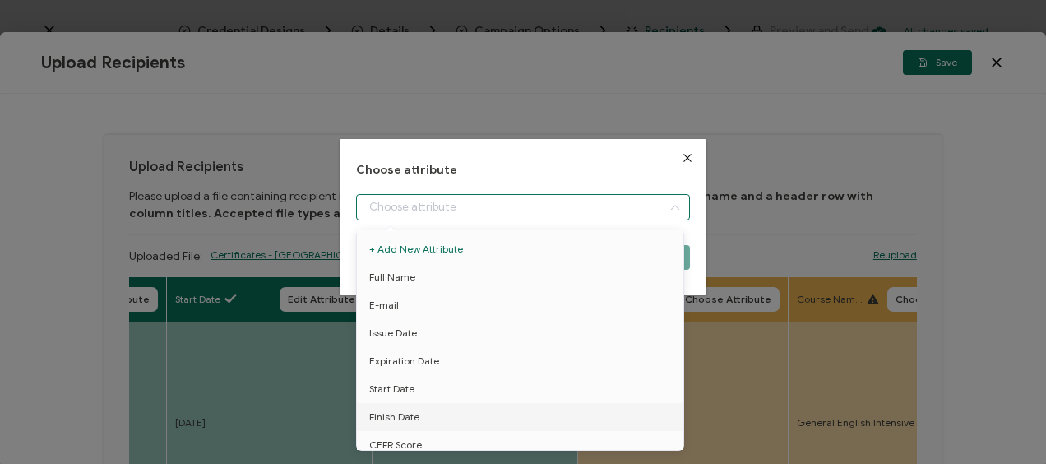
click at [438, 204] on input "dialog" at bounding box center [522, 207] width 333 height 26
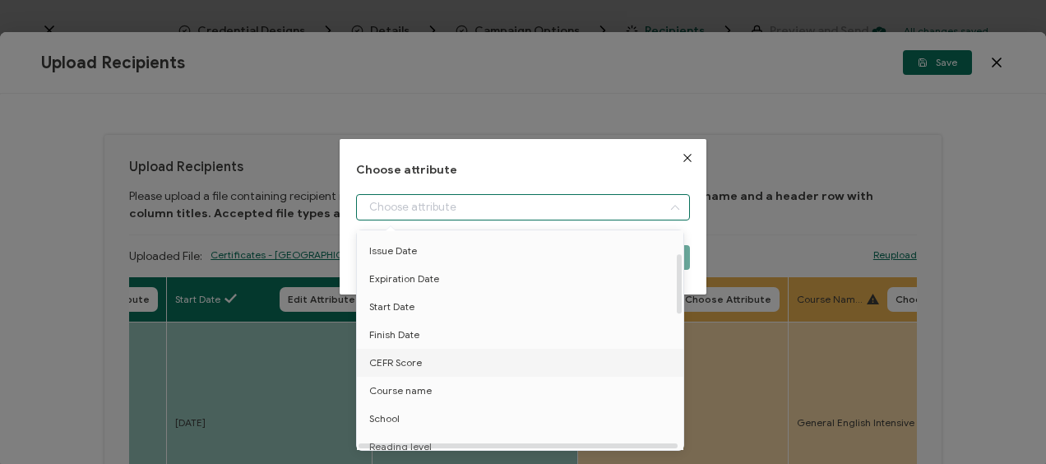
click at [404, 360] on span "CEFR Score" at bounding box center [395, 363] width 53 height 28
type input "CEFR Score"
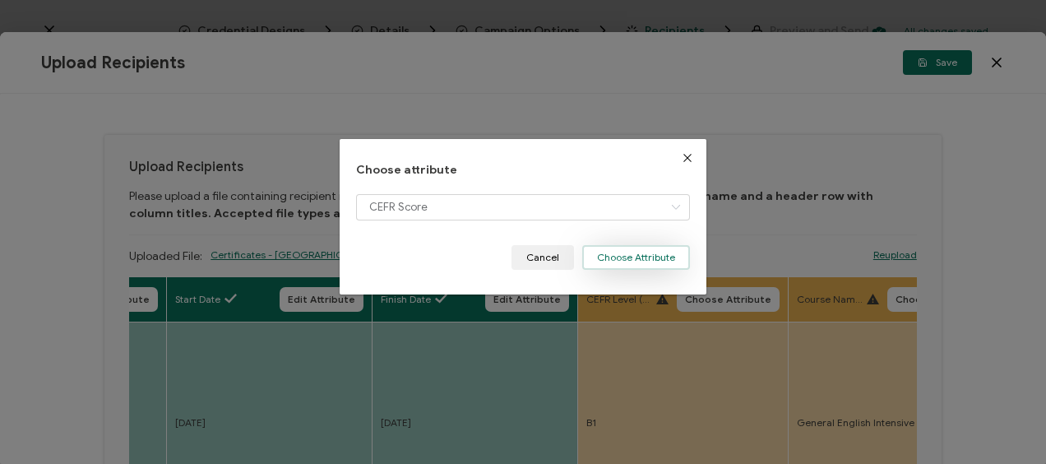
click at [619, 258] on button "Choose Attribute" at bounding box center [636, 257] width 108 height 25
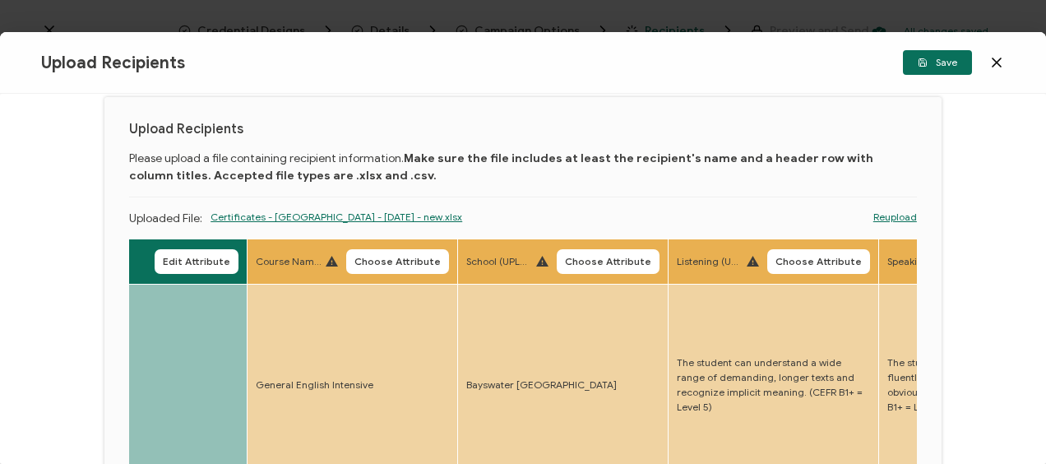
scroll to position [0, 0]
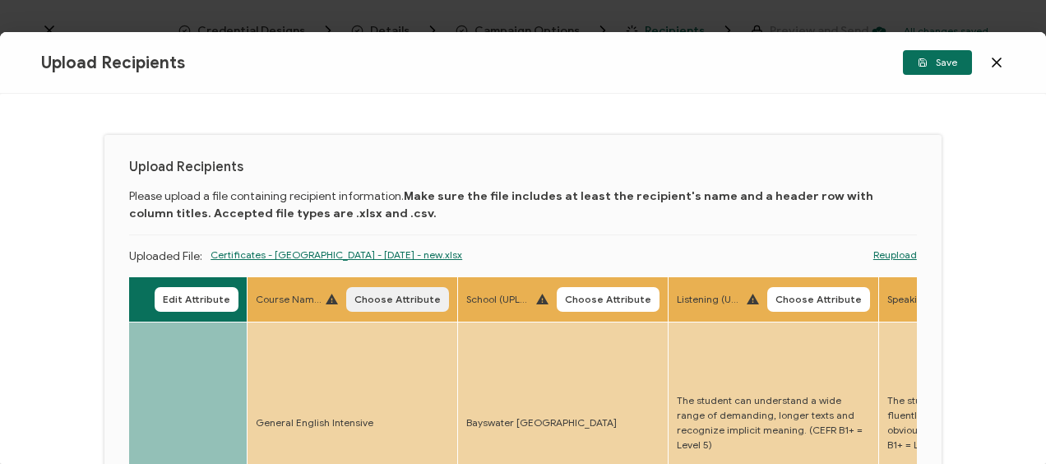
click at [401, 293] on button "Choose Attribute" at bounding box center [397, 299] width 103 height 25
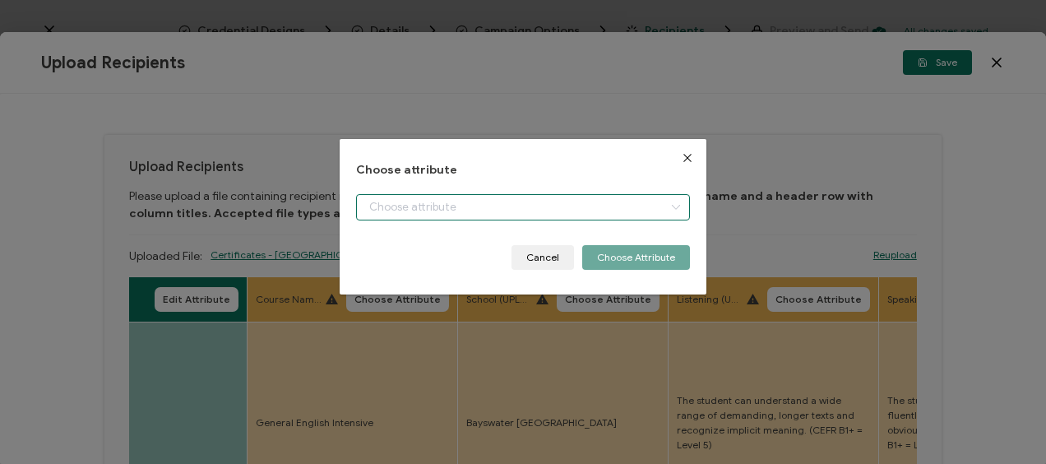
click at [408, 210] on input "dialog" at bounding box center [522, 207] width 333 height 26
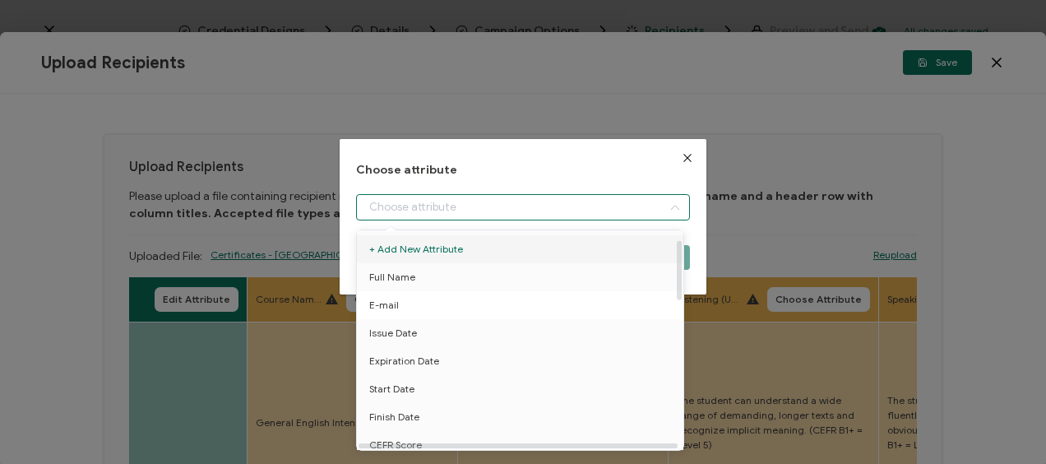
scroll to position [82, 0]
click at [419, 387] on span "Course name" at bounding box center [400, 391] width 63 height 28
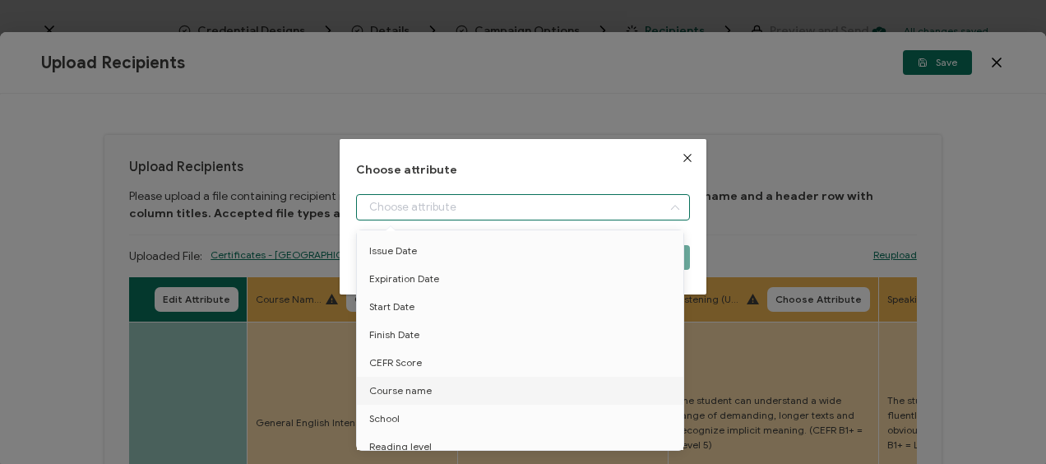
type input "Course name"
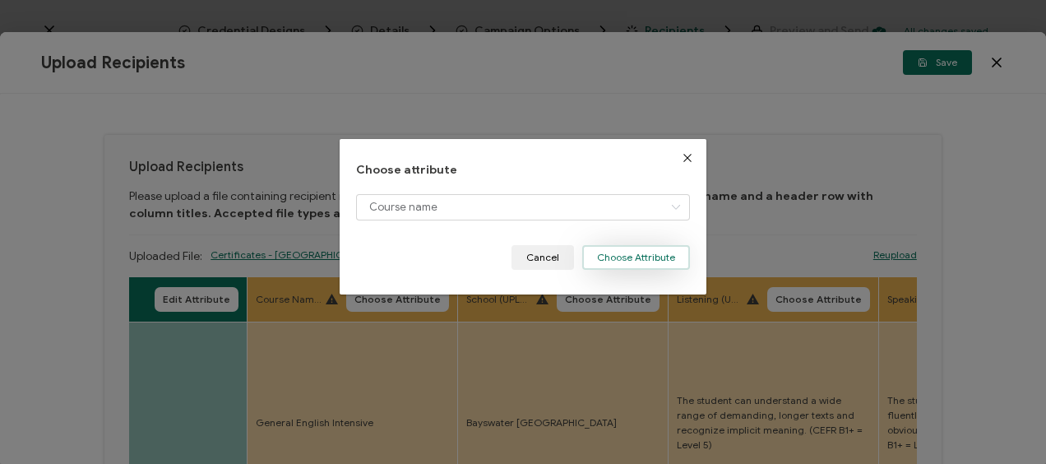
click at [610, 265] on button "Choose Attribute" at bounding box center [636, 257] width 108 height 25
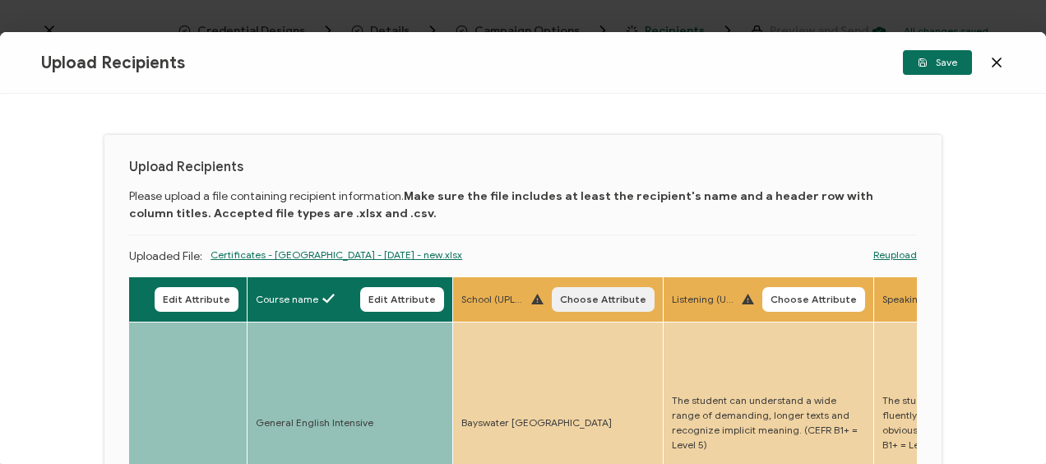
click at [591, 302] on span "Choose Attribute" at bounding box center [603, 299] width 86 height 10
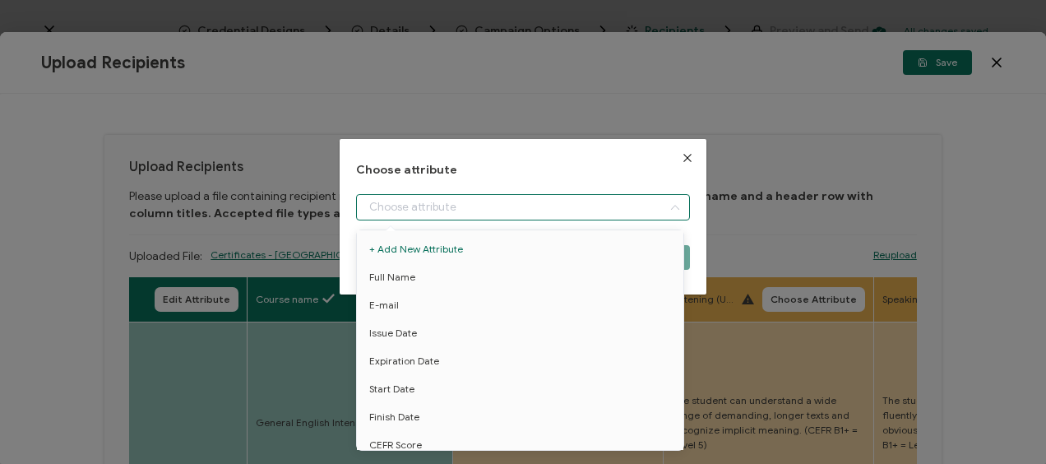
click at [461, 209] on input "dialog" at bounding box center [522, 207] width 333 height 26
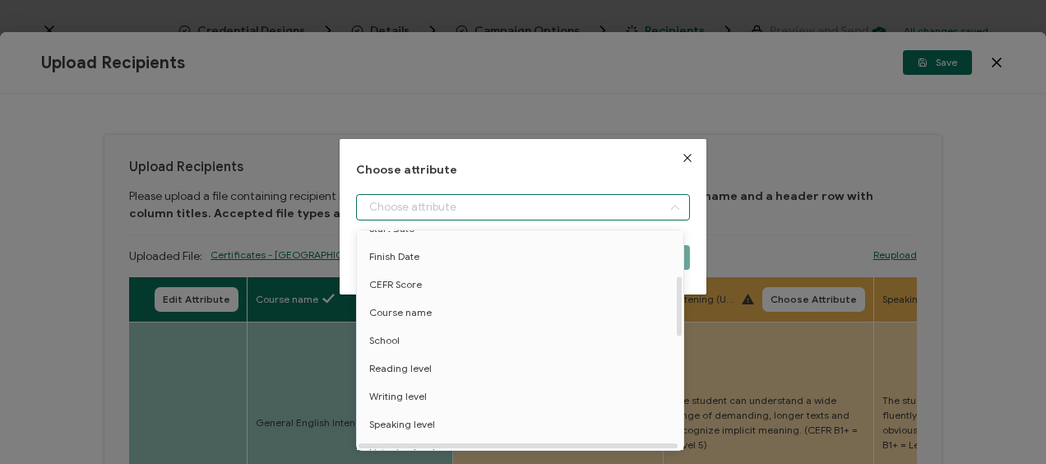
scroll to position [165, 0]
click at [405, 327] on li "School" at bounding box center [523, 336] width 341 height 28
type input "School"
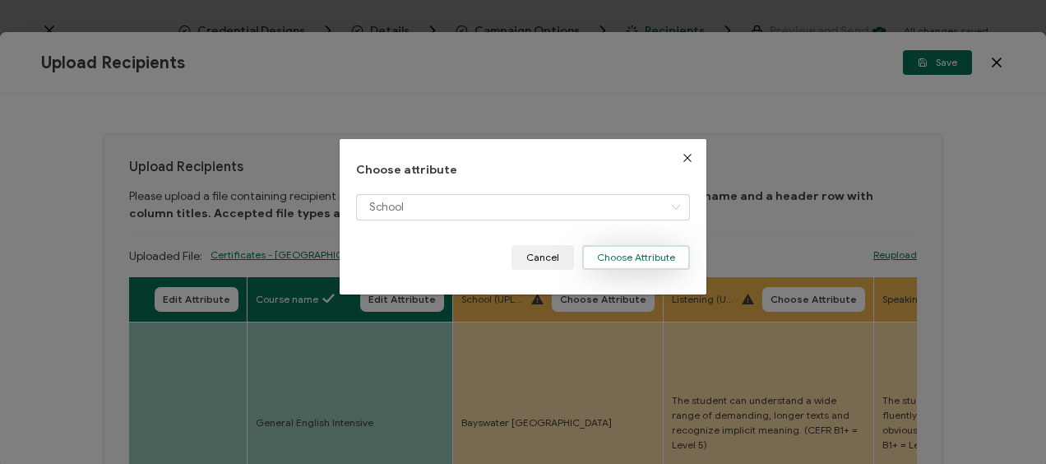
click at [614, 257] on button "Choose Attribute" at bounding box center [636, 257] width 108 height 25
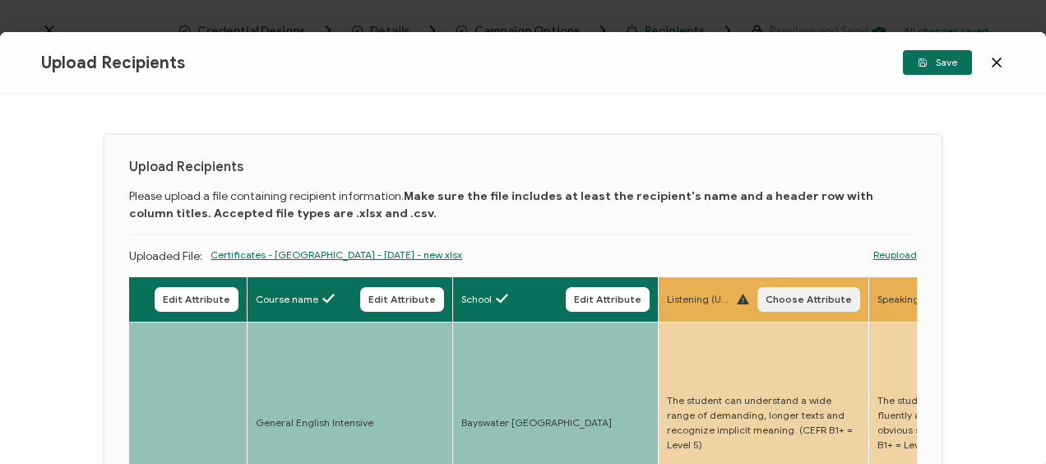
click at [821, 304] on span "Choose Attribute" at bounding box center [809, 299] width 86 height 10
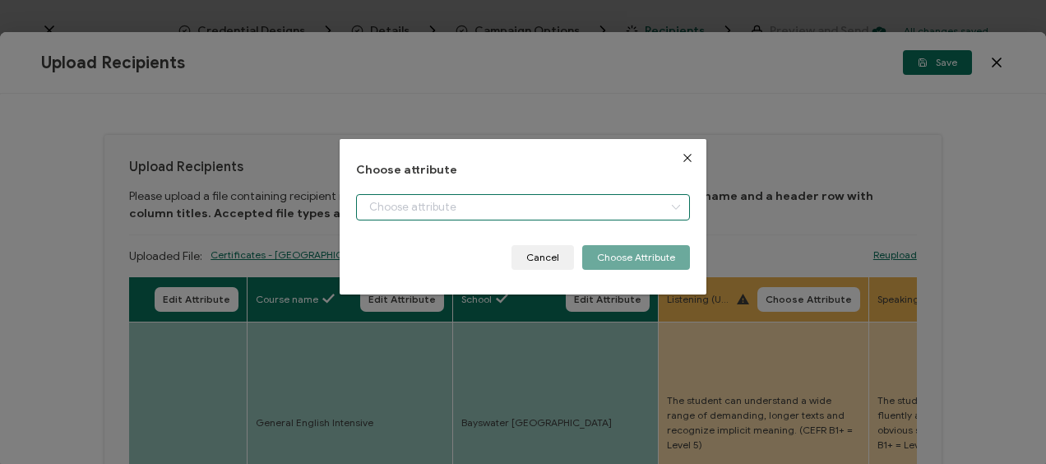
click at [392, 212] on input "dialog" at bounding box center [522, 207] width 333 height 26
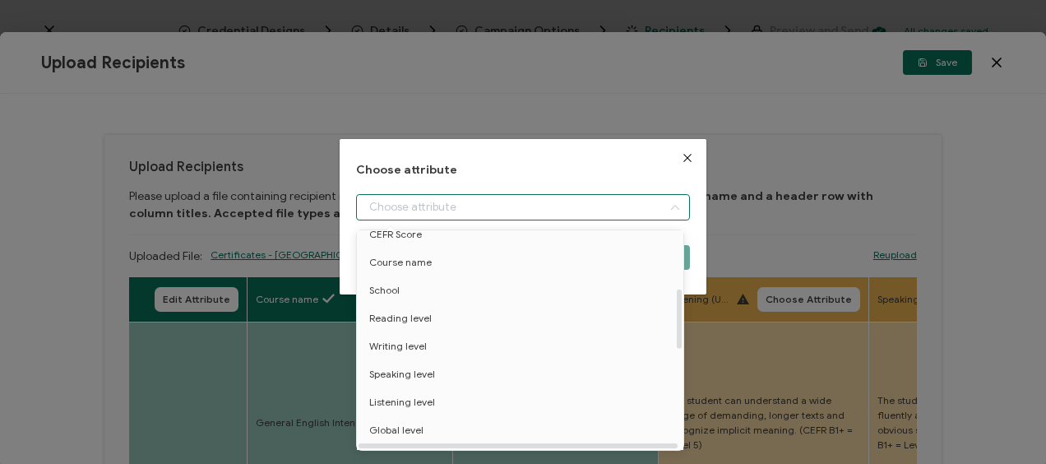
scroll to position [247, 0]
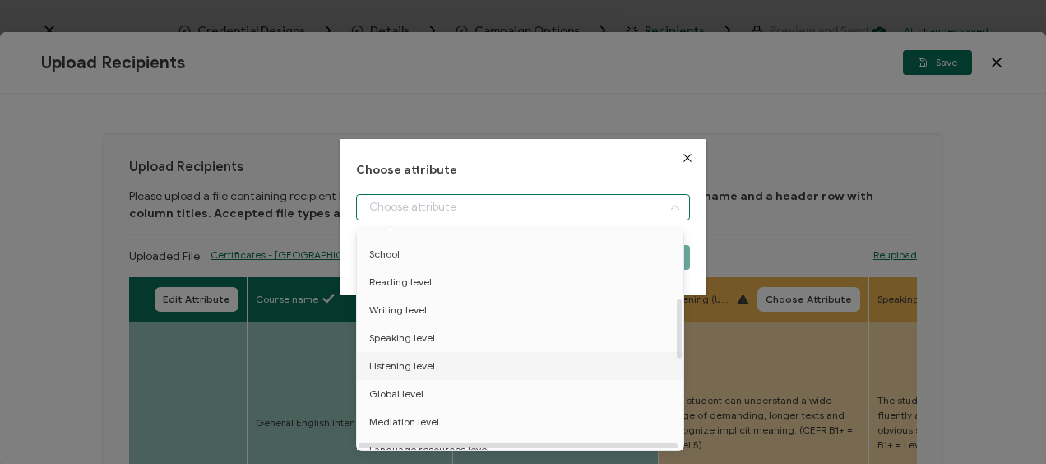
click at [416, 360] on span "Listening level" at bounding box center [402, 366] width 66 height 28
type input "Listening level"
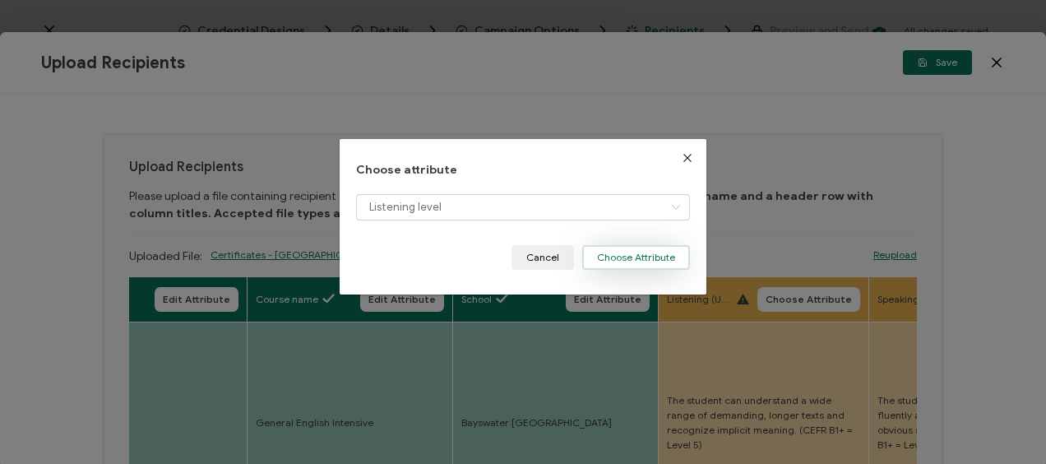
click at [619, 254] on button "Choose Attribute" at bounding box center [636, 257] width 108 height 25
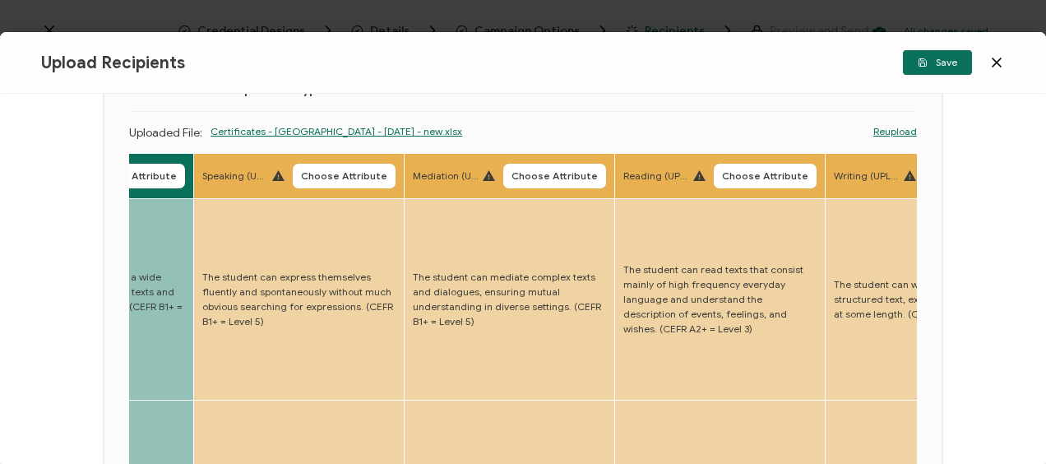
scroll to position [2, 0]
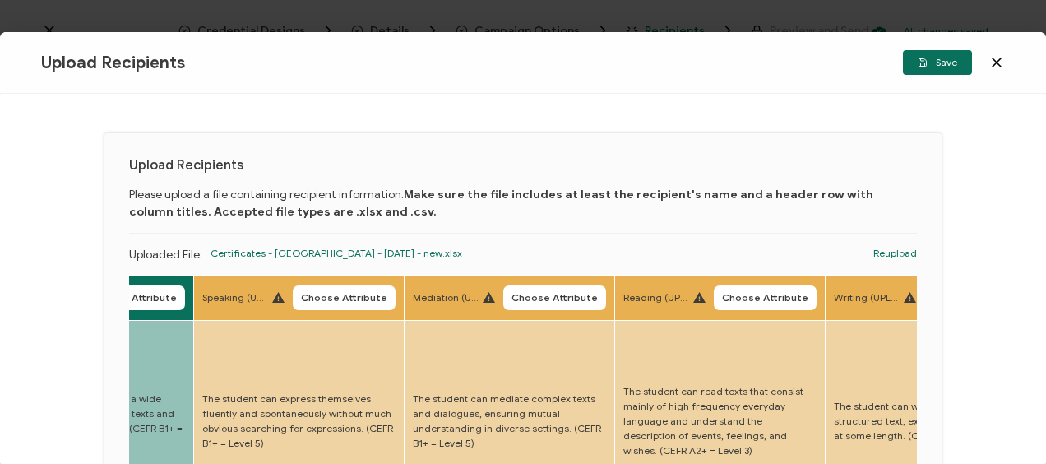
click at [334, 286] on button "Choose Attribute" at bounding box center [344, 297] width 103 height 25
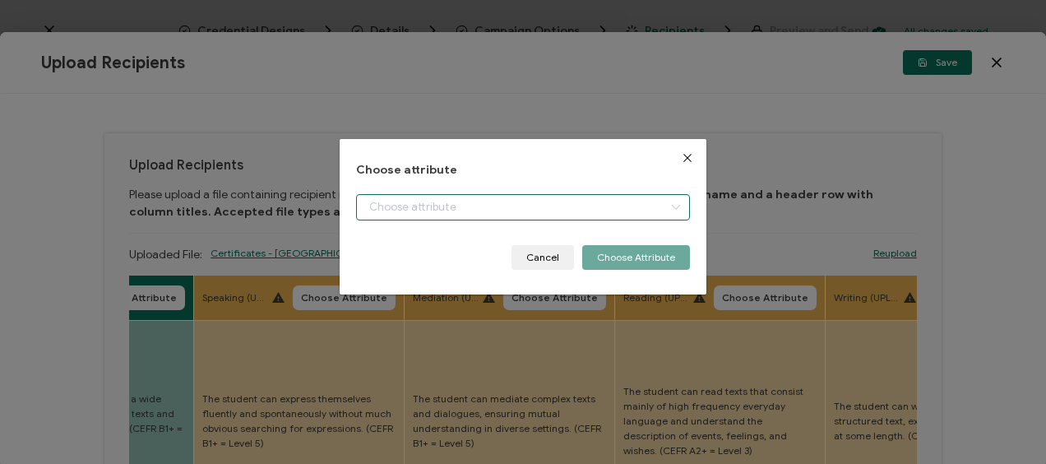
click at [437, 211] on input "dialog" at bounding box center [522, 207] width 333 height 26
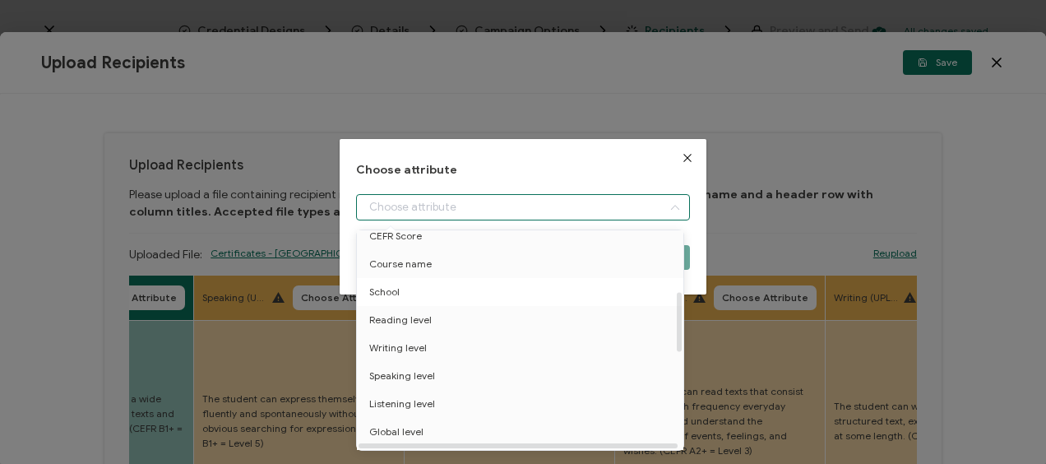
scroll to position [247, 0]
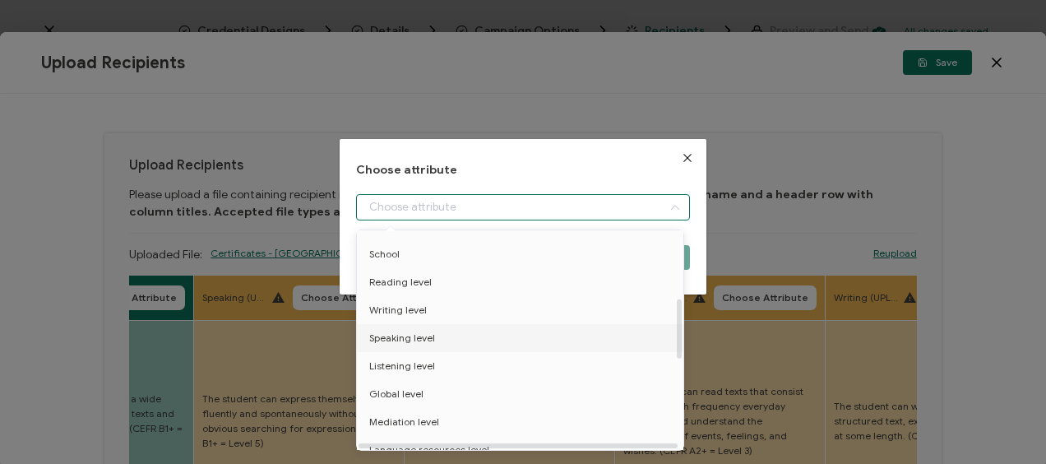
click at [424, 338] on span "Speaking level" at bounding box center [402, 338] width 66 height 28
type input "Speaking level"
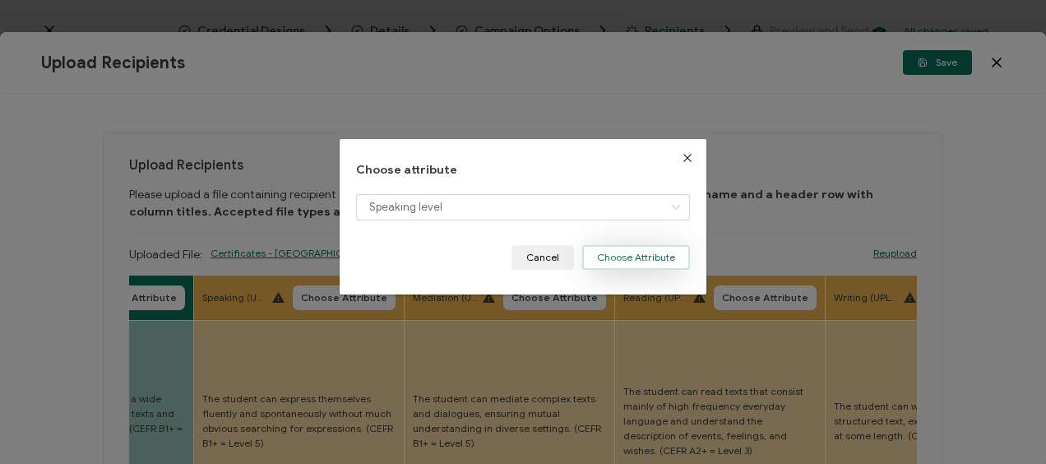
click at [648, 257] on button "Choose Attribute" at bounding box center [636, 257] width 108 height 25
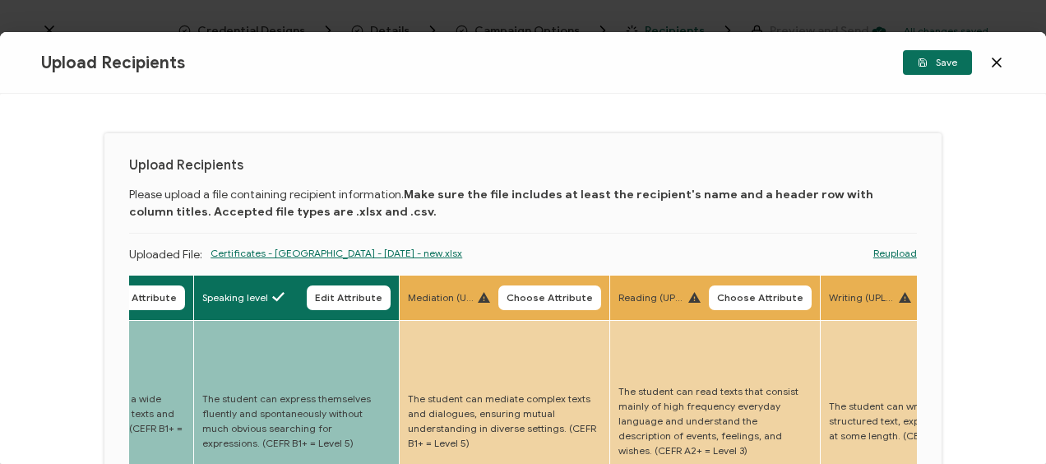
click at [545, 290] on button "Choose Attribute" at bounding box center [549, 297] width 103 height 25
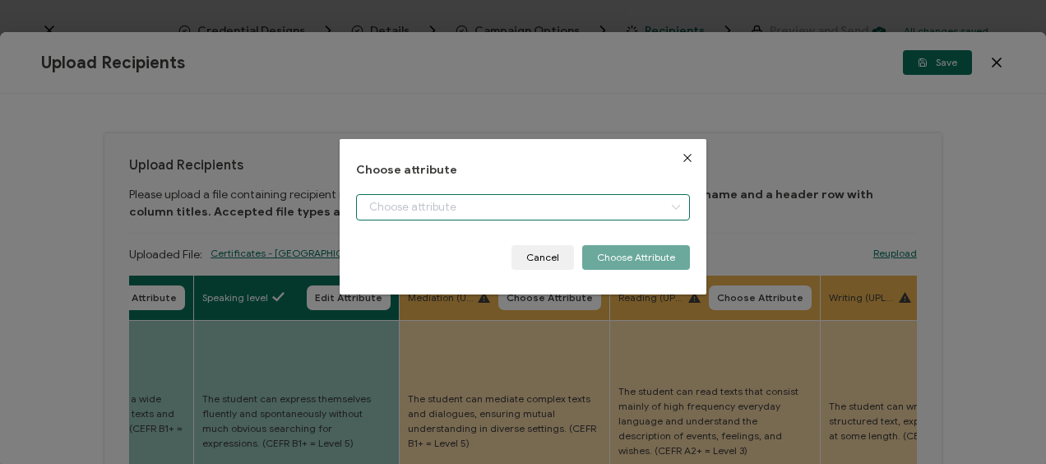
click at [462, 202] on input "dialog" at bounding box center [522, 207] width 333 height 26
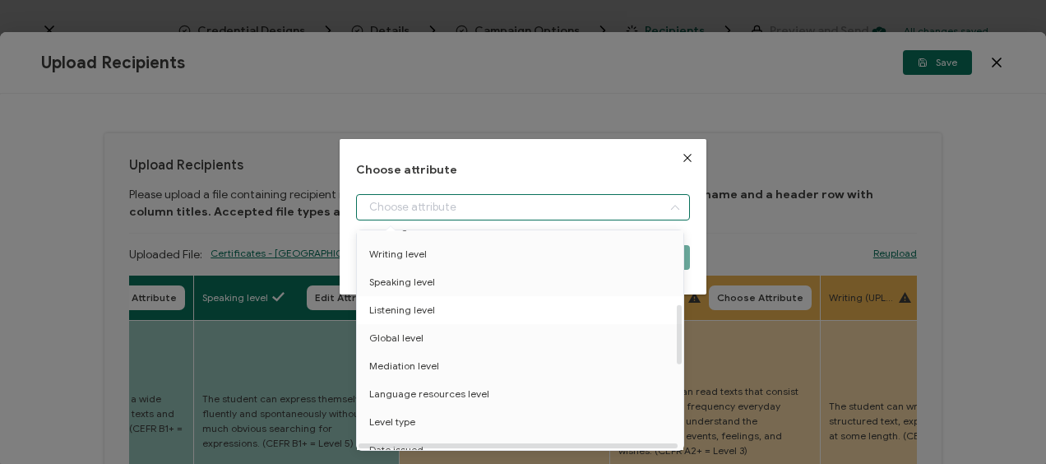
scroll to position [329, 0]
drag, startPoint x: 428, startPoint y: 343, endPoint x: 489, endPoint y: 330, distance: 62.3
click at [428, 342] on span "Mediation level" at bounding box center [404, 340] width 70 height 28
type input "Mediation level"
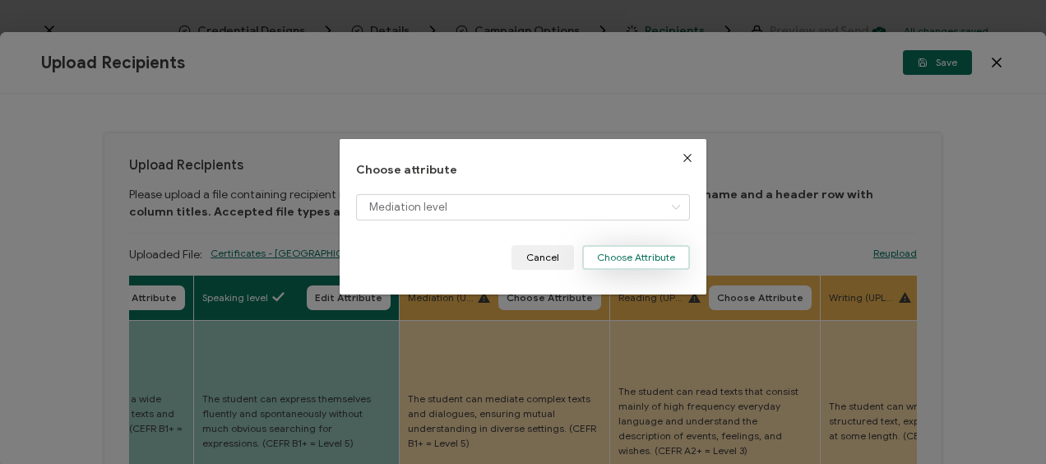
click at [609, 266] on button "Choose Attribute" at bounding box center [636, 257] width 108 height 25
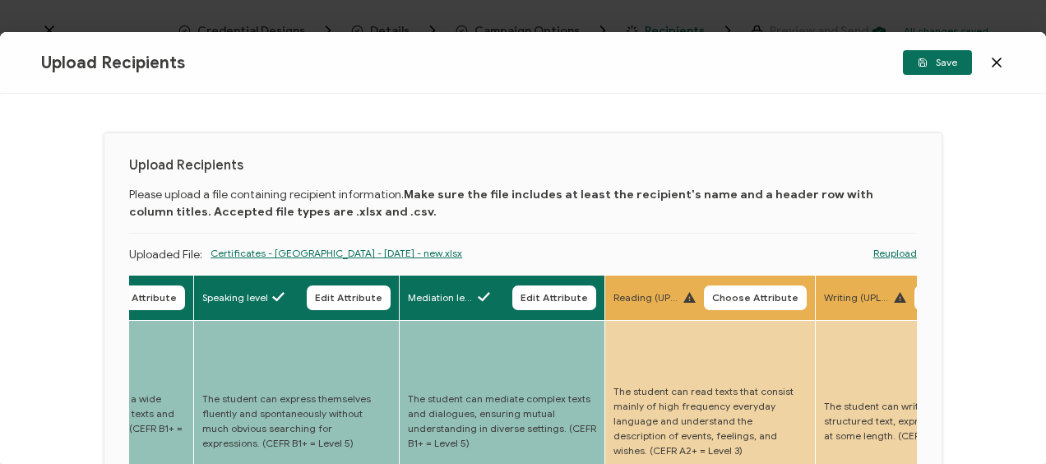
click at [749, 301] on span "Choose Attribute" at bounding box center [755, 298] width 86 height 10
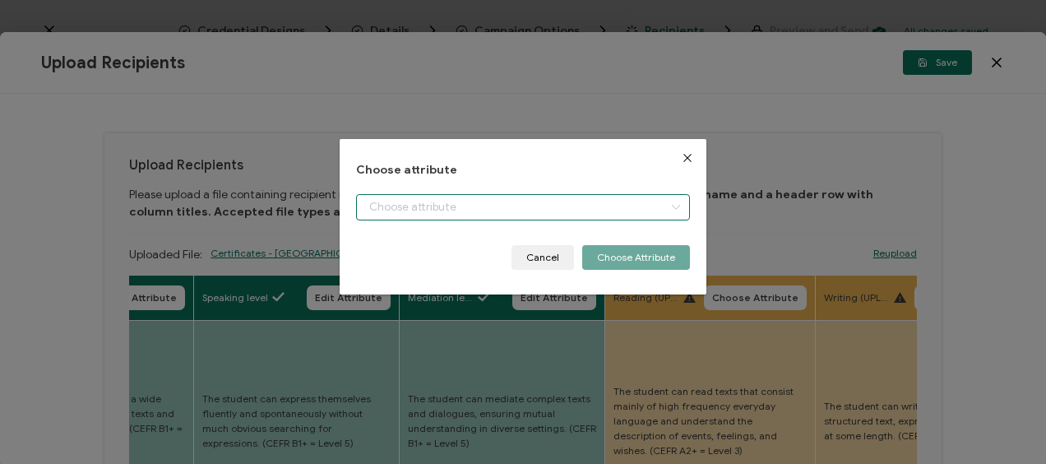
click at [411, 213] on input "dialog" at bounding box center [522, 207] width 333 height 26
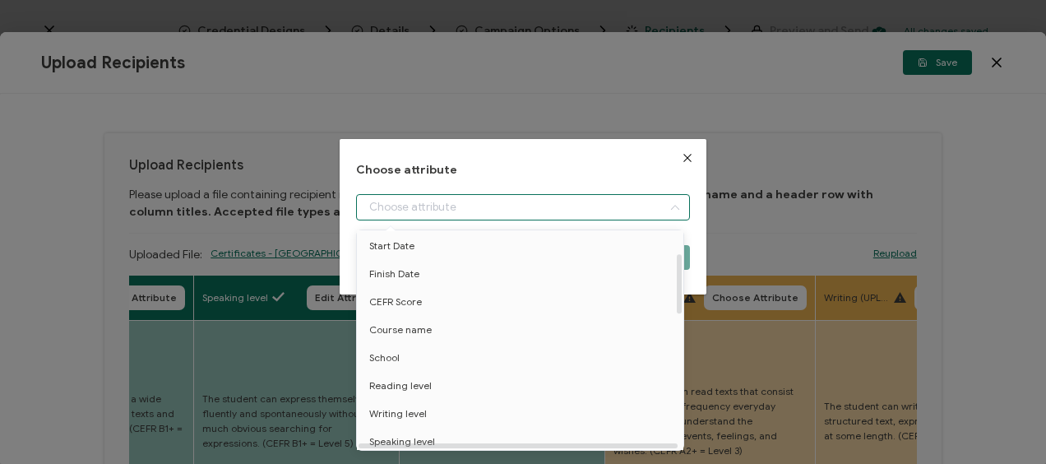
scroll to position [165, 0]
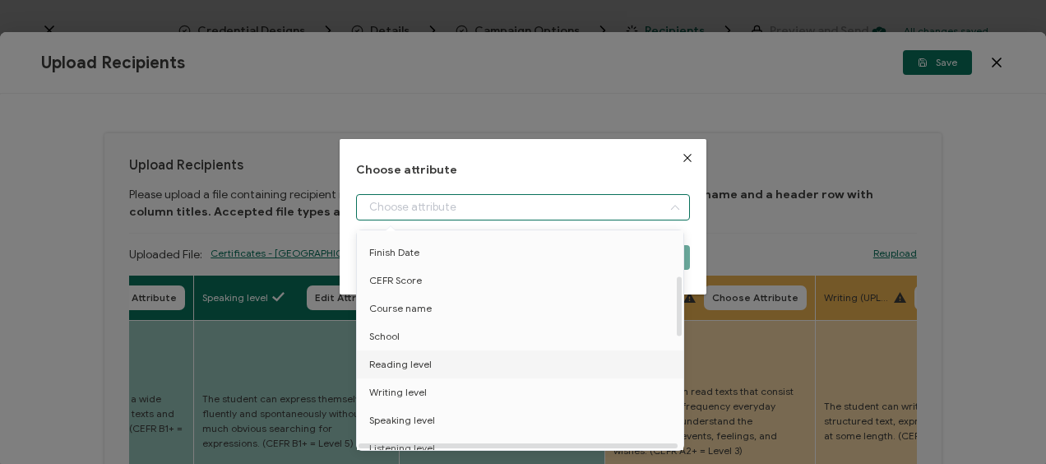
click at [406, 359] on span "Reading level" at bounding box center [400, 364] width 63 height 28
type input "Reading level"
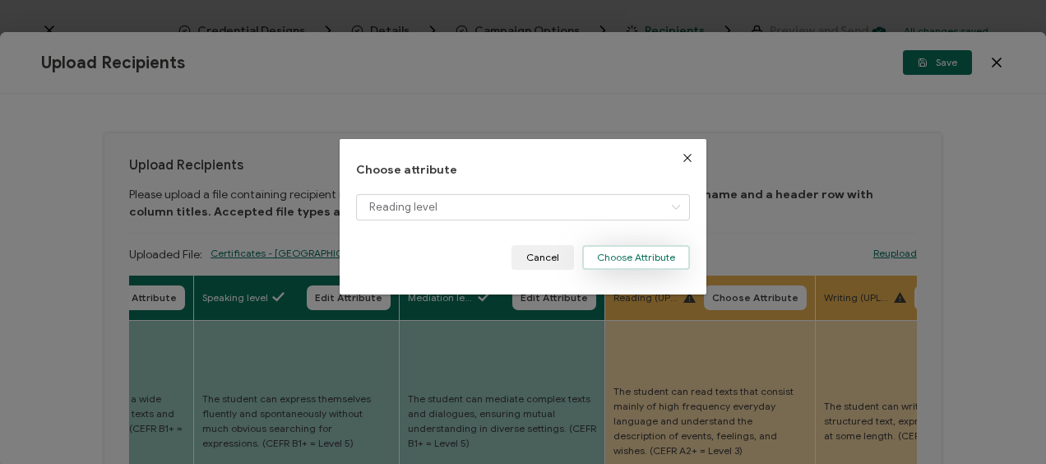
click at [623, 258] on button "Choose Attribute" at bounding box center [636, 257] width 108 height 25
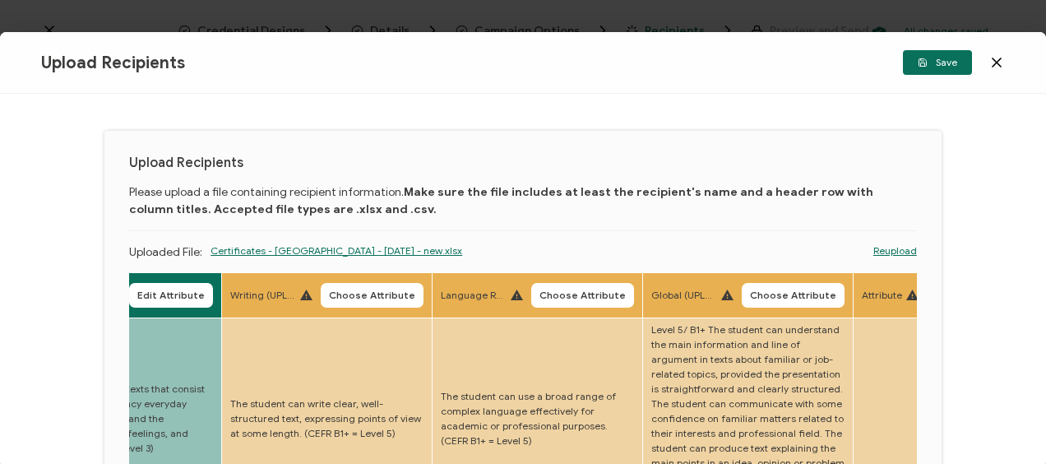
scroll to position [2, 0]
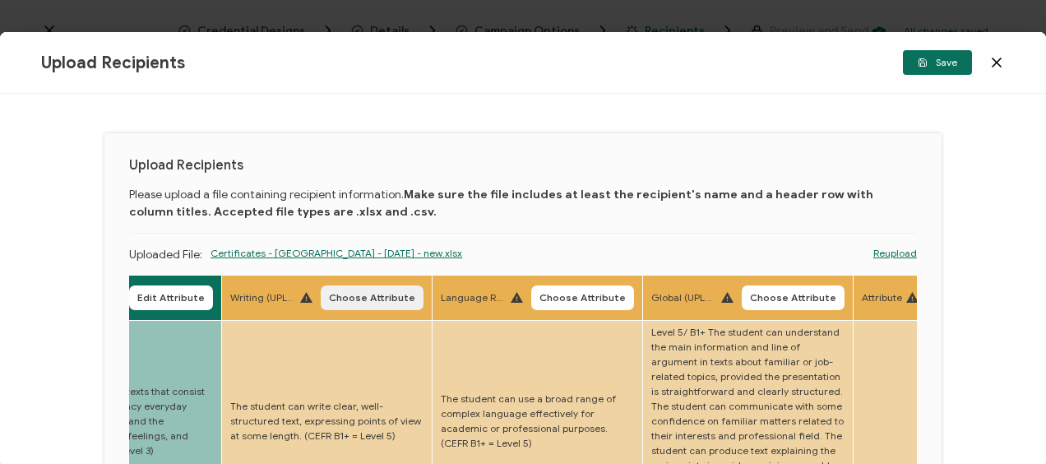
click at [376, 293] on span "Choose Attribute" at bounding box center [372, 298] width 86 height 10
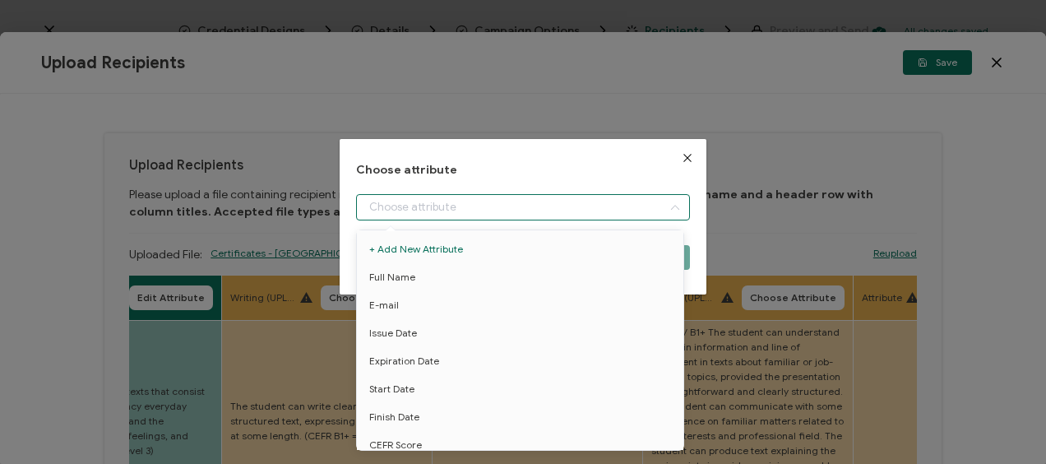
click at [420, 199] on input "dialog" at bounding box center [522, 207] width 333 height 26
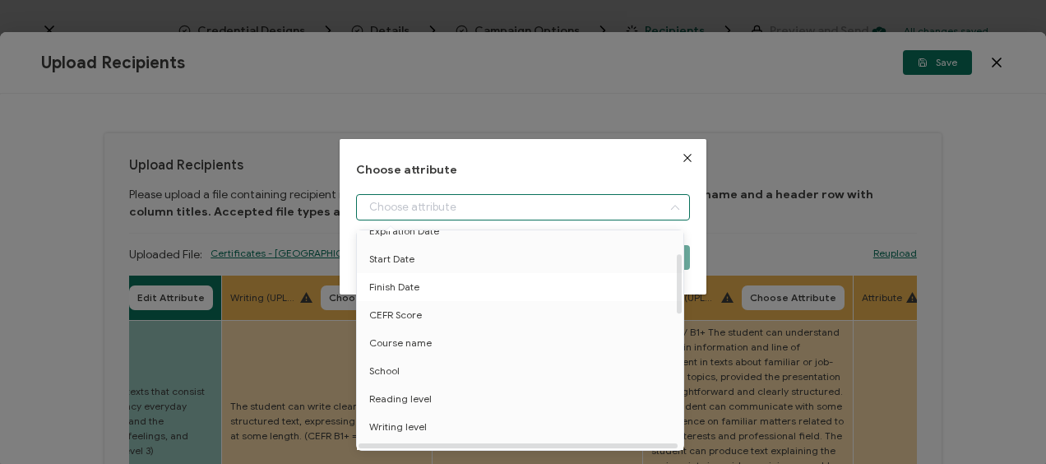
scroll to position [165, 0]
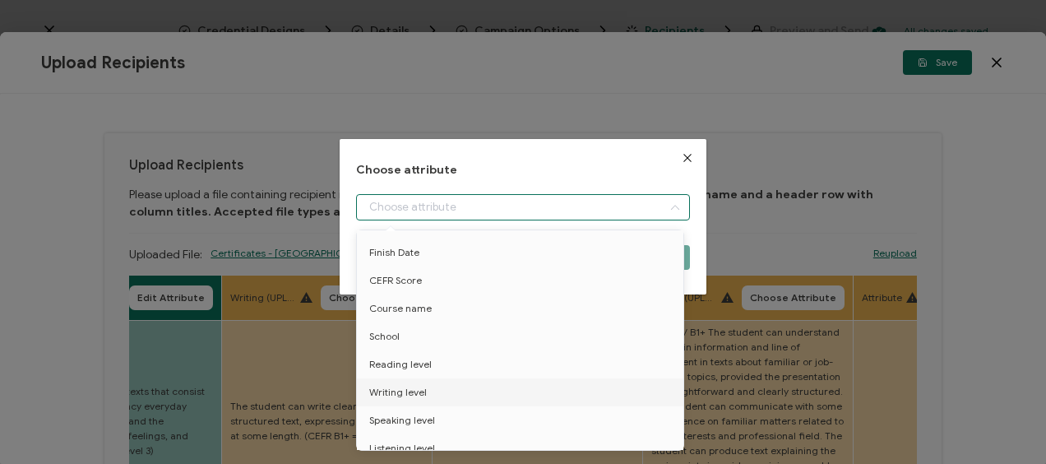
drag, startPoint x: 407, startPoint y: 386, endPoint x: 497, endPoint y: 335, distance: 103.1
click at [408, 382] on span "Writing level" at bounding box center [398, 392] width 58 height 28
type input "Writing level"
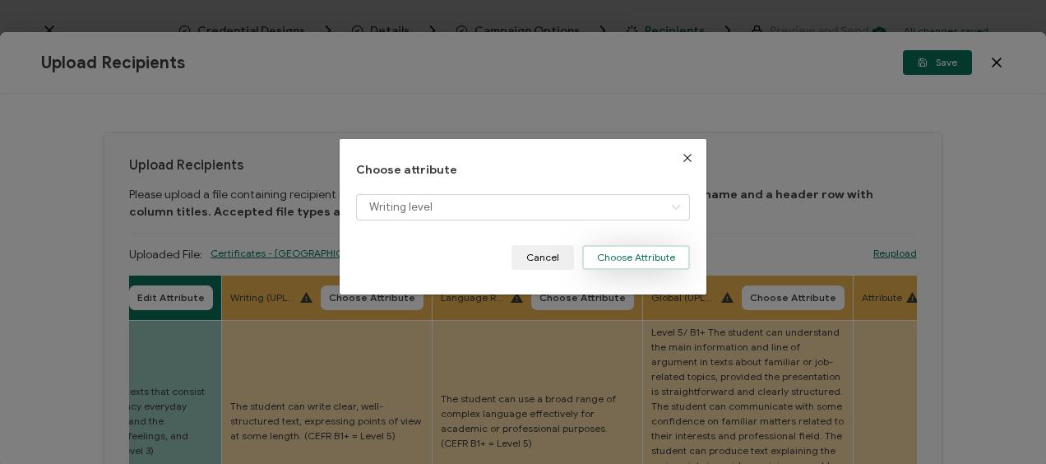
click at [619, 261] on button "Choose Attribute" at bounding box center [636, 257] width 108 height 25
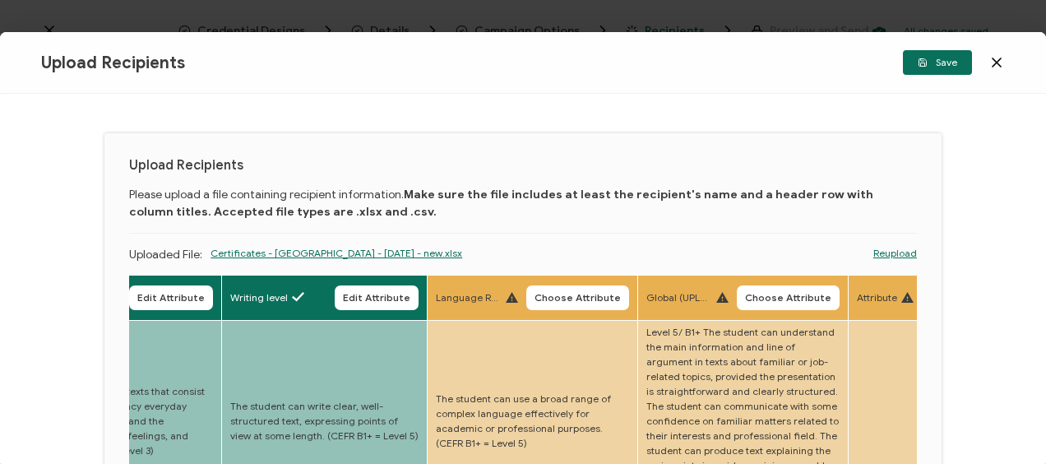
drag, startPoint x: 569, startPoint y: 298, endPoint x: 538, endPoint y: 286, distance: 33.3
click at [568, 298] on span "Choose Attribute" at bounding box center [578, 298] width 86 height 10
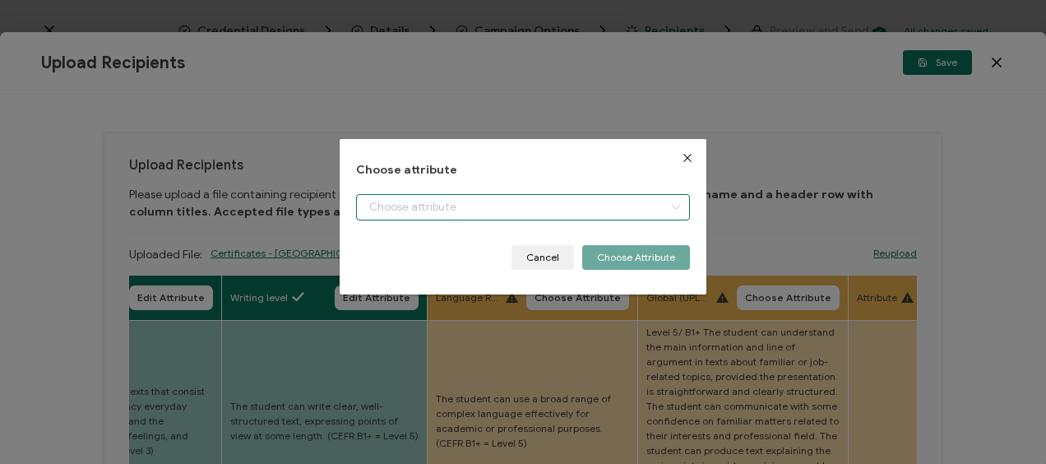
click at [443, 211] on input "dialog" at bounding box center [522, 207] width 333 height 26
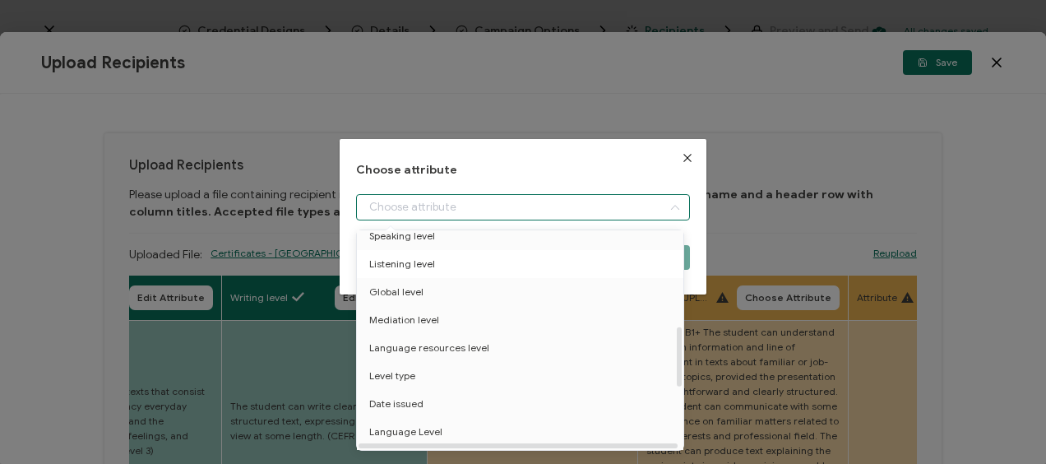
scroll to position [411, 0]
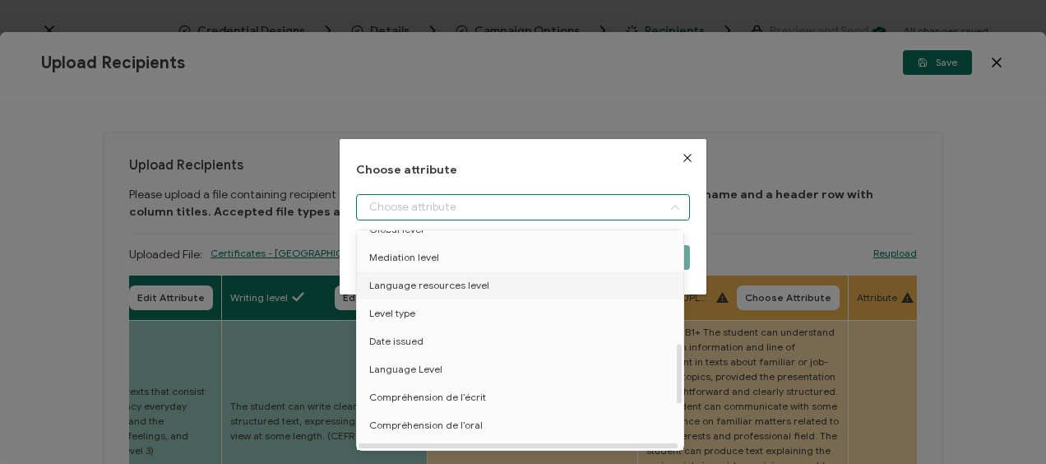
click at [426, 280] on span "Language resources level" at bounding box center [429, 285] width 120 height 28
type input "Language resources level"
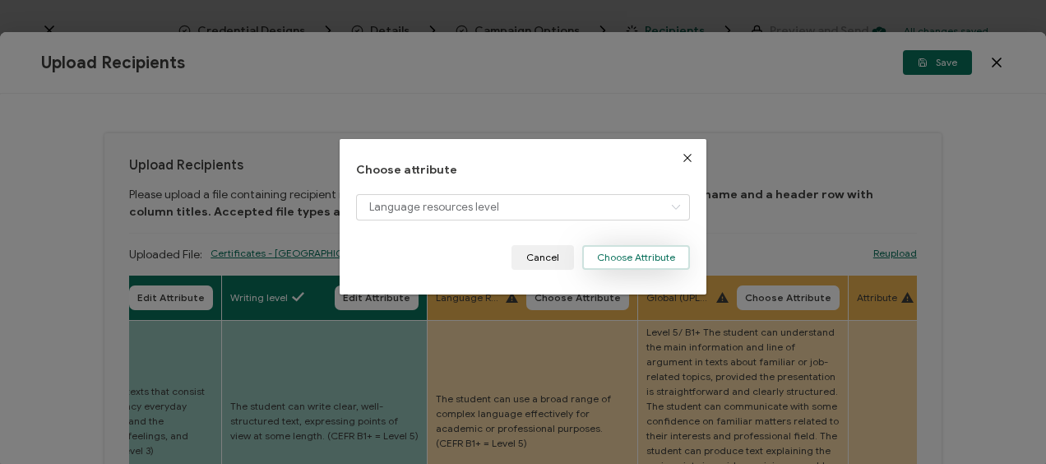
click at [642, 250] on button "Choose Attribute" at bounding box center [636, 257] width 108 height 25
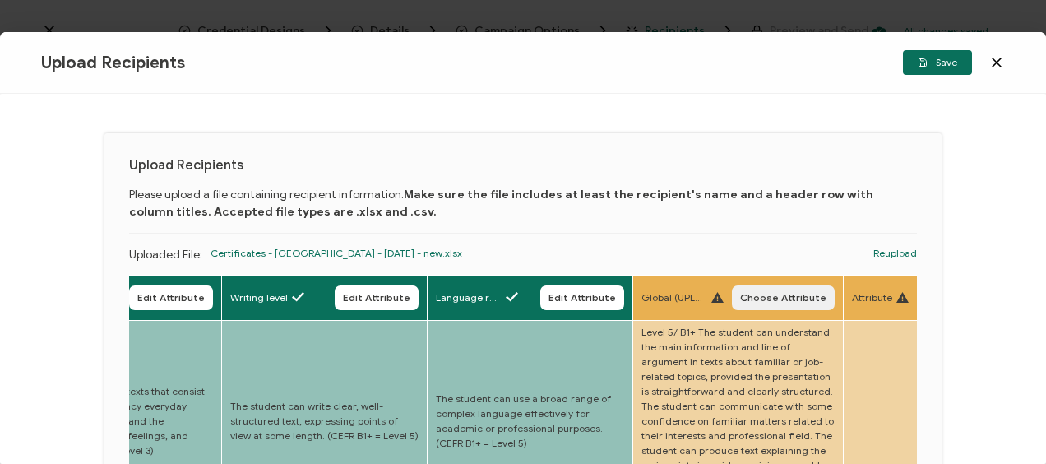
click at [790, 299] on span "Choose Attribute" at bounding box center [783, 298] width 86 height 10
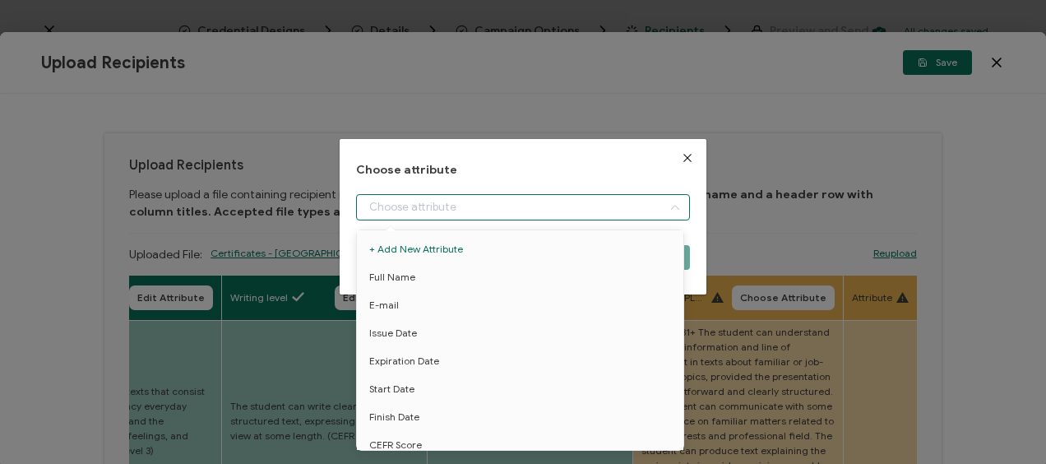
click at [454, 216] on input "dialog" at bounding box center [522, 207] width 333 height 26
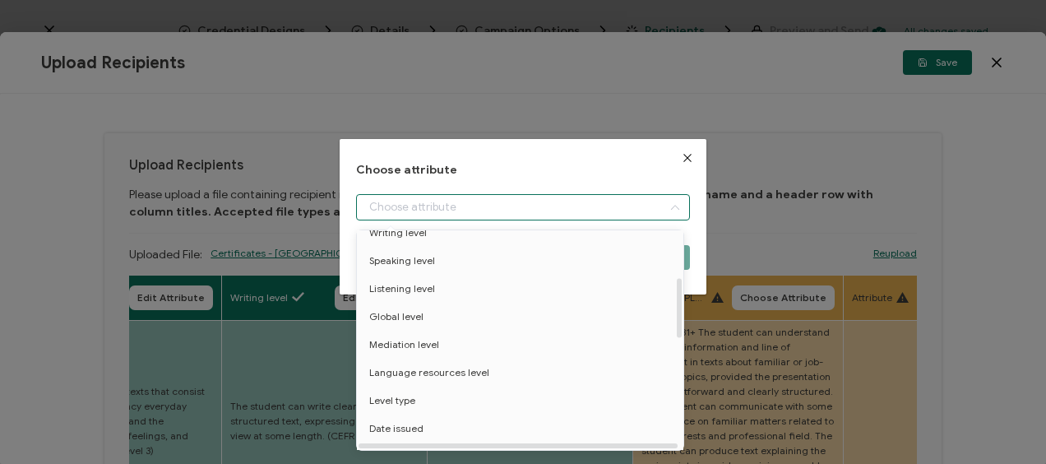
scroll to position [329, 0]
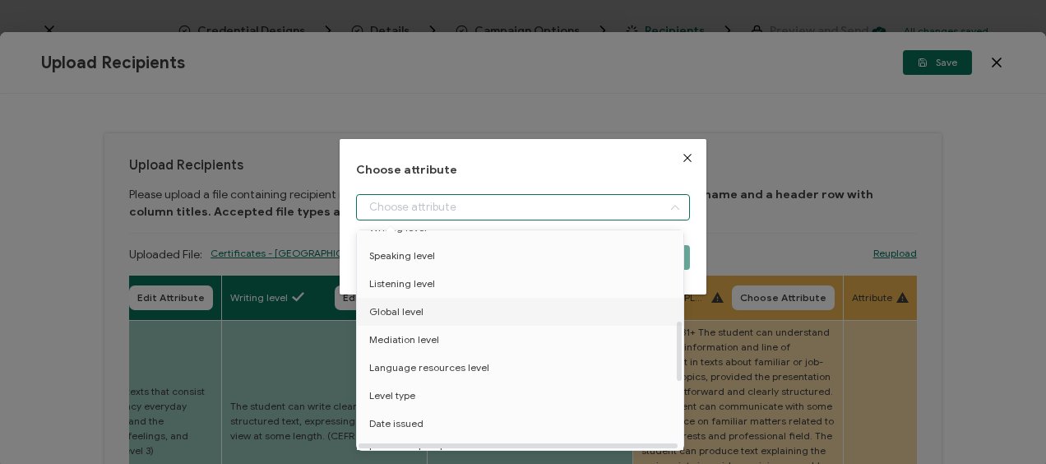
click at [408, 308] on span "Global level" at bounding box center [396, 312] width 54 height 28
type input "Global level"
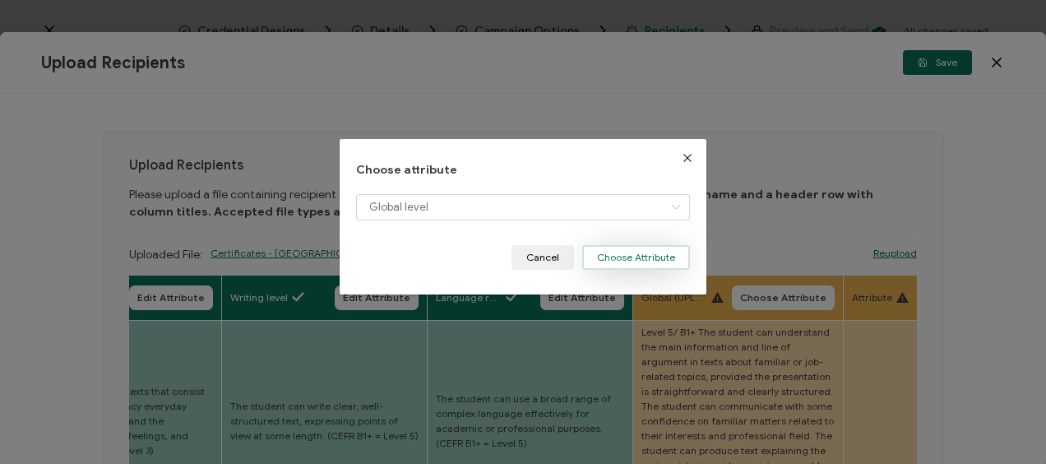
click at [655, 253] on button "Choose Attribute" at bounding box center [636, 257] width 108 height 25
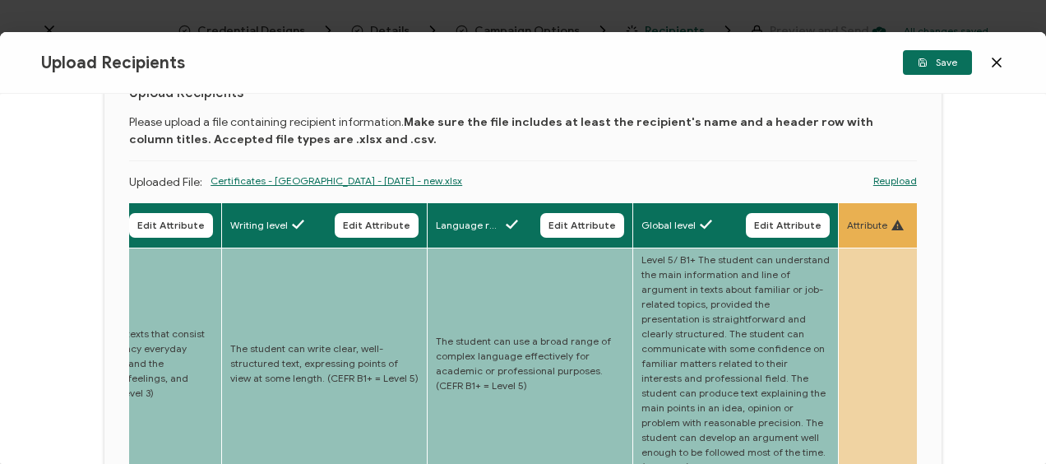
scroll to position [0, 0]
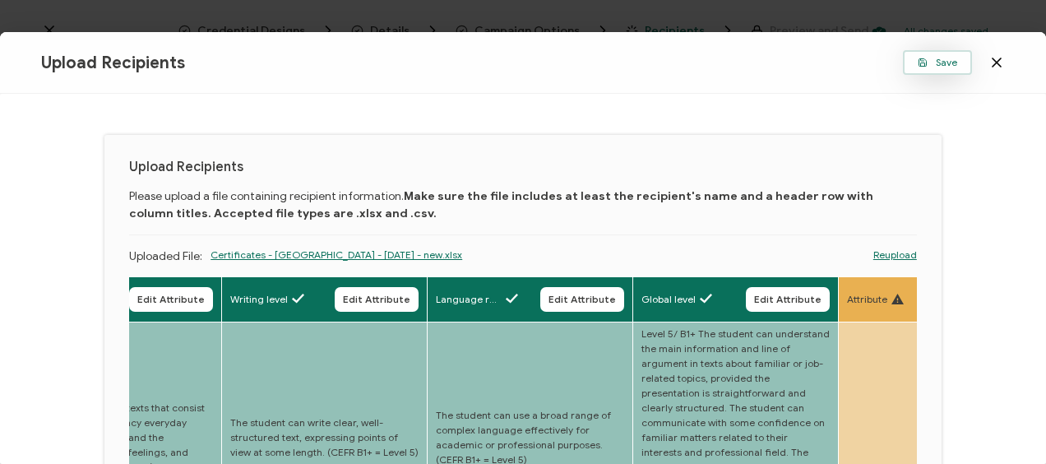
click at [916, 66] on button "Save" at bounding box center [937, 62] width 69 height 25
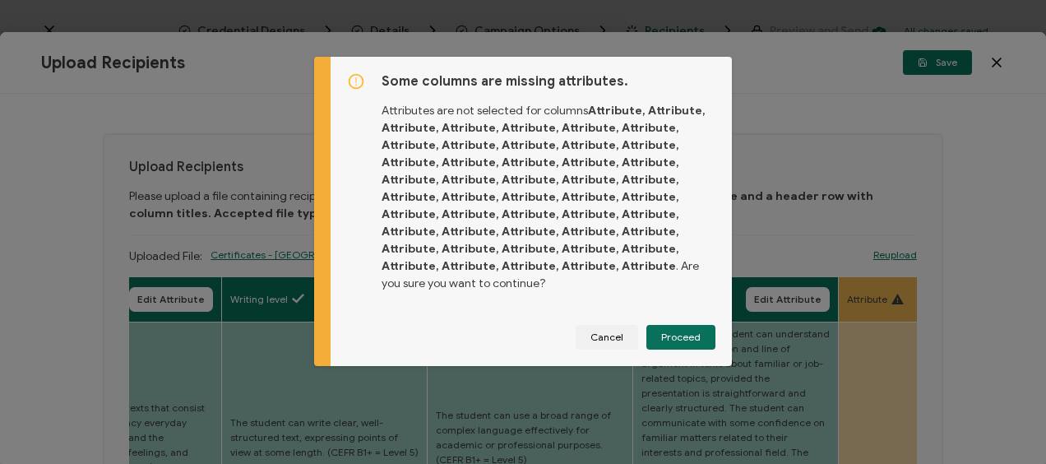
drag, startPoint x: 660, startPoint y: 339, endPoint x: 600, endPoint y: 266, distance: 94.0
click at [661, 339] on span "Proceed" at bounding box center [680, 337] width 39 height 10
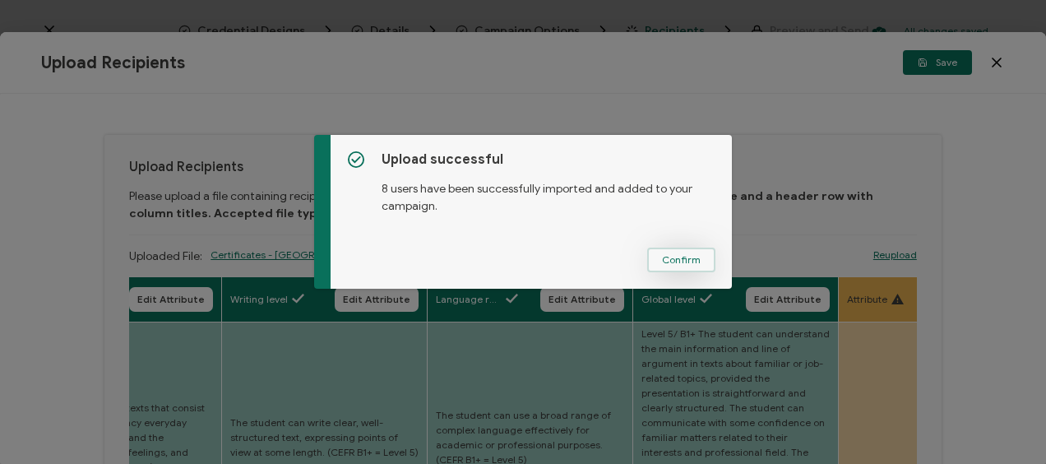
click at [662, 255] on span "Confirm" at bounding box center [681, 260] width 39 height 10
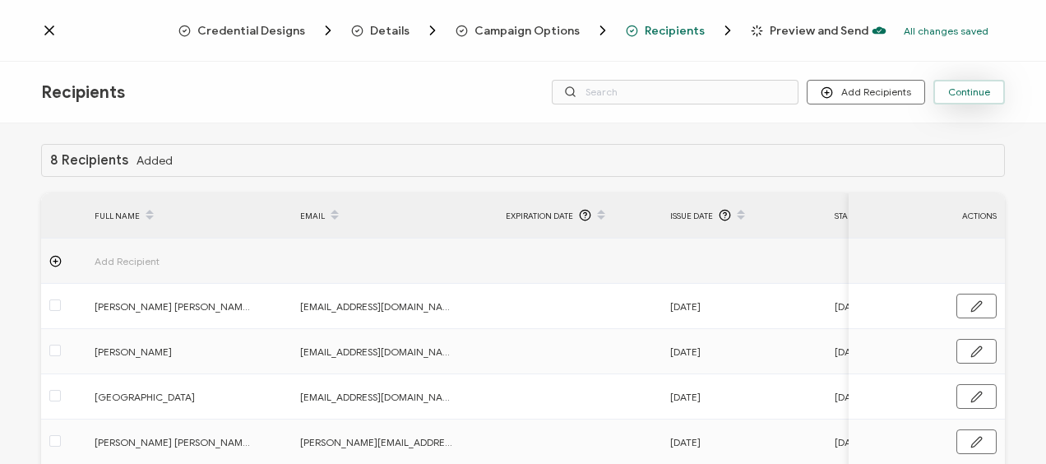
click at [957, 85] on button "Continue" at bounding box center [970, 92] width 72 height 25
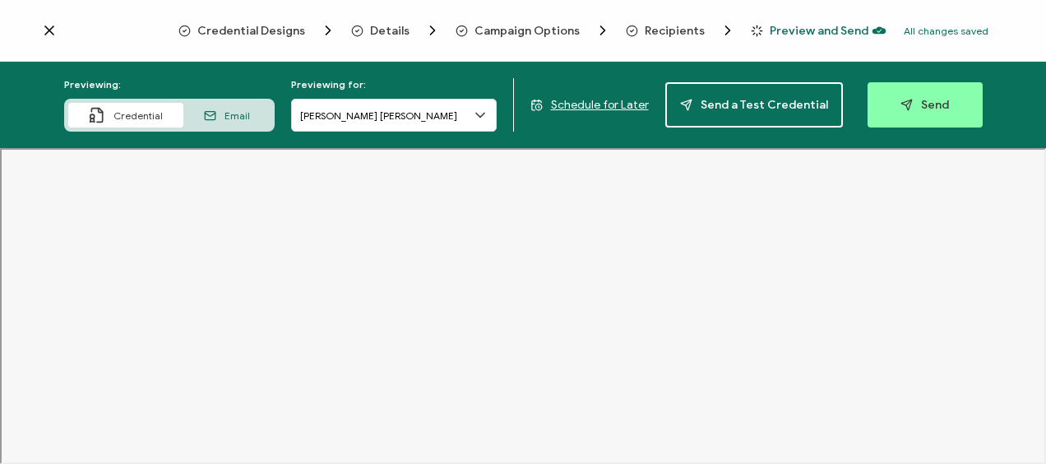
click at [236, 118] on span "Email" at bounding box center [237, 115] width 25 height 12
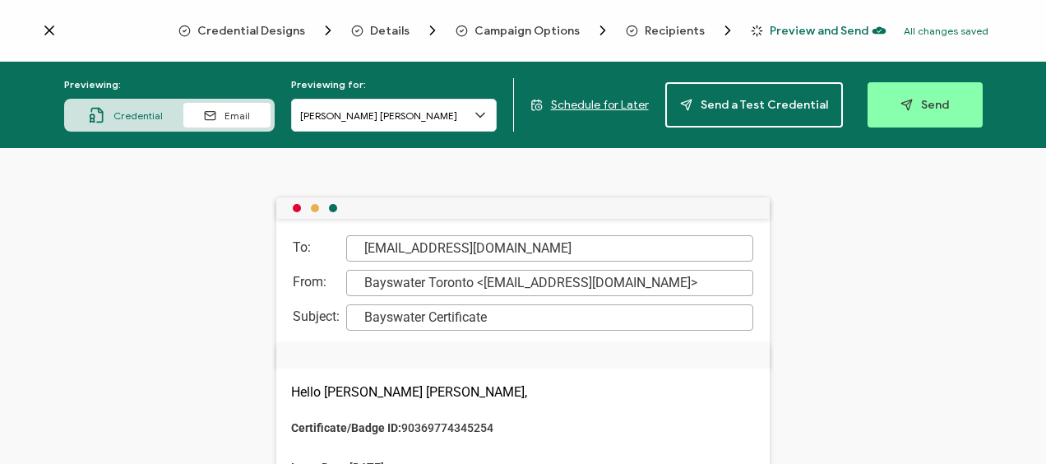
click at [135, 116] on span "Credential" at bounding box center [138, 115] width 49 height 12
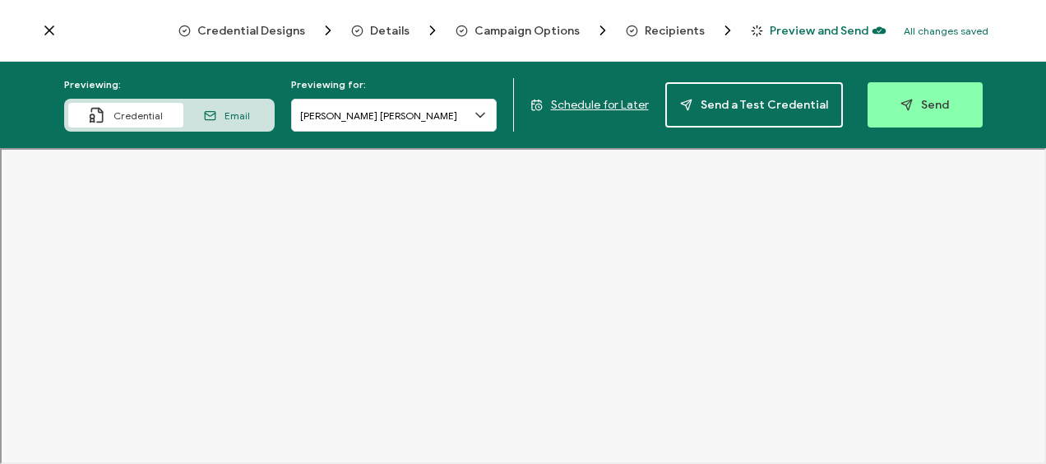
click at [588, 109] on span "Schedule for Later" at bounding box center [600, 105] width 98 height 14
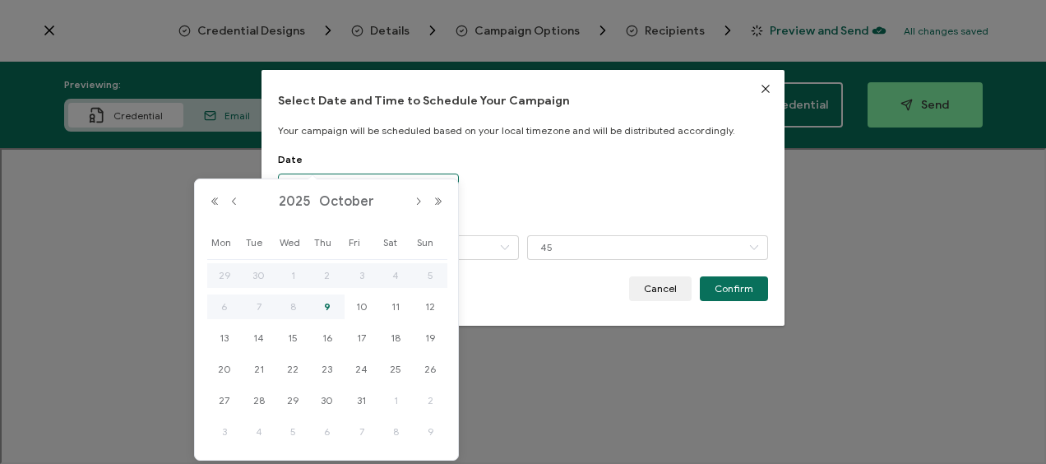
click at [382, 178] on input "[DATE]" at bounding box center [368, 186] width 181 height 25
click at [362, 304] on span "10" at bounding box center [362, 307] width 20 height 20
type input "[DATE]"
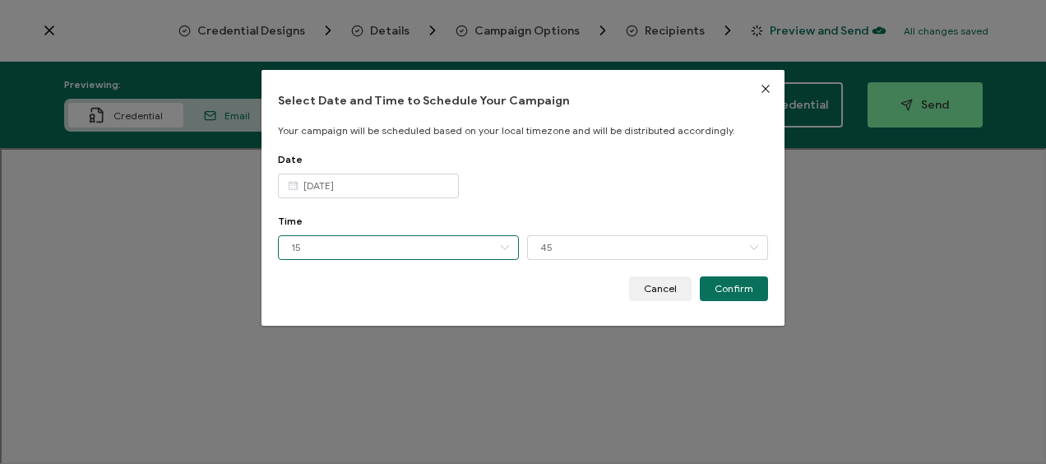
click at [462, 244] on input "15" at bounding box center [398, 247] width 241 height 25
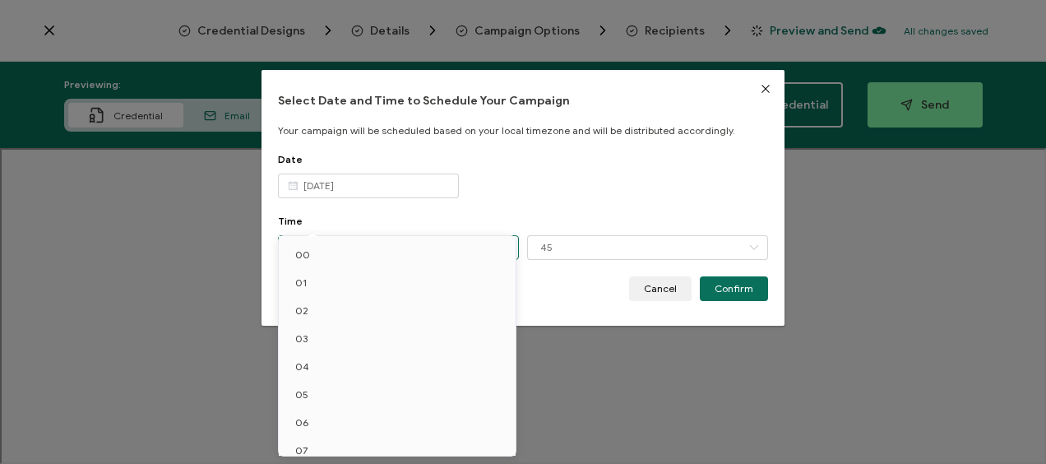
scroll to position [235, 0]
click at [339, 356] on li "12" at bounding box center [400, 355] width 243 height 28
type input "12"
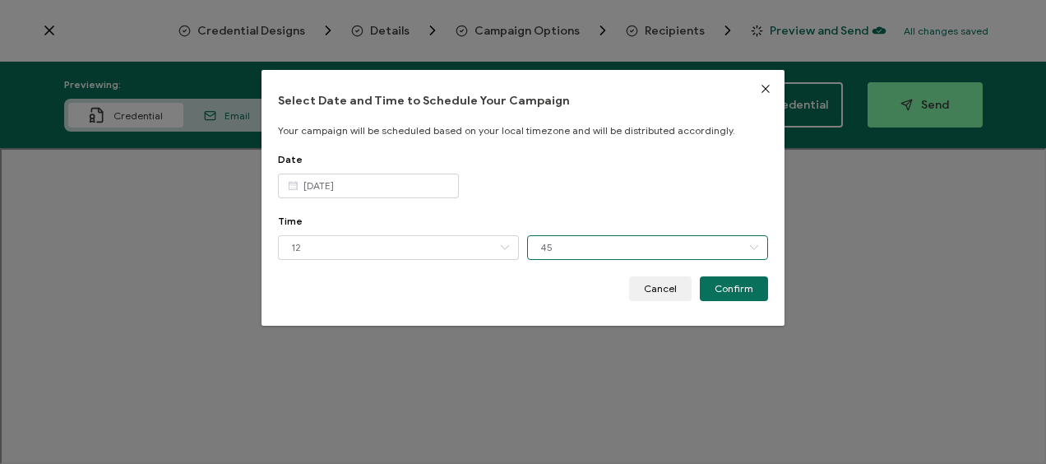
click at [558, 247] on input "45" at bounding box center [647, 247] width 241 height 25
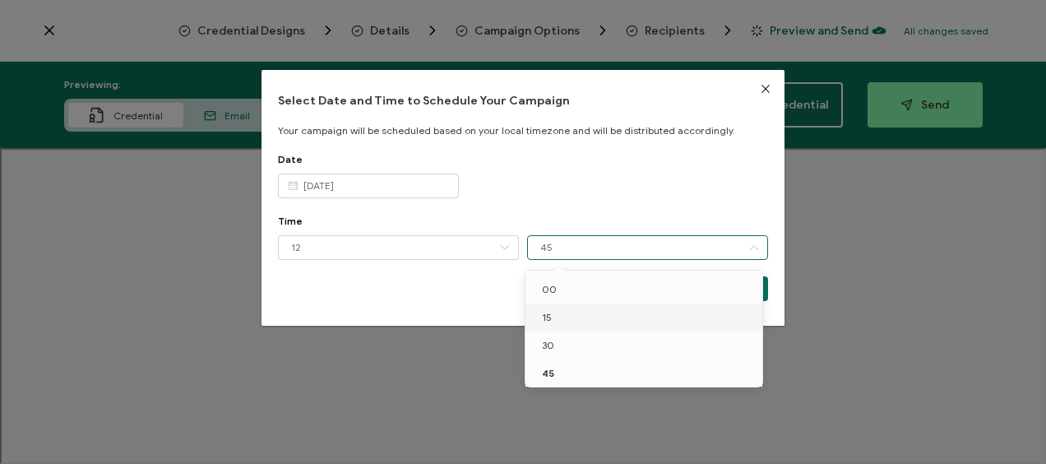
click at [554, 306] on li "15" at bounding box center [647, 318] width 243 height 28
type input "15"
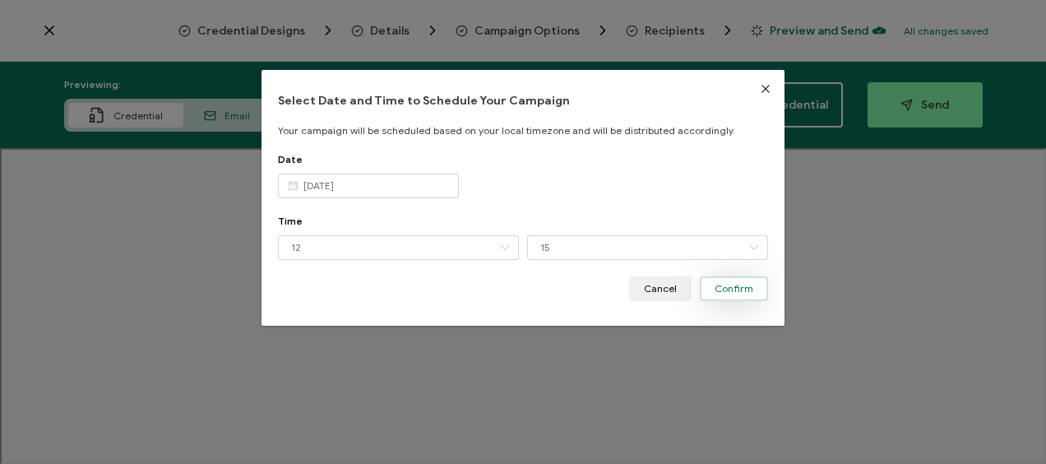
click at [730, 290] on span "Confirm" at bounding box center [734, 289] width 39 height 10
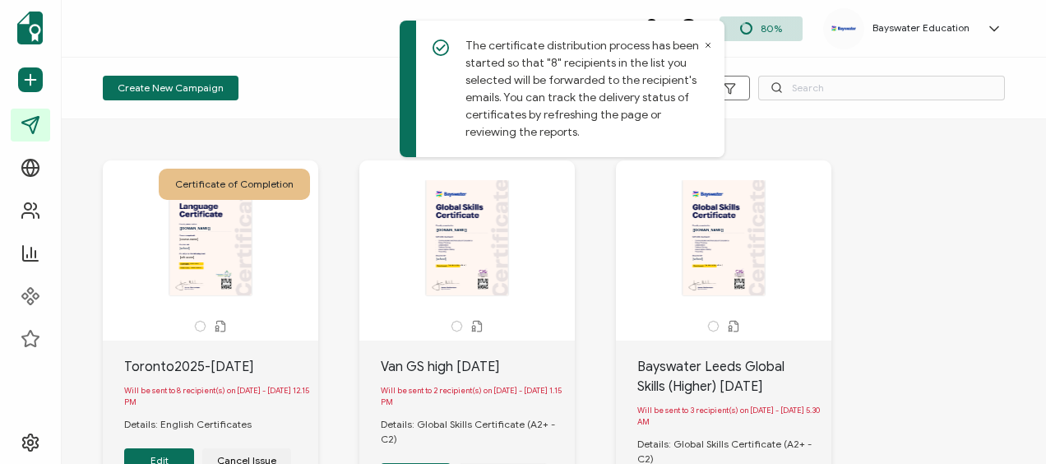
click at [234, 86] on div "Create New Campaign" at bounding box center [253, 88] width 301 height 25
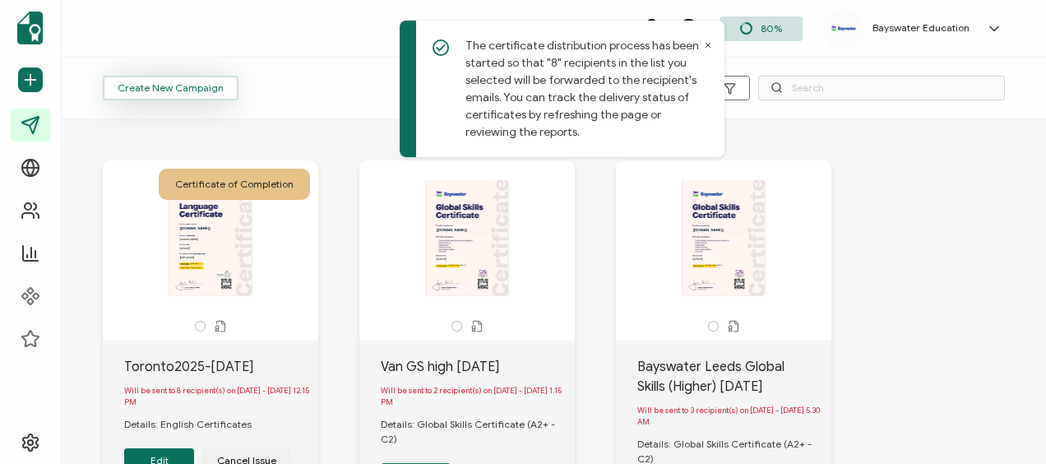
click at [215, 88] on span "Create New Campaign" at bounding box center [171, 88] width 106 height 10
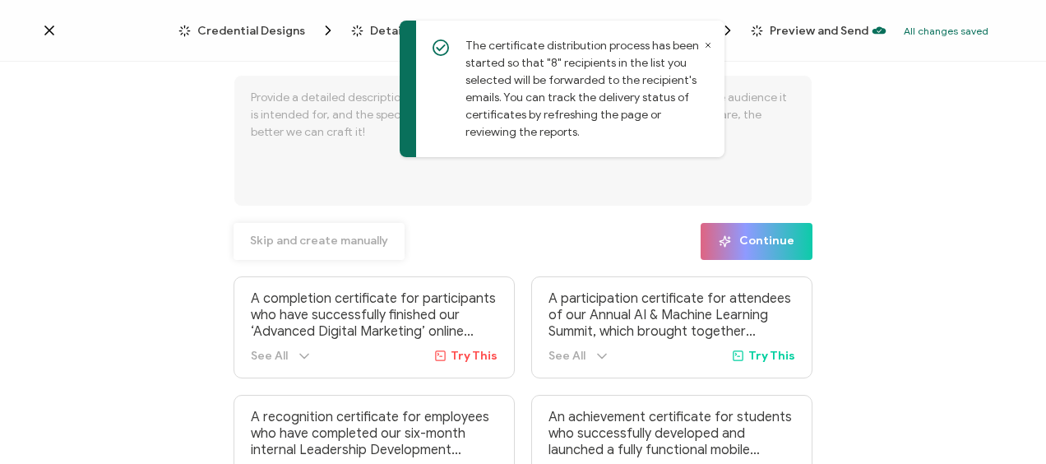
click at [275, 239] on span "Skip and create manually" at bounding box center [319, 241] width 138 height 12
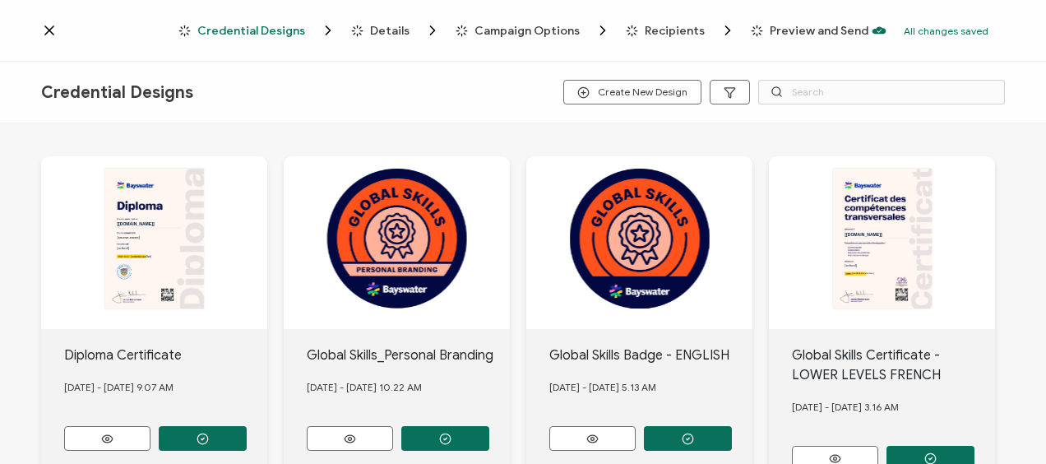
click at [703, 43] on div "Credential Designs Details Campaign Options Recipients Preview and Send All cha…" at bounding box center [523, 31] width 1046 height 62
click at [799, 94] on input "text" at bounding box center [881, 92] width 247 height 25
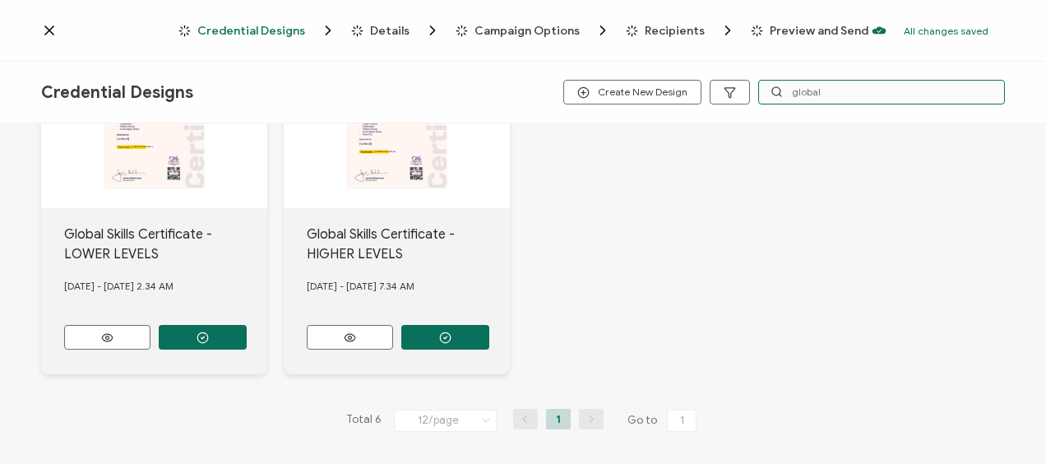
scroll to position [477, 0]
type input "global"
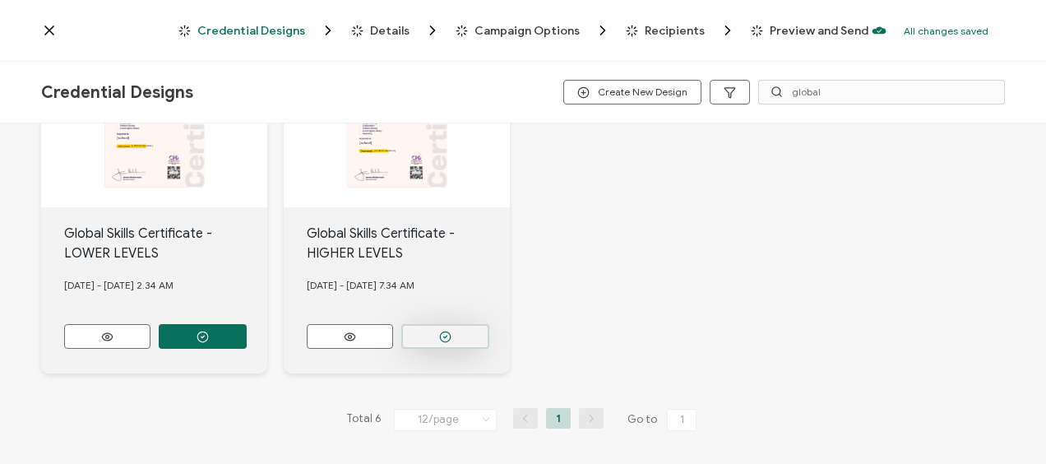
click at [428, 326] on button "button" at bounding box center [445, 336] width 88 height 25
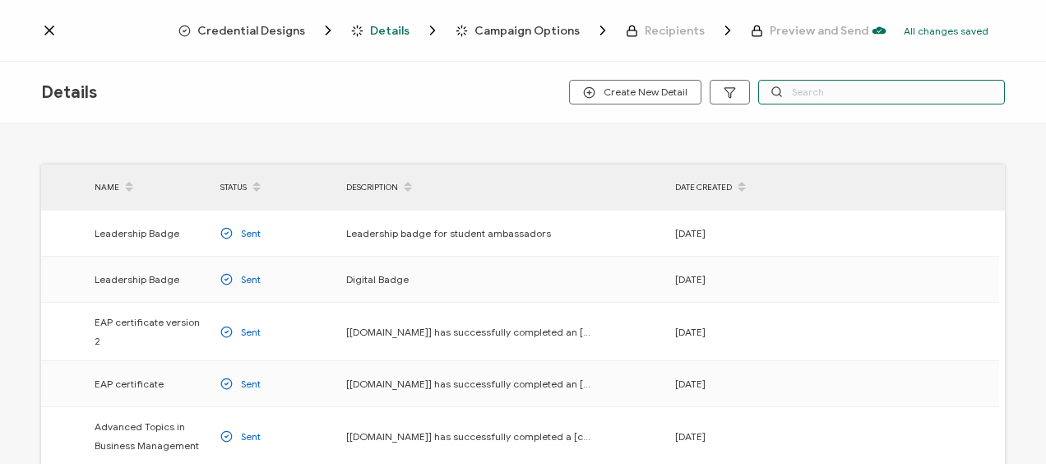
click at [815, 94] on input "text" at bounding box center [881, 92] width 247 height 25
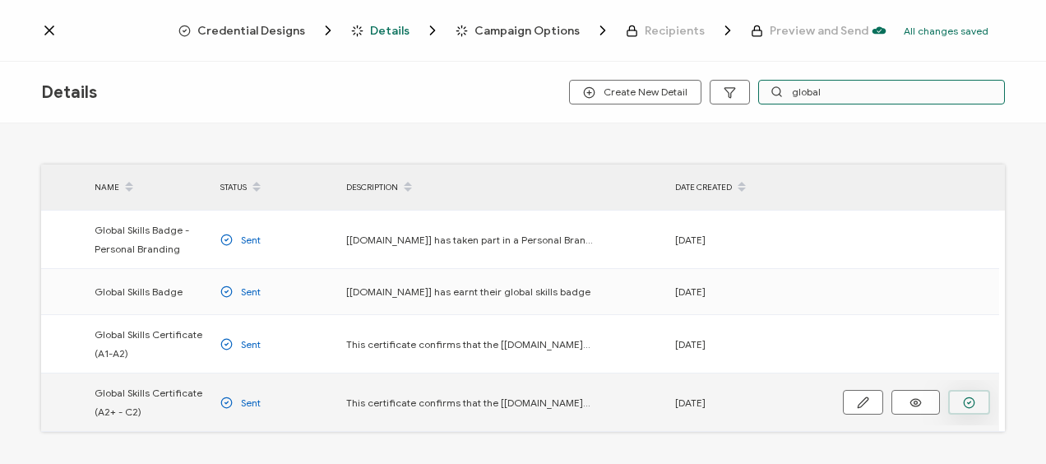
type input "global"
click at [954, 400] on button "button" at bounding box center [969, 402] width 42 height 25
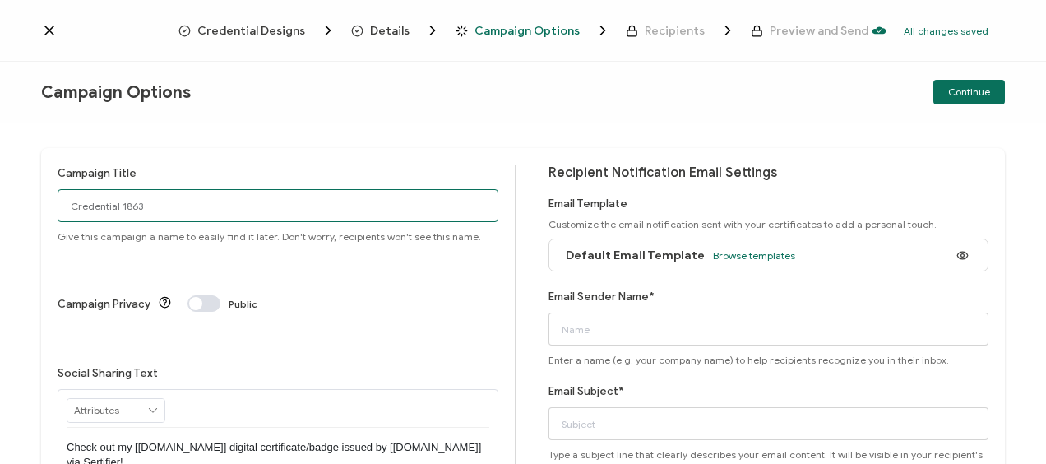
click at [229, 196] on input "Credential 1863" at bounding box center [278, 205] width 441 height 33
type input "Toronto2025-[DATE]-GS"
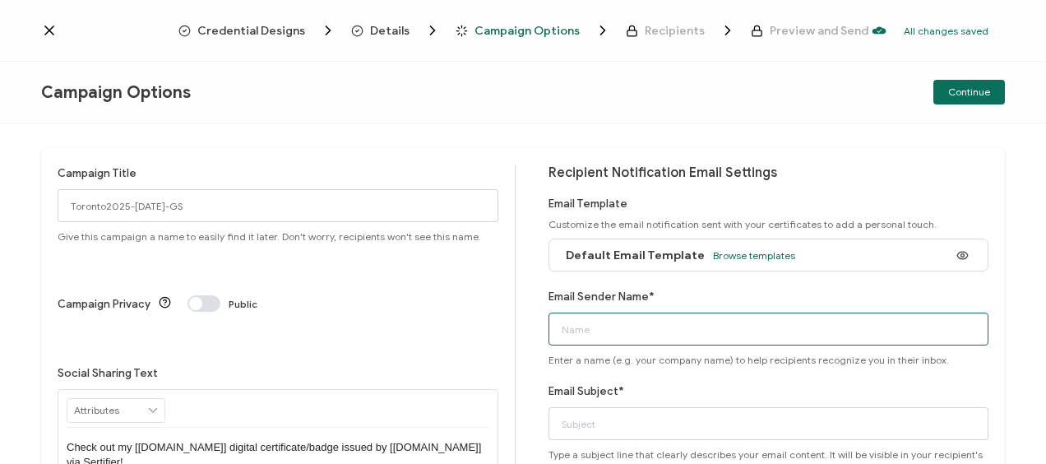
click at [640, 332] on input "Email Sender Name*" at bounding box center [769, 329] width 441 height 33
type input "Bayswater [GEOGRAPHIC_DATA]"
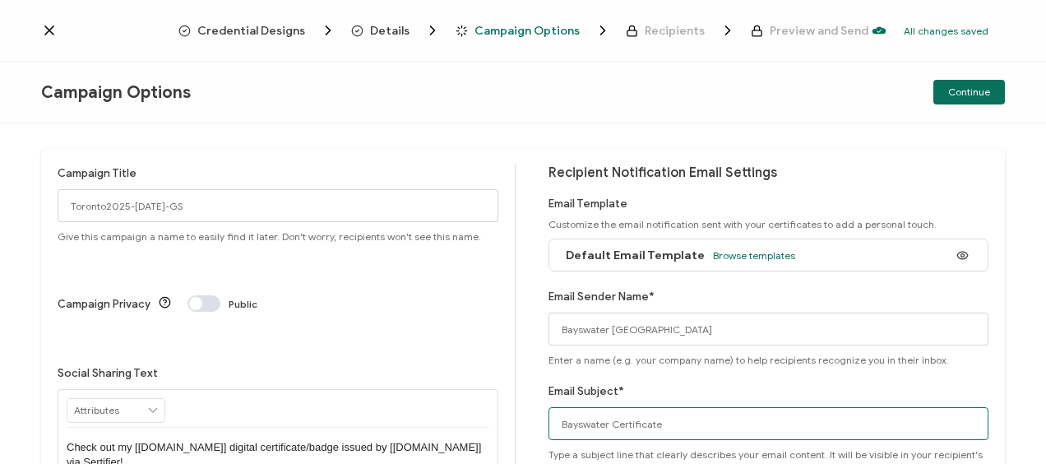
click at [607, 423] on input "Bayswater Certificate" at bounding box center [769, 423] width 441 height 33
type input "Bayswater Global Skills Certificate"
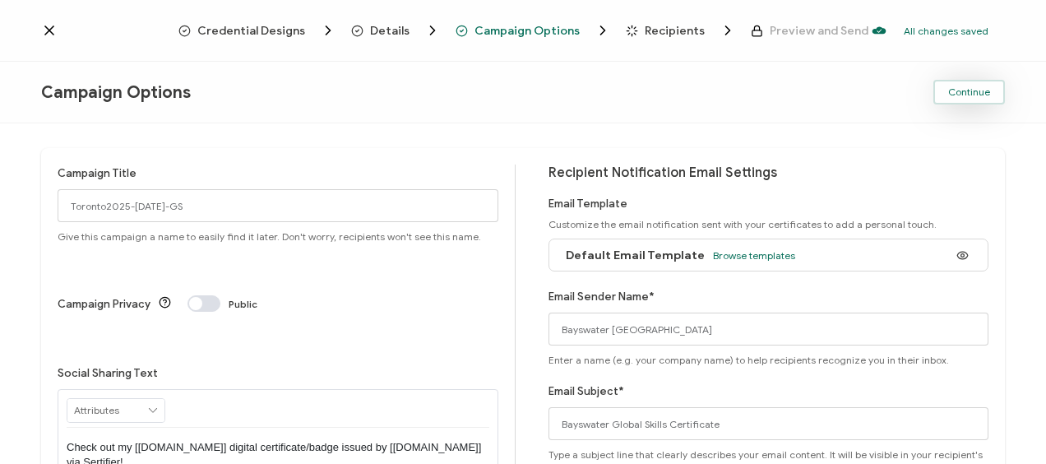
click at [948, 95] on button "Continue" at bounding box center [970, 92] width 72 height 25
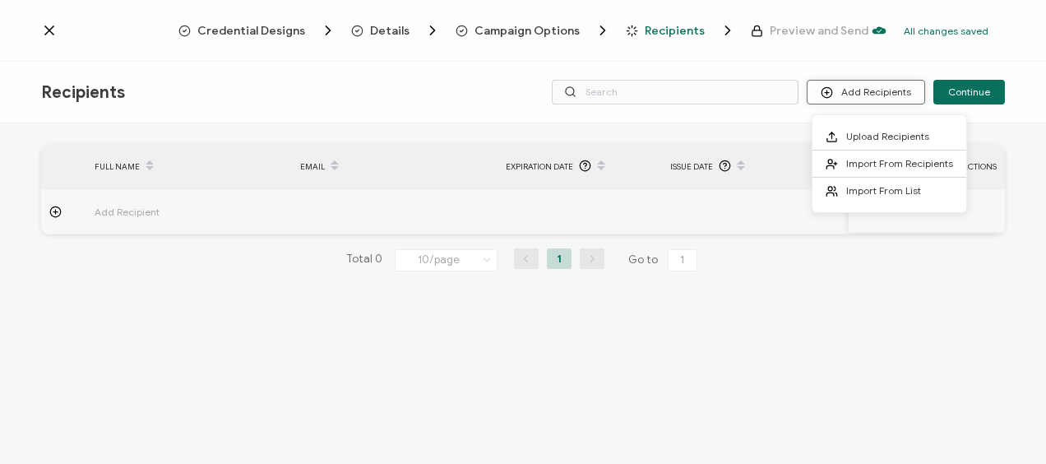
click at [841, 93] on button "Add Recipients" at bounding box center [866, 92] width 118 height 25
click at [850, 145] on li "Upload Recipients" at bounding box center [890, 136] width 154 height 27
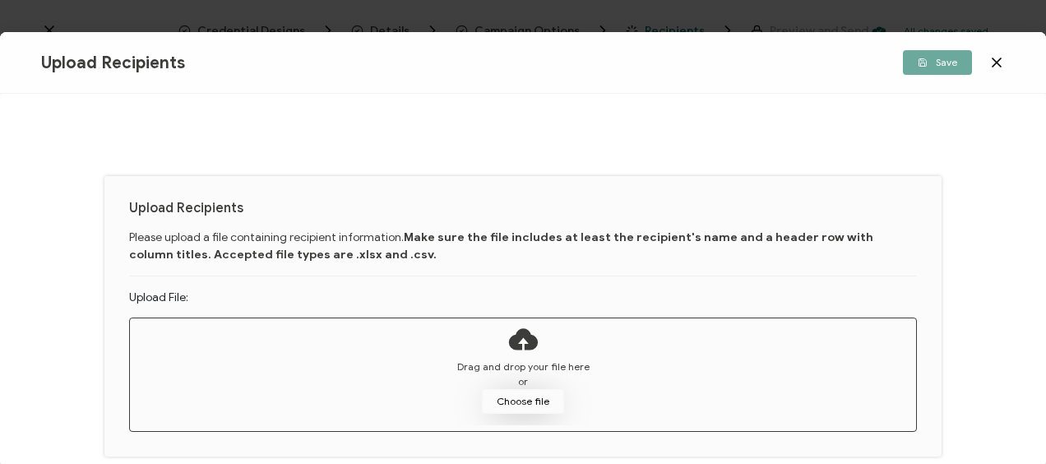
click at [497, 392] on button "Choose file" at bounding box center [523, 401] width 82 height 25
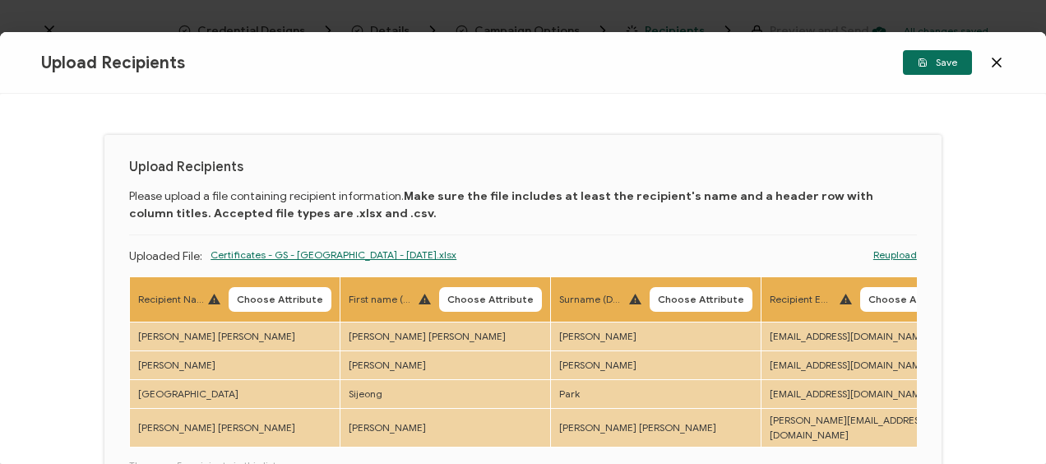
scroll to position [165, 0]
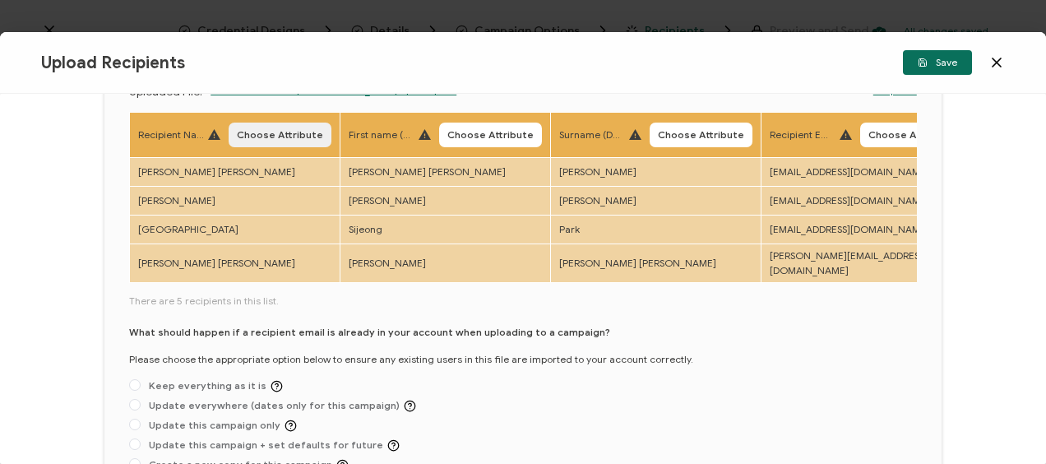
click at [272, 127] on button "Choose Attribute" at bounding box center [280, 135] width 103 height 25
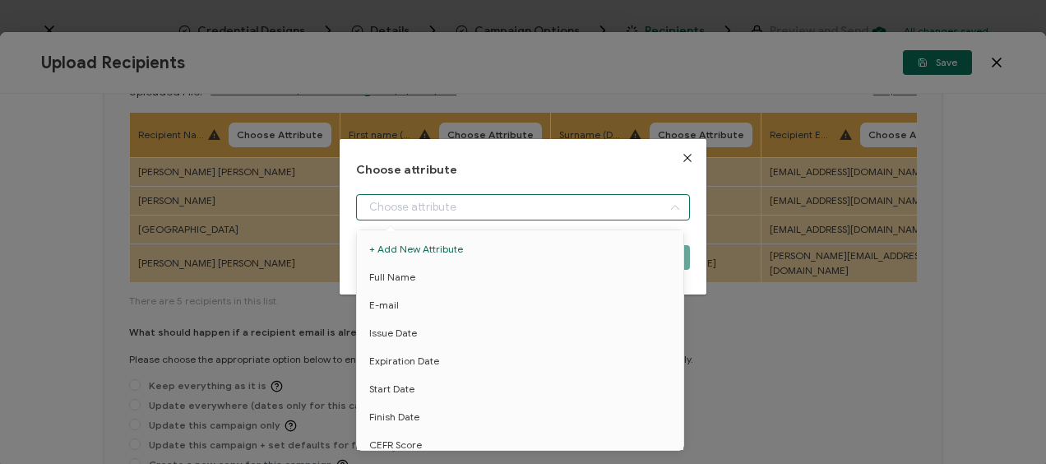
click at [424, 208] on input "dialog" at bounding box center [522, 207] width 333 height 26
click at [412, 278] on li "Full Name" at bounding box center [523, 277] width 341 height 28
type input "Full Name"
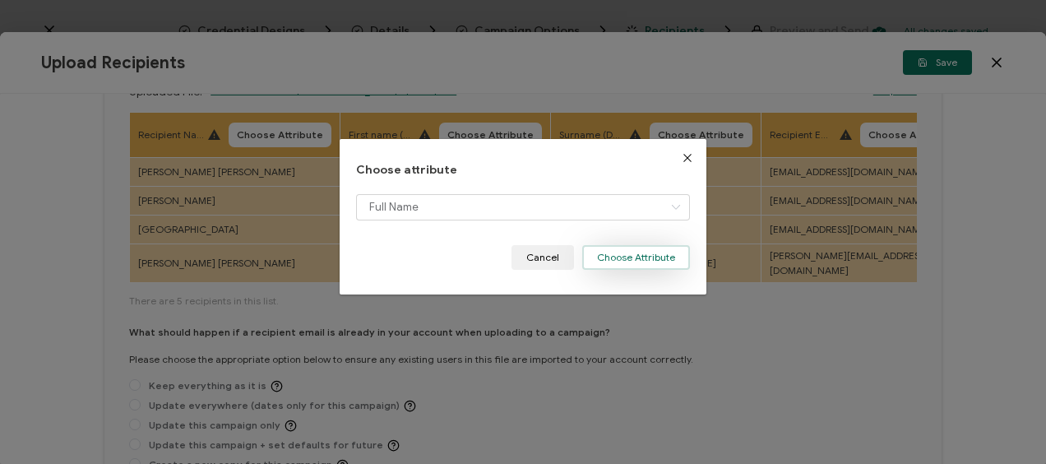
click at [633, 253] on button "Choose Attribute" at bounding box center [636, 257] width 108 height 25
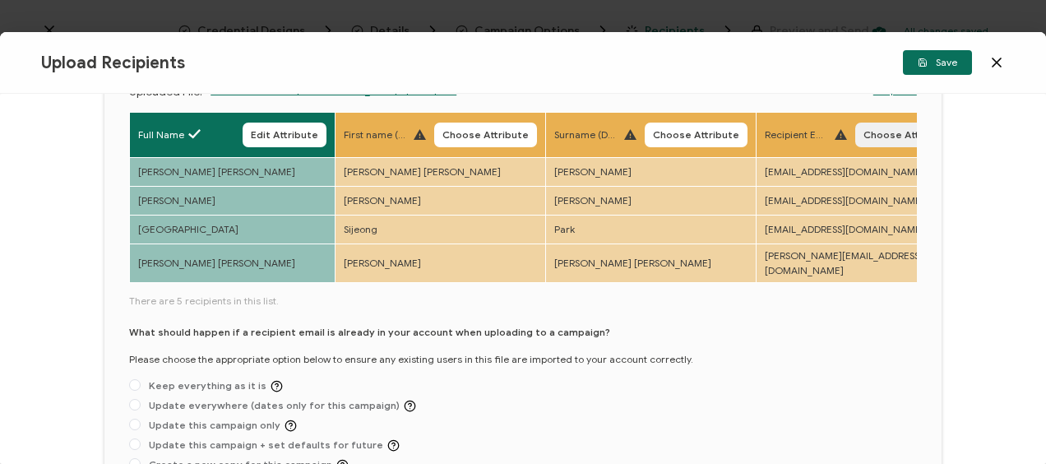
click at [873, 130] on span "Choose Attribute" at bounding box center [907, 135] width 86 height 10
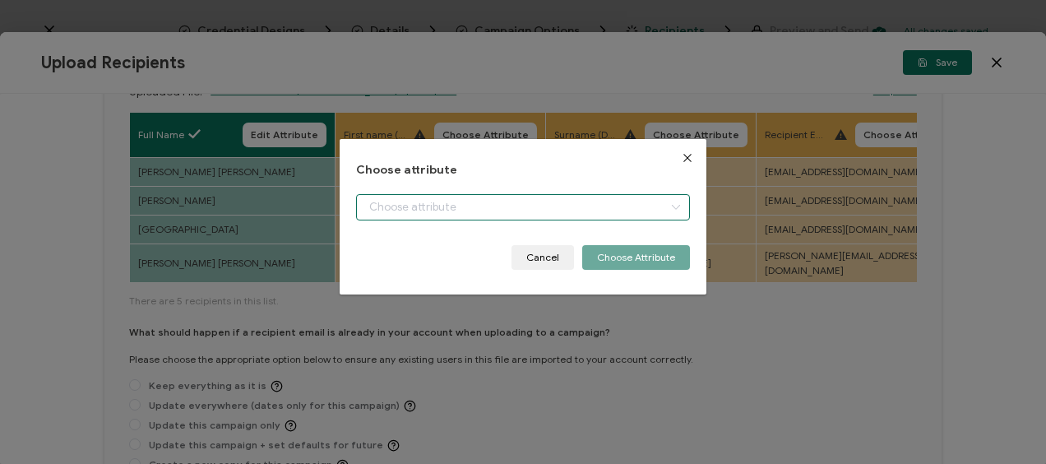
click at [446, 214] on input "dialog" at bounding box center [522, 207] width 333 height 26
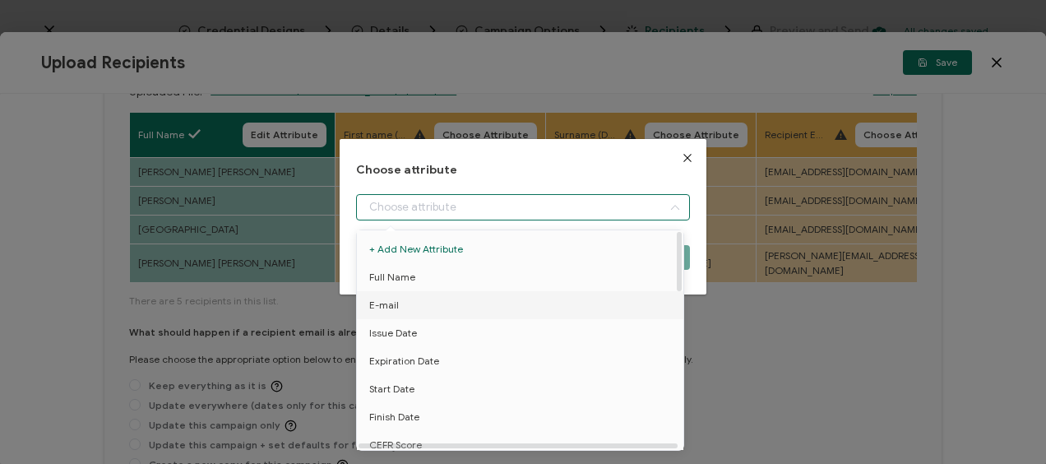
click at [428, 307] on li "E-mail" at bounding box center [523, 305] width 341 height 28
type input "E-mail"
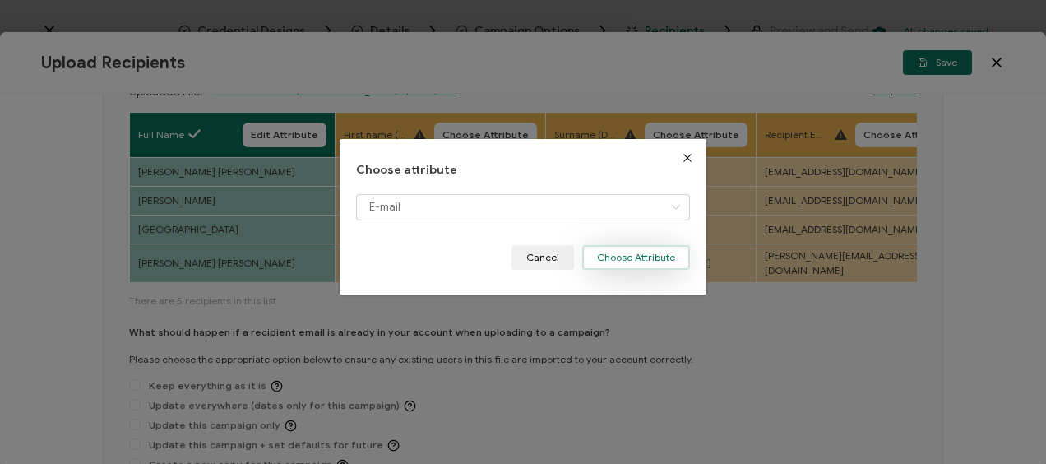
click at [628, 255] on button "Choose Attribute" at bounding box center [636, 257] width 108 height 25
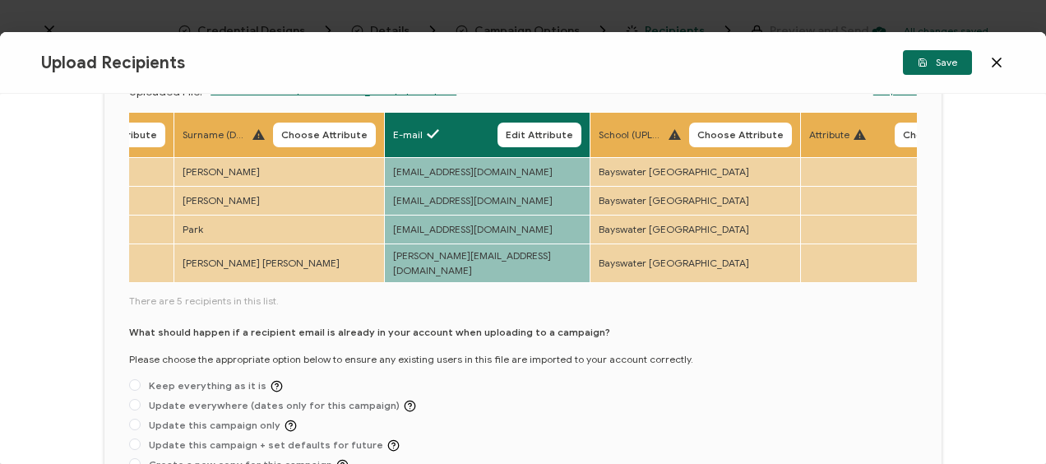
scroll to position [0, 393]
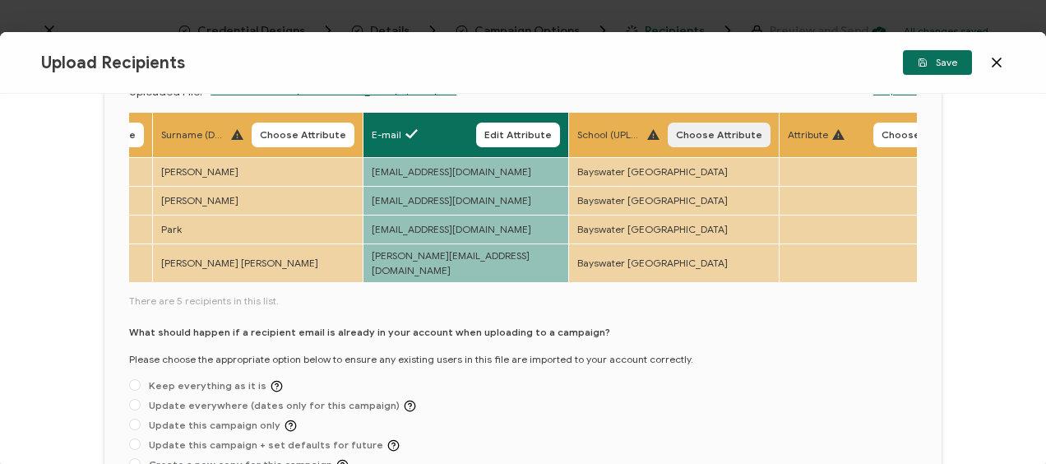
click at [690, 133] on span "Choose Attribute" at bounding box center [719, 135] width 86 height 10
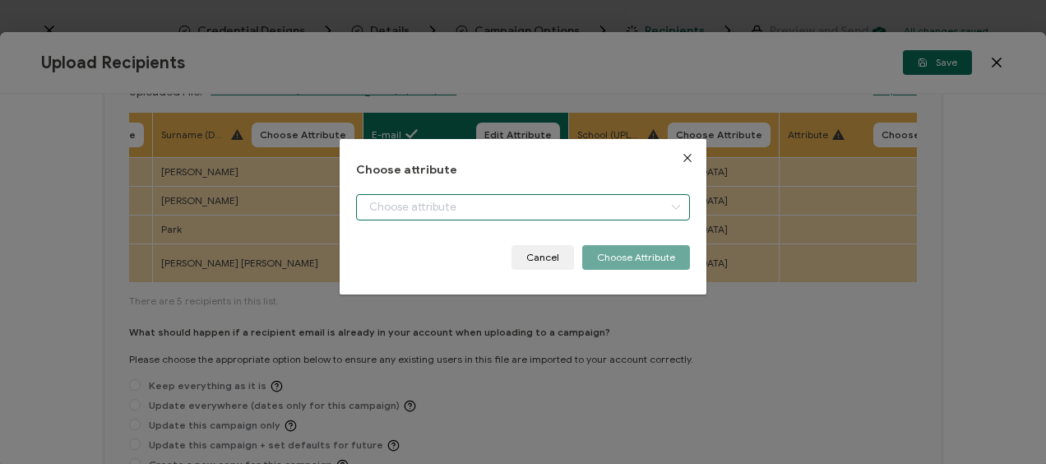
click at [475, 212] on input "dialog" at bounding box center [522, 207] width 333 height 26
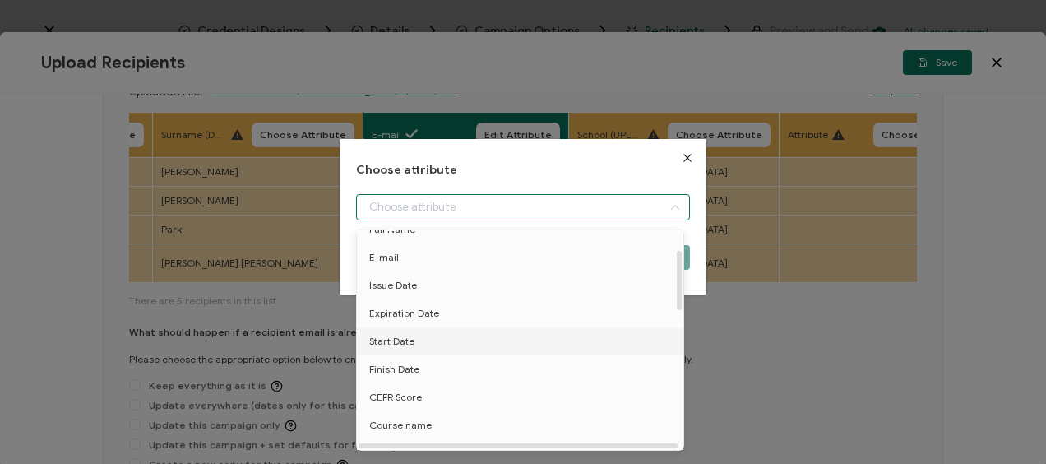
scroll to position [82, 0]
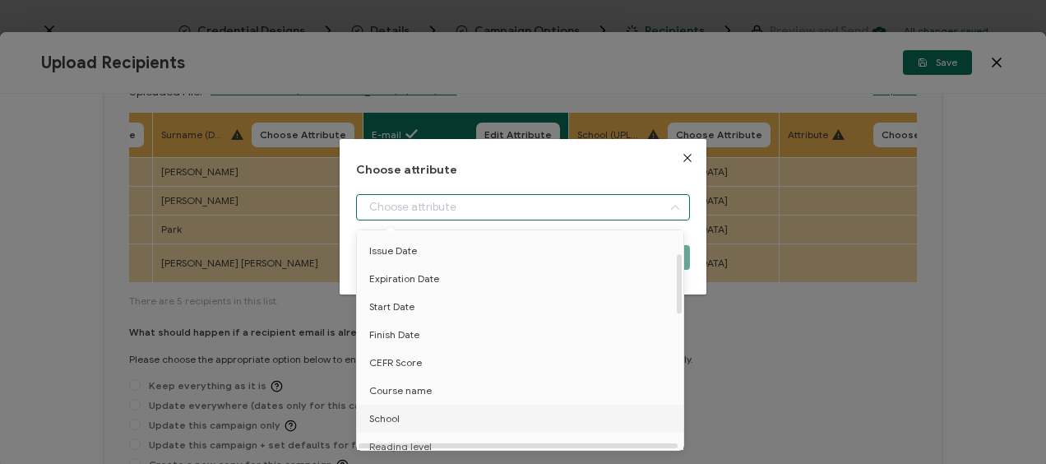
click at [413, 409] on li "School" at bounding box center [523, 419] width 341 height 28
type input "School"
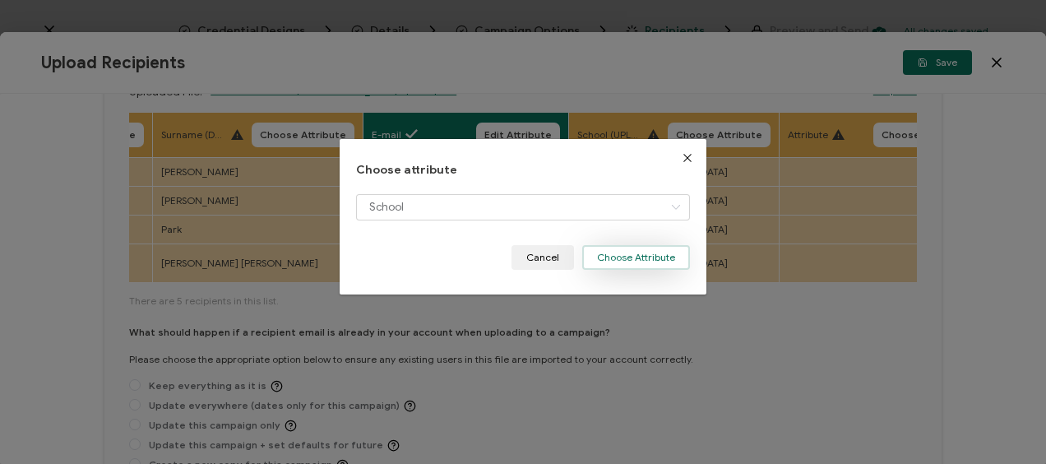
click at [622, 262] on button "Choose Attribute" at bounding box center [636, 257] width 108 height 25
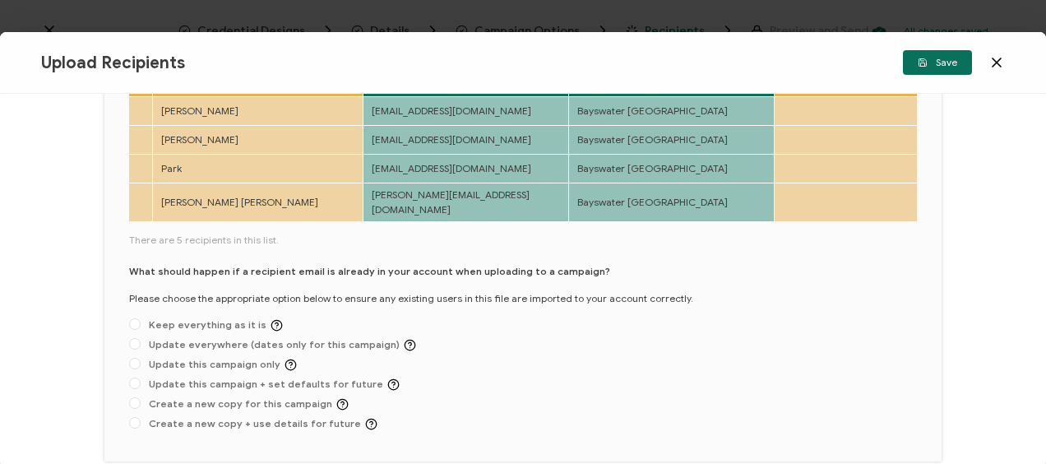
scroll to position [299, 0]
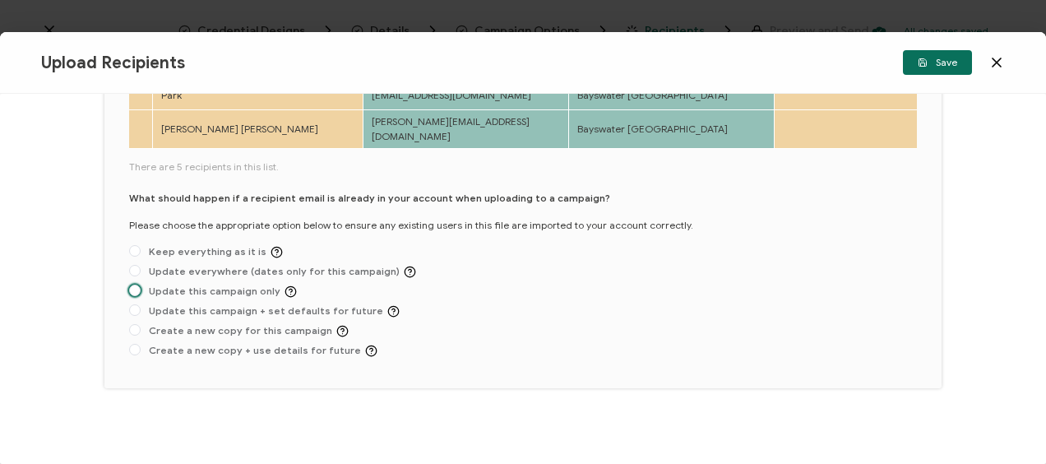
click at [163, 288] on span "Update this campaign only" at bounding box center [219, 291] width 156 height 12
click at [141, 288] on input "Update this campaign only" at bounding box center [135, 291] width 12 height 13
radio input "true"
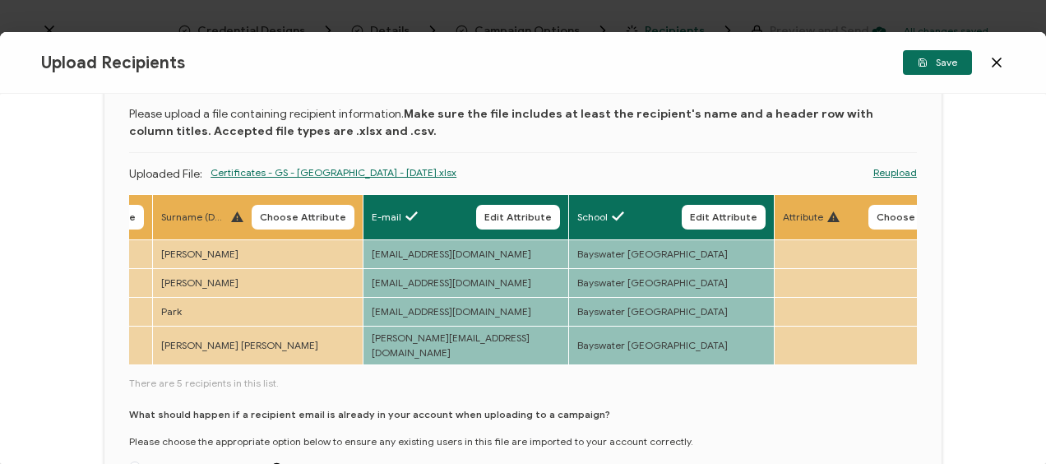
scroll to position [0, 0]
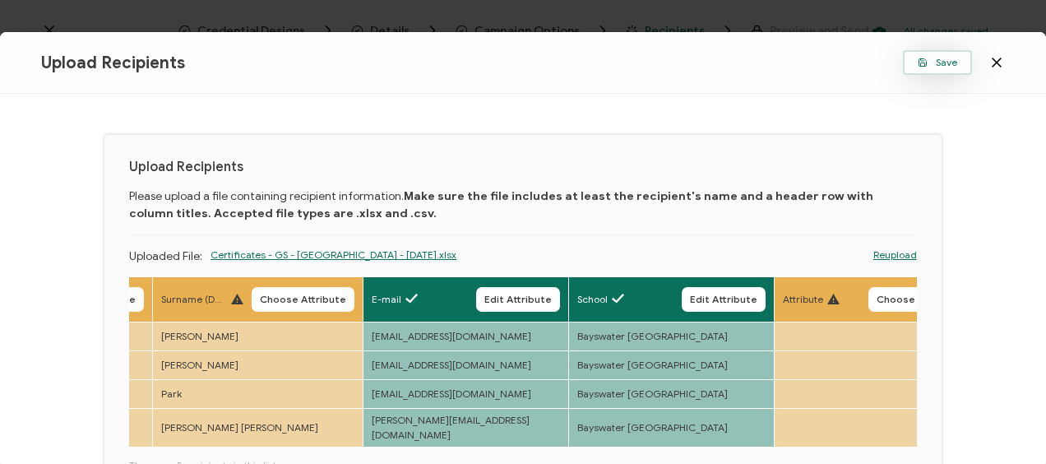
click at [913, 67] on button "Save" at bounding box center [937, 62] width 69 height 25
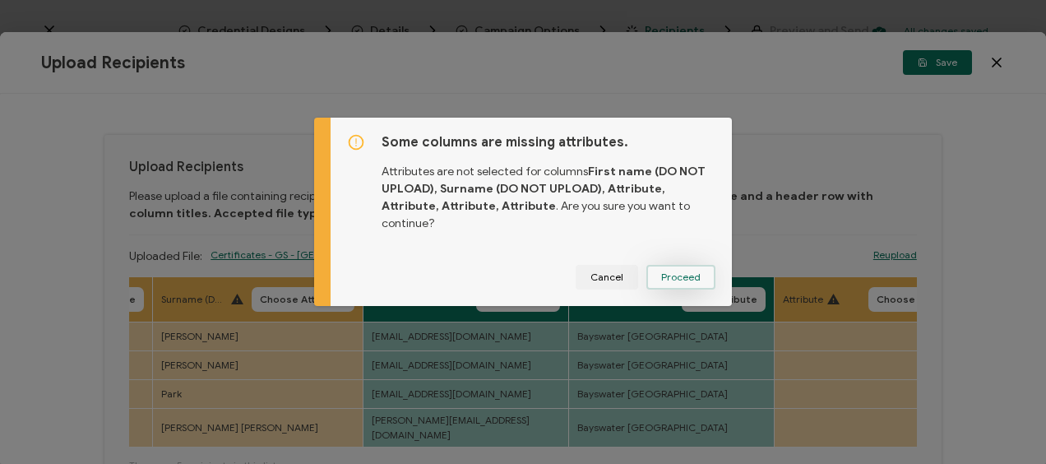
click at [673, 272] on span "Proceed" at bounding box center [680, 277] width 39 height 10
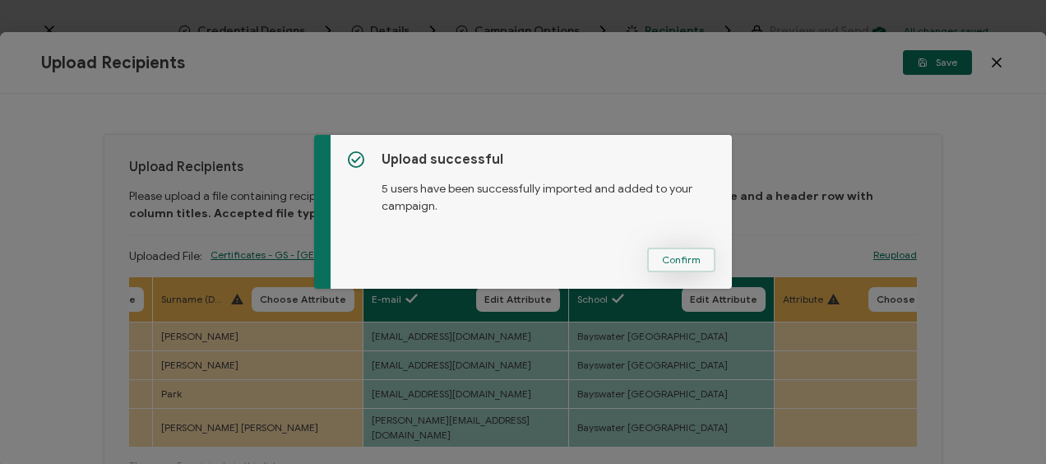
click at [676, 250] on button "Confirm" at bounding box center [681, 260] width 68 height 25
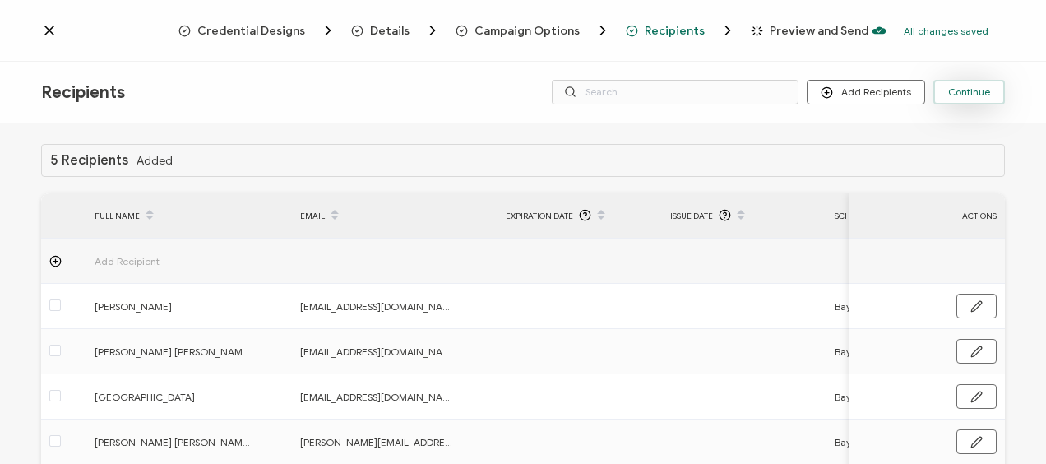
click at [952, 90] on span "Continue" at bounding box center [969, 92] width 42 height 10
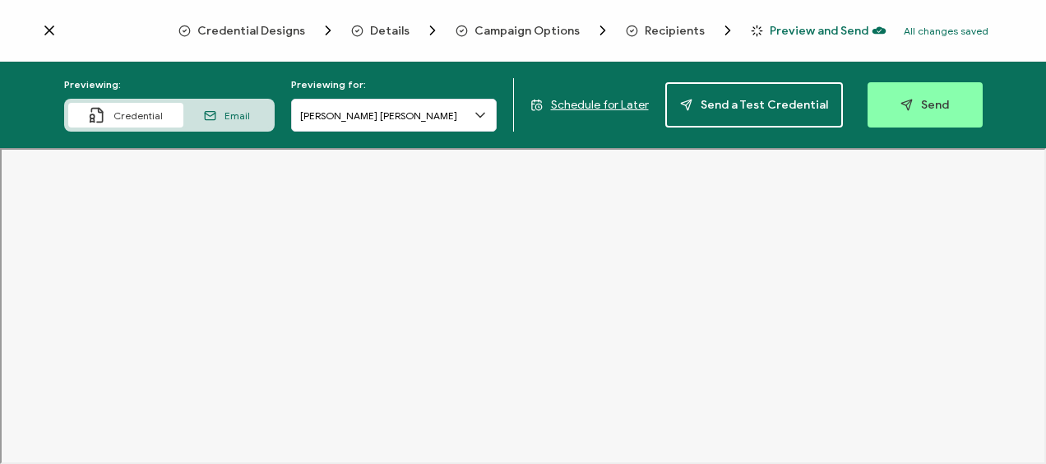
click at [612, 104] on span "Schedule for Later" at bounding box center [600, 105] width 98 height 14
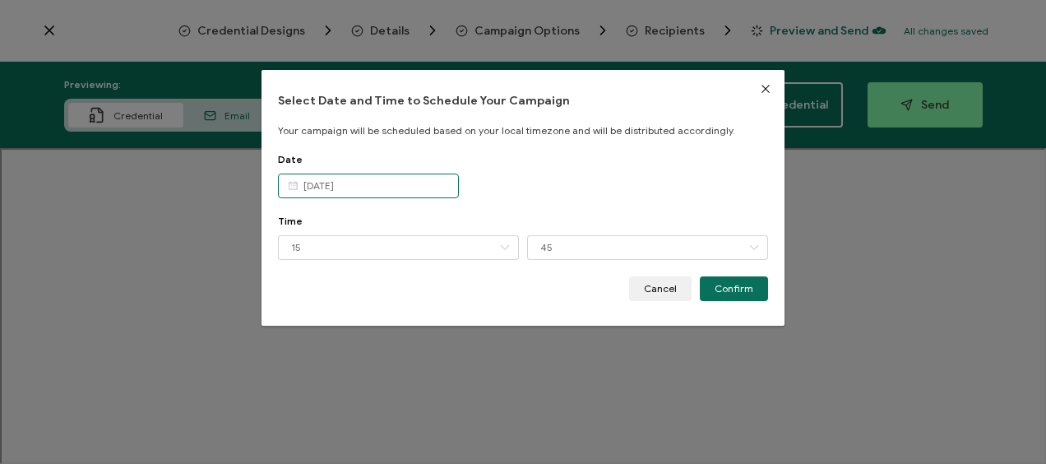
click at [375, 187] on body "Credential Designs Details Campaign Options Recipients Preview and Send All cha…" at bounding box center [523, 232] width 1046 height 464
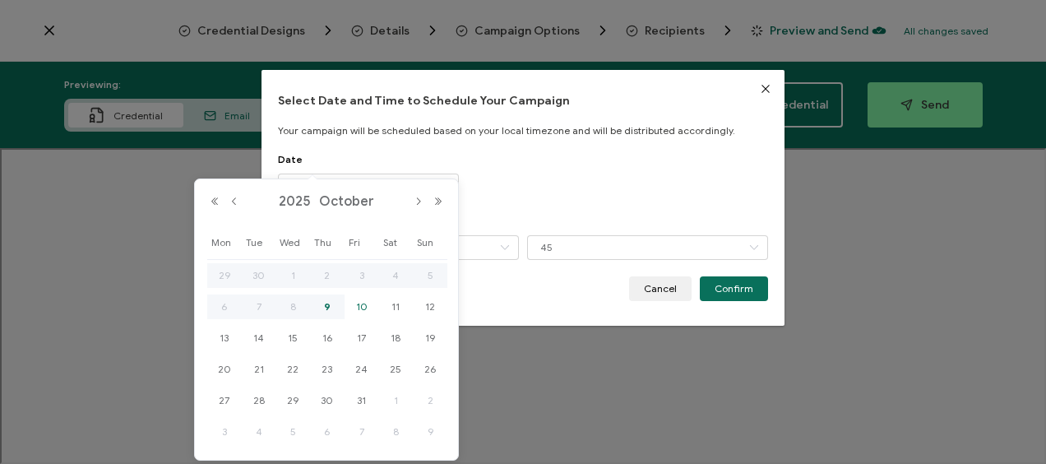
drag, startPoint x: 366, startPoint y: 309, endPoint x: 364, endPoint y: 301, distance: 8.4
click at [365, 309] on span "10" at bounding box center [362, 307] width 20 height 20
type input "[DATE]"
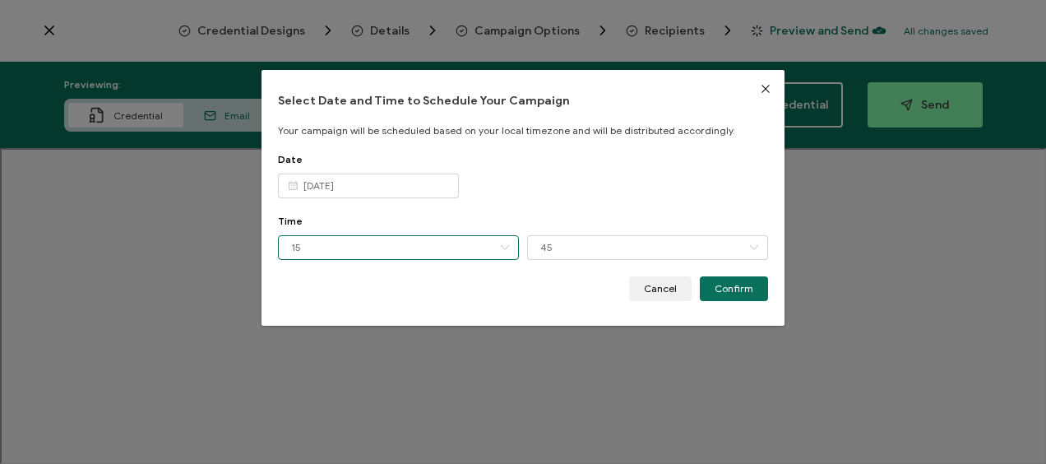
click at [368, 250] on input "15" at bounding box center [398, 247] width 241 height 25
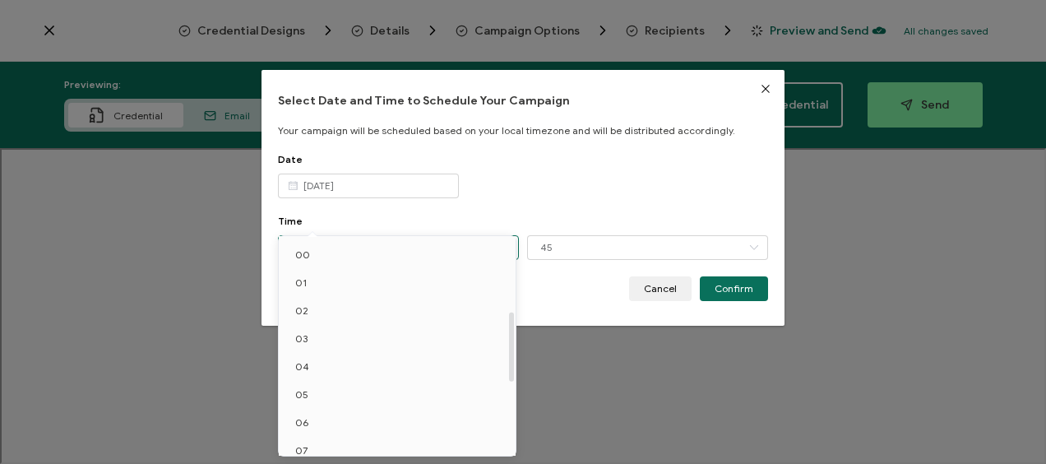
scroll to position [235, 0]
click at [338, 349] on li "12" at bounding box center [400, 355] width 243 height 28
type input "12"
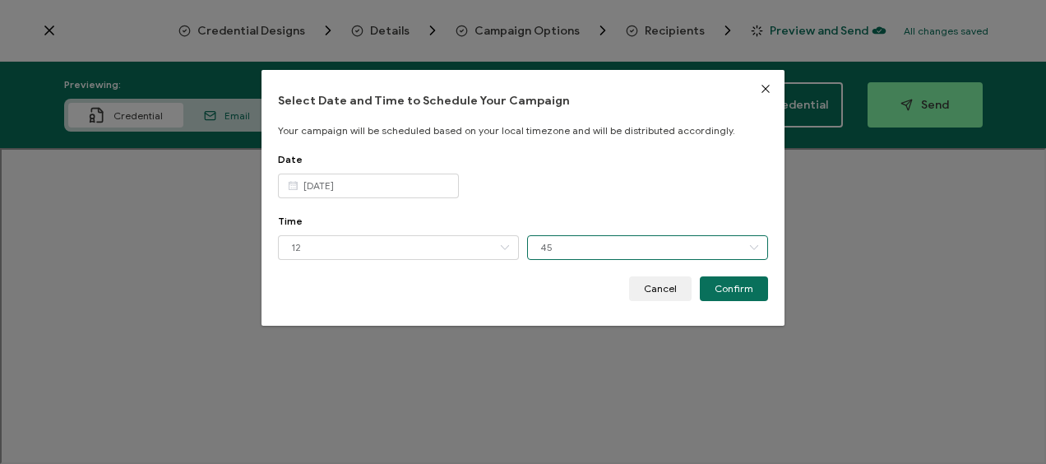
click at [600, 243] on input "45" at bounding box center [647, 247] width 241 height 25
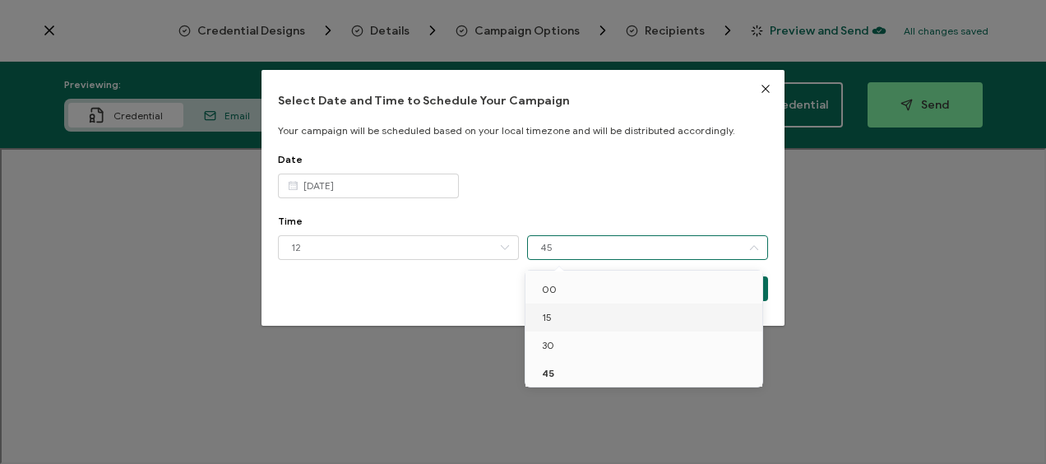
click at [563, 308] on li "15" at bounding box center [647, 318] width 243 height 28
type input "15"
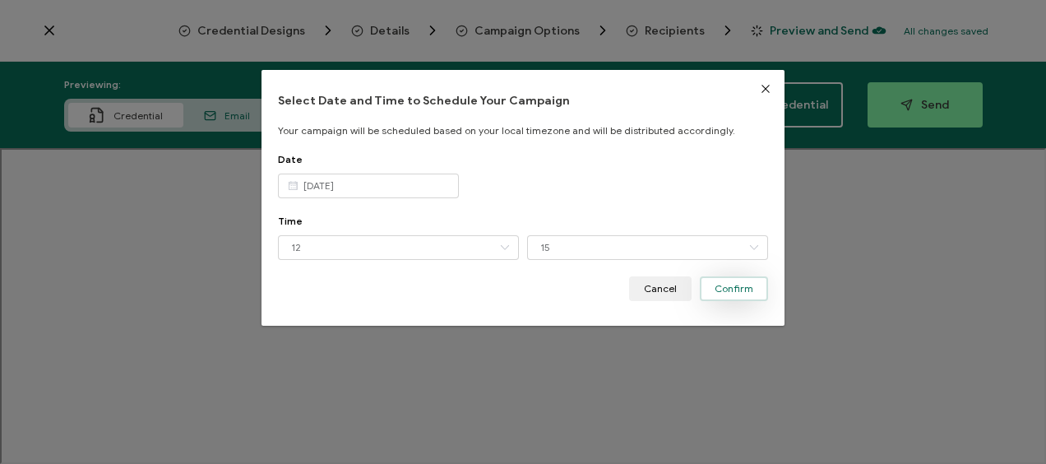
click at [729, 286] on span "Confirm" at bounding box center [734, 289] width 39 height 10
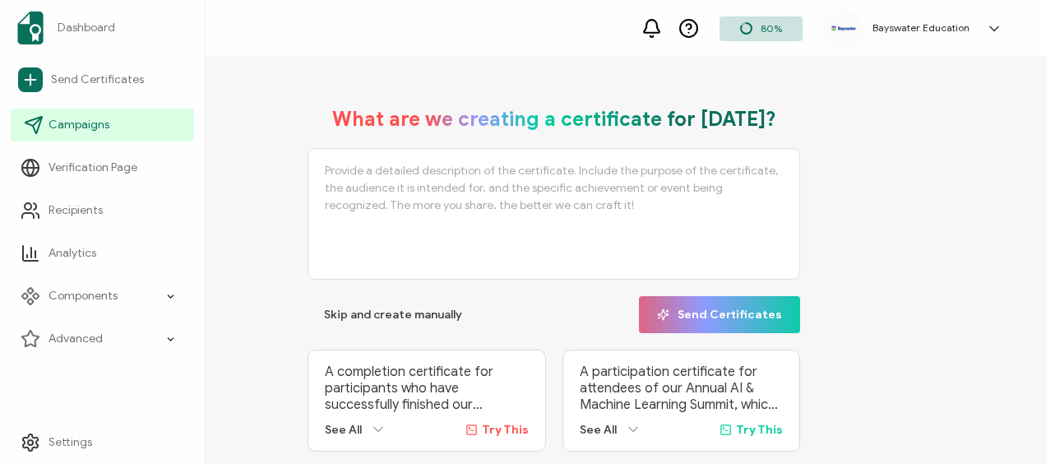
drag, startPoint x: 84, startPoint y: 122, endPoint x: 96, endPoint y: 122, distance: 12.3
click at [84, 122] on span "Campaigns" at bounding box center [79, 125] width 61 height 16
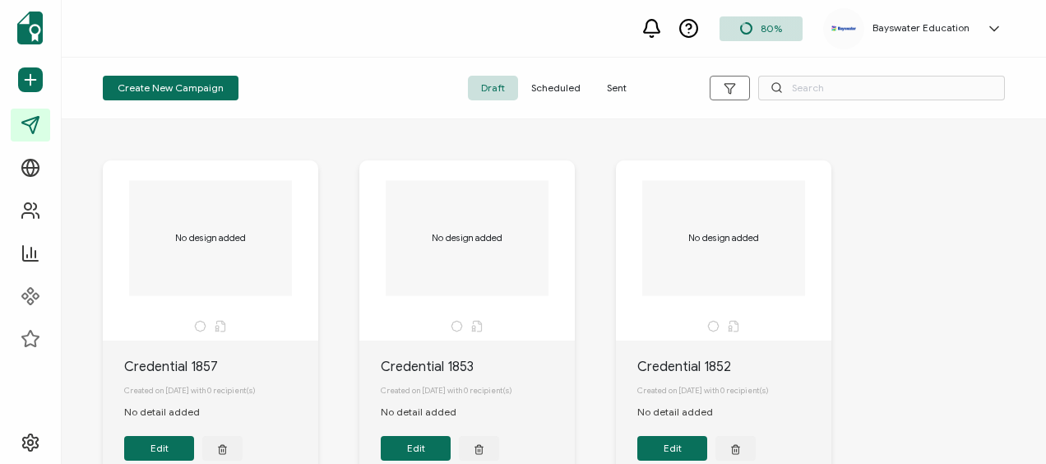
click at [554, 82] on span "Scheduled" at bounding box center [556, 88] width 76 height 25
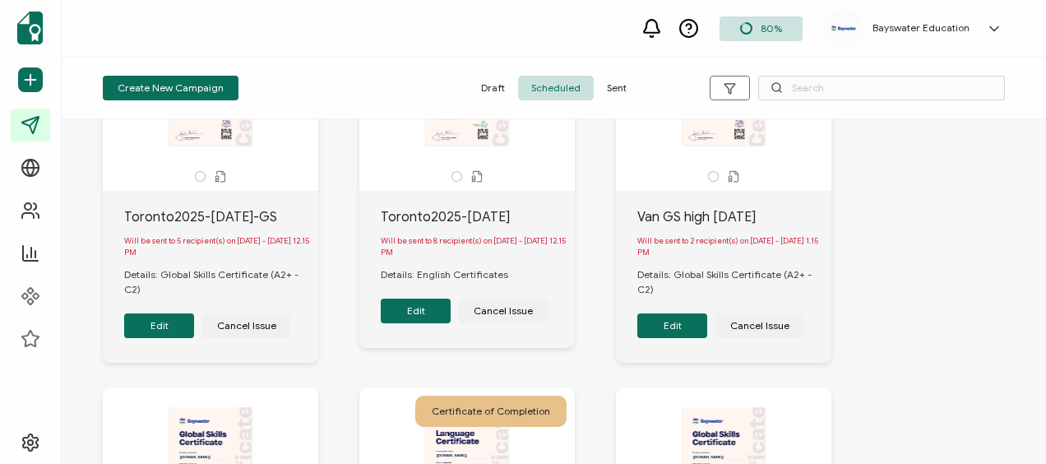
scroll to position [165, 0]
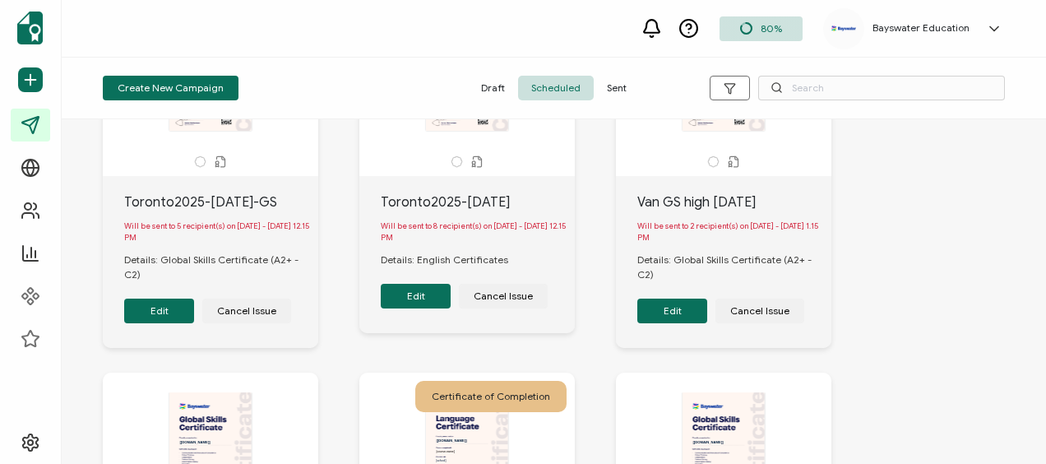
click at [433, 297] on button "Edit" at bounding box center [416, 296] width 70 height 25
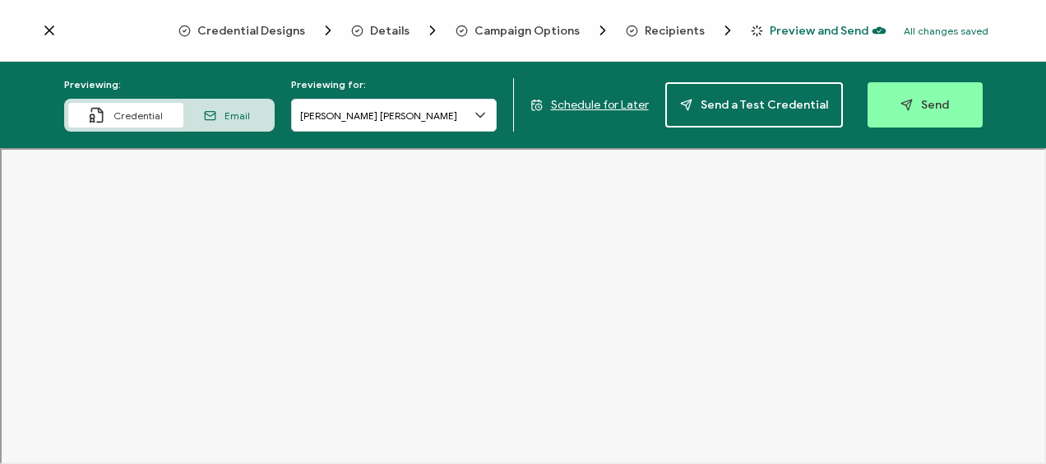
click at [654, 16] on div "Credential Designs Details Campaign Options Recipients Preview and Send All cha…" at bounding box center [523, 31] width 1046 height 62
click at [656, 26] on span "Recipients" at bounding box center [675, 31] width 60 height 12
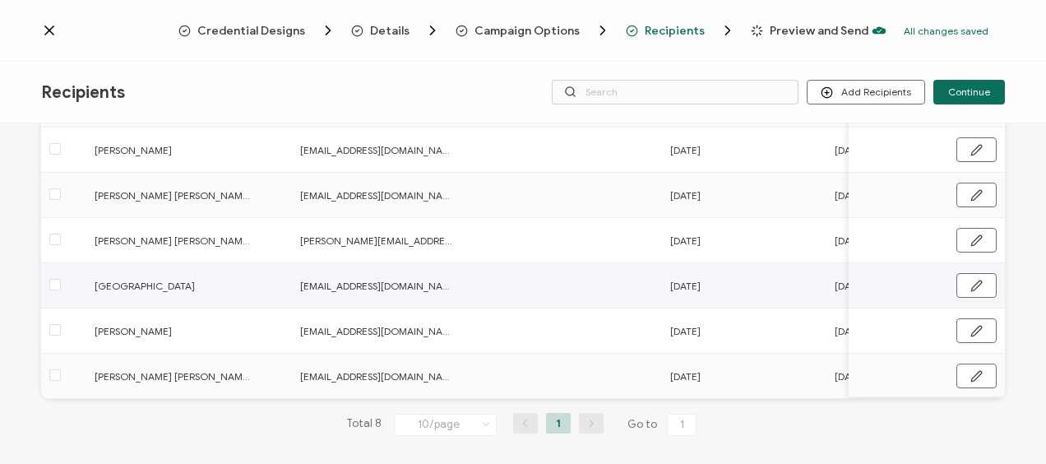
scroll to position [82, 0]
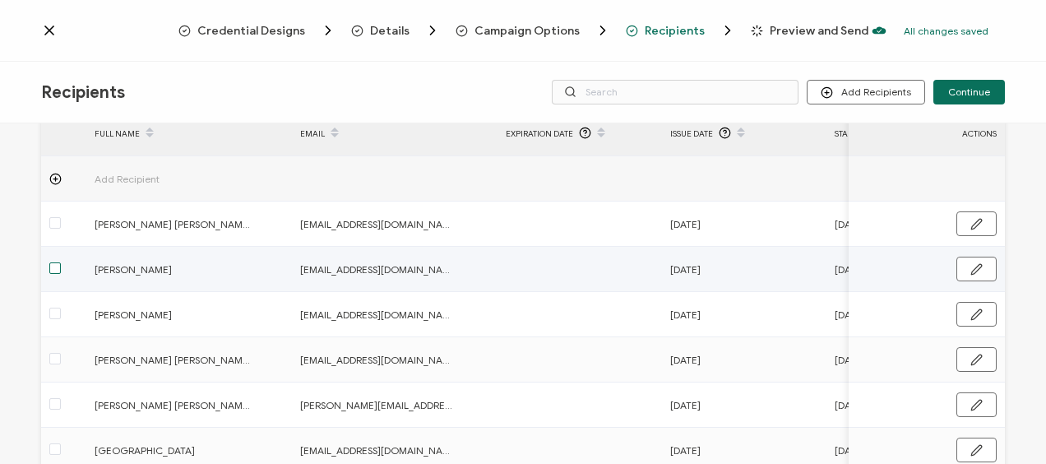
click at [59, 264] on span at bounding box center [55, 268] width 12 height 12
click at [61, 262] on input "checkbox" at bounding box center [61, 262] width 0 height 0
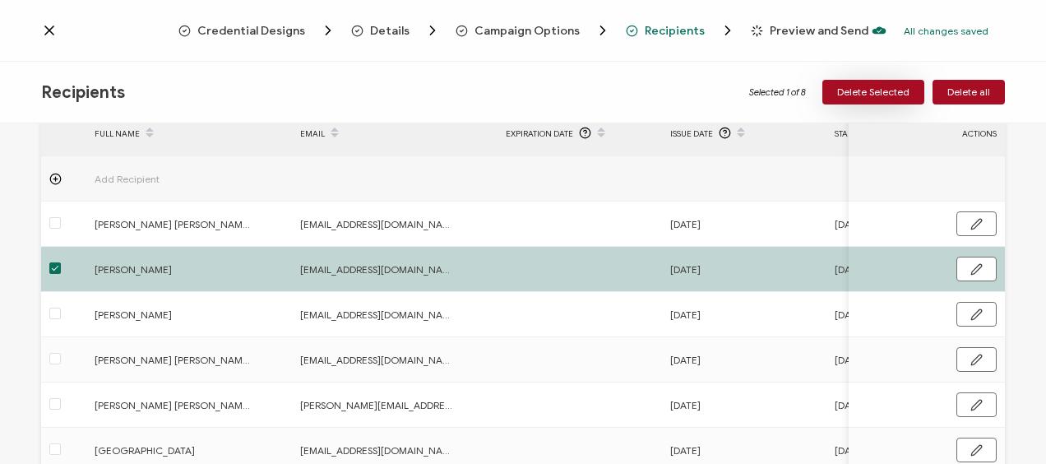
click at [871, 88] on span "Delete Selected" at bounding box center [873, 92] width 72 height 10
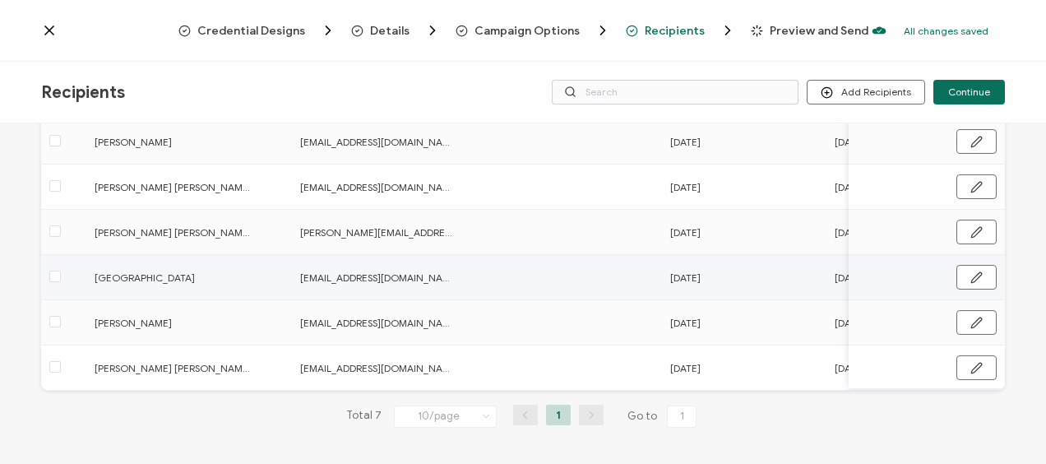
scroll to position [0, 0]
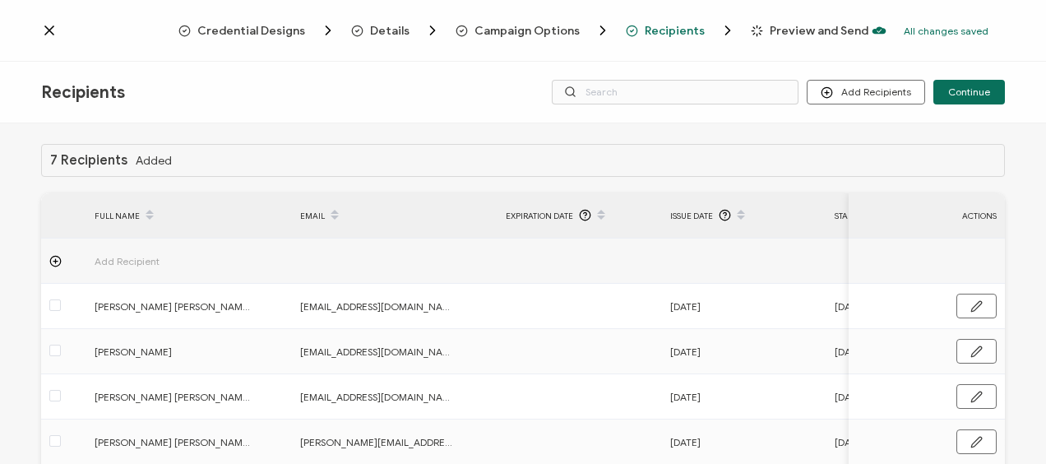
click at [53, 33] on icon at bounding box center [49, 30] width 8 height 8
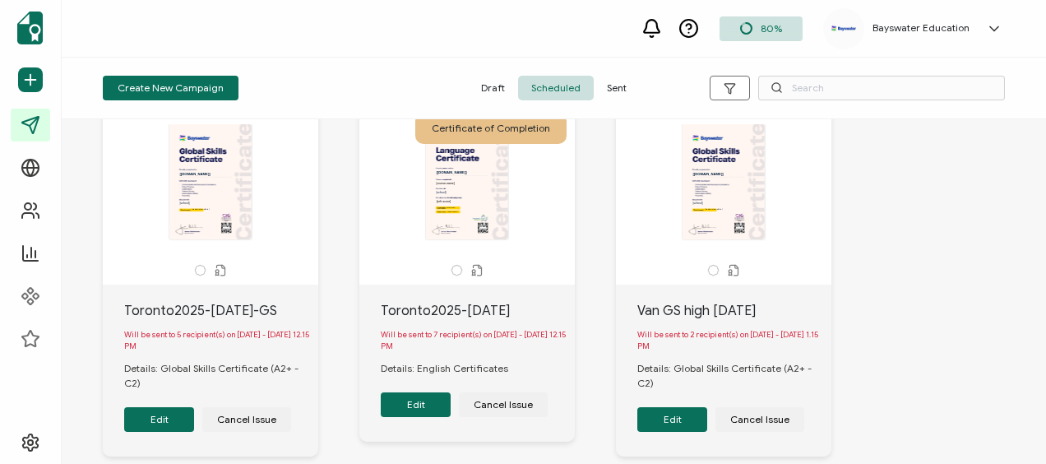
scroll to position [82, 0]
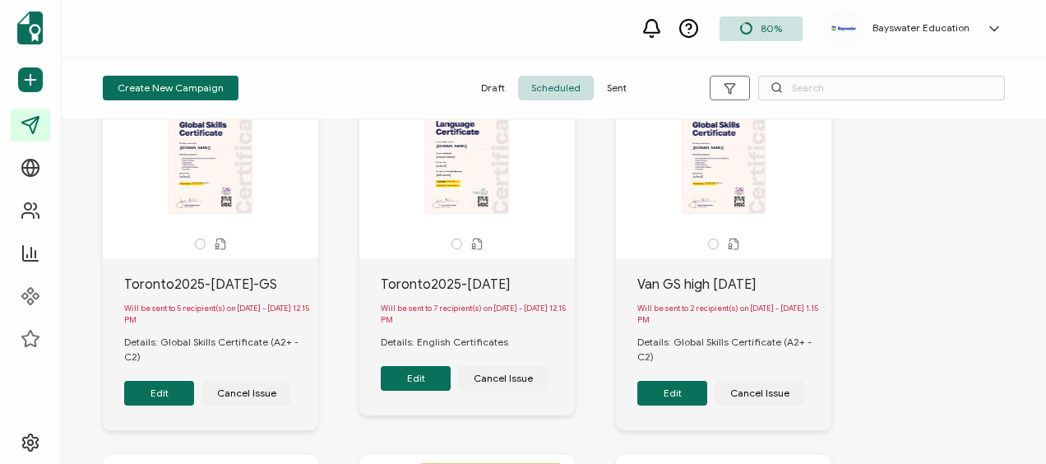
click at [421, 385] on button "Edit" at bounding box center [416, 378] width 70 height 25
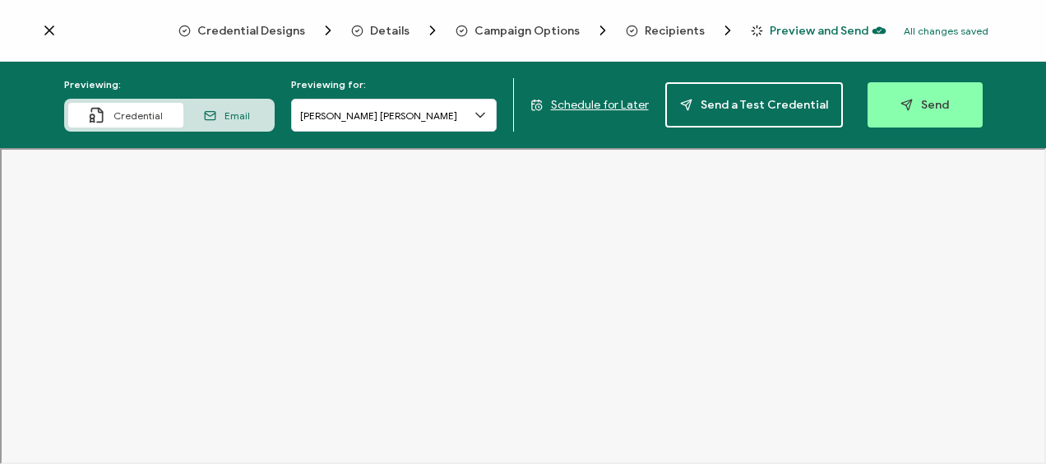
click at [660, 28] on span "Recipients" at bounding box center [675, 31] width 60 height 12
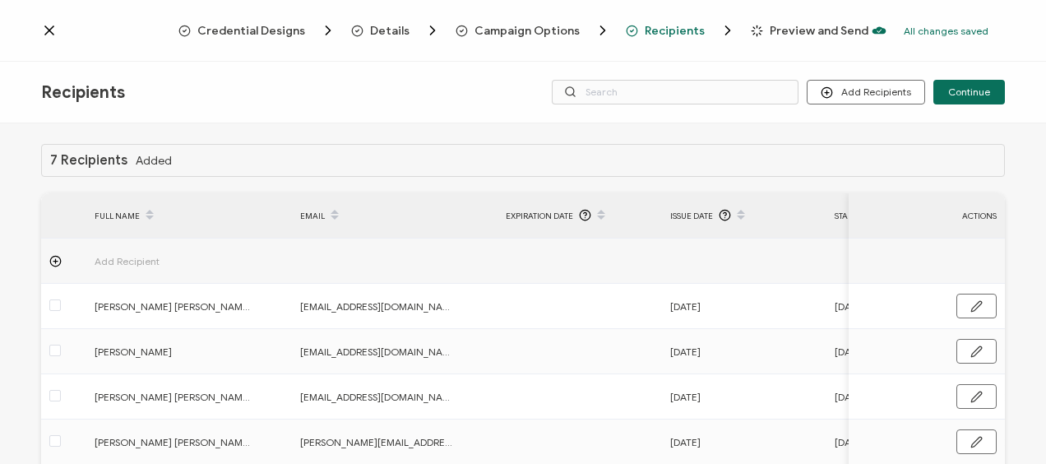
click at [53, 33] on icon at bounding box center [49, 30] width 8 height 8
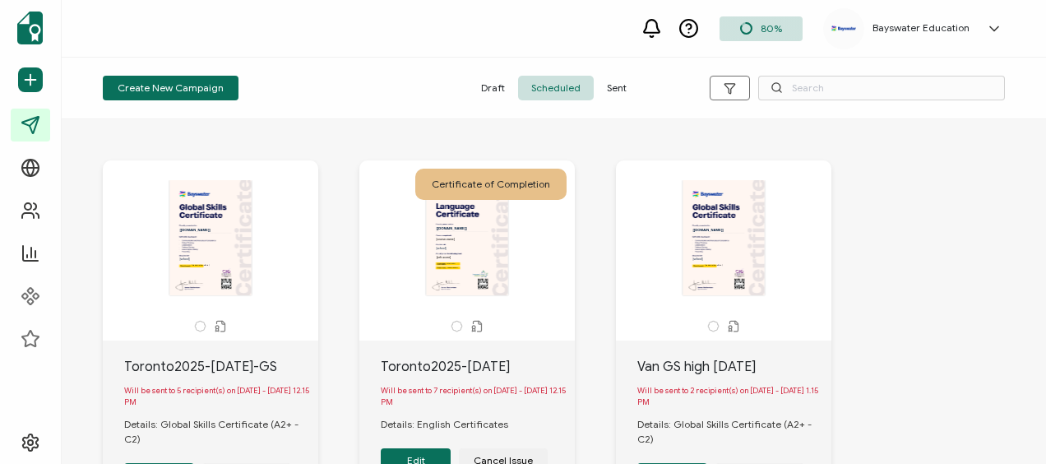
click at [341, 20] on div "80% Bayswater Education Bayswater Toronto toronto@bayswater.ac ID: 27965496 Bay…" at bounding box center [554, 29] width 985 height 58
